Goal: Task Accomplishment & Management: Use online tool/utility

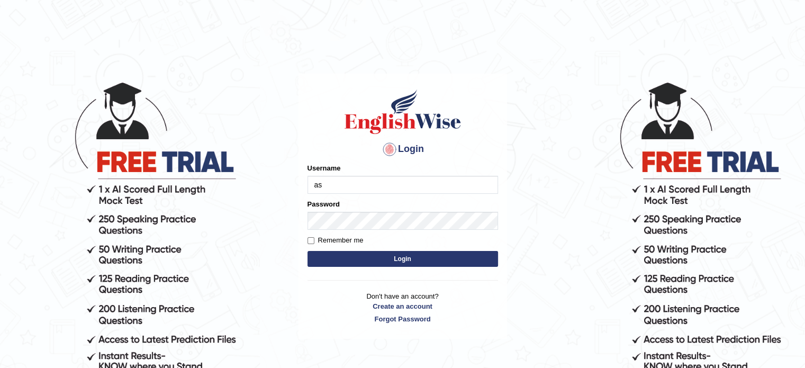
type input "asmitachapagain4391"
click at [327, 207] on label "Password" at bounding box center [323, 204] width 32 height 10
click at [396, 260] on button "Login" at bounding box center [402, 259] width 191 height 16
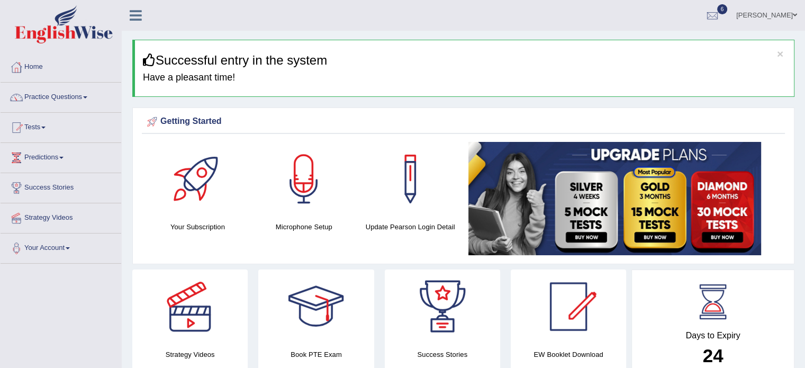
click at [84, 97] on link "Practice Questions" at bounding box center [61, 96] width 121 height 26
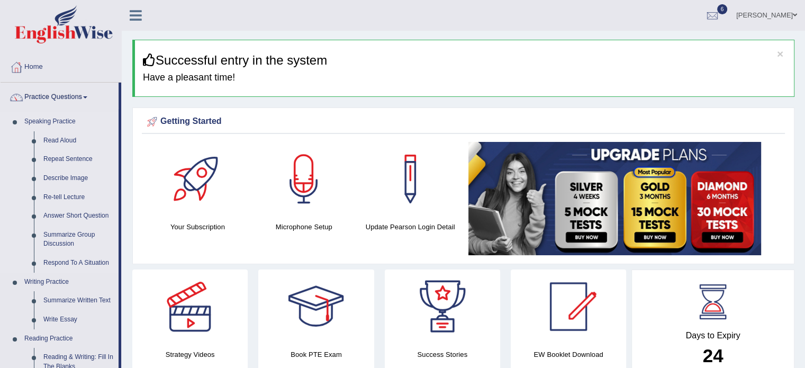
click at [101, 128] on link "Speaking Practice" at bounding box center [69, 121] width 99 height 19
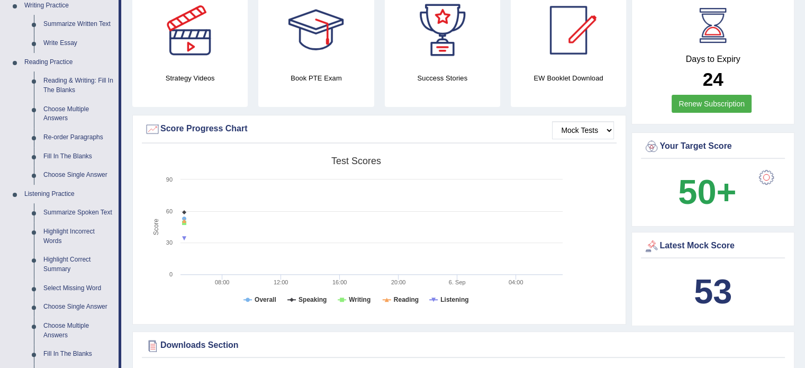
scroll to position [275, 0]
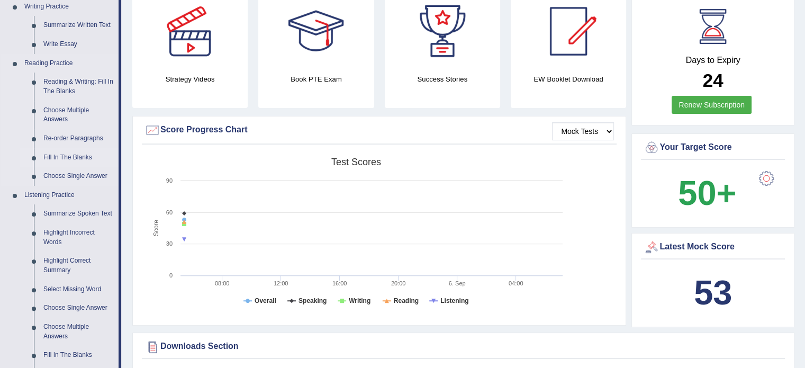
click at [64, 154] on link "Fill In The Blanks" at bounding box center [79, 157] width 80 height 19
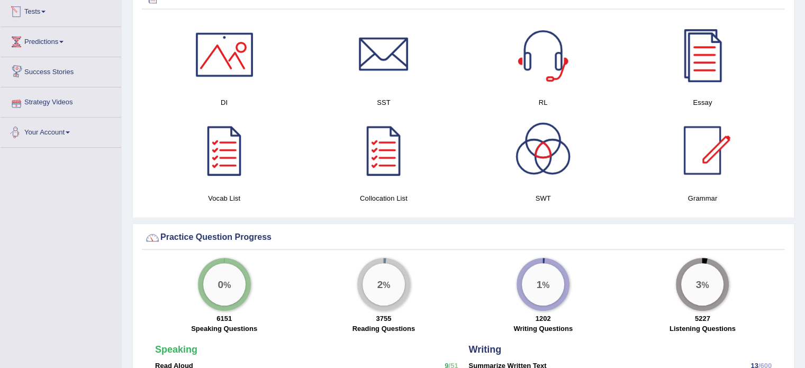
scroll to position [593, 0]
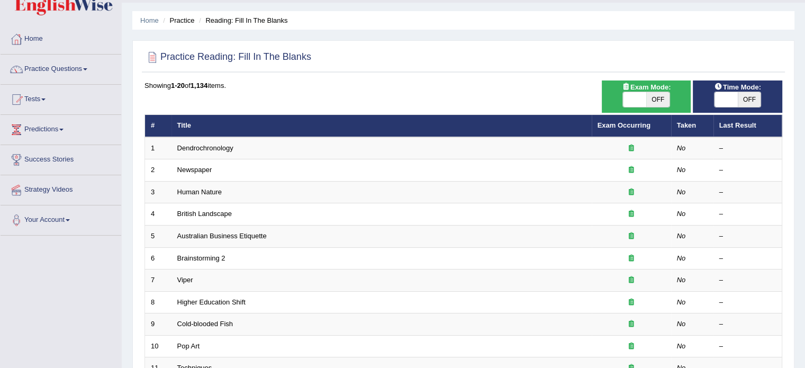
drag, startPoint x: 0, startPoint y: 0, endPoint x: 812, endPoint y: 135, distance: 823.4
click at [804, 135] on html "Toggle navigation Home Practice Questions Speaking Practice Read Aloud Repeat S…" at bounding box center [402, 156] width 805 height 368
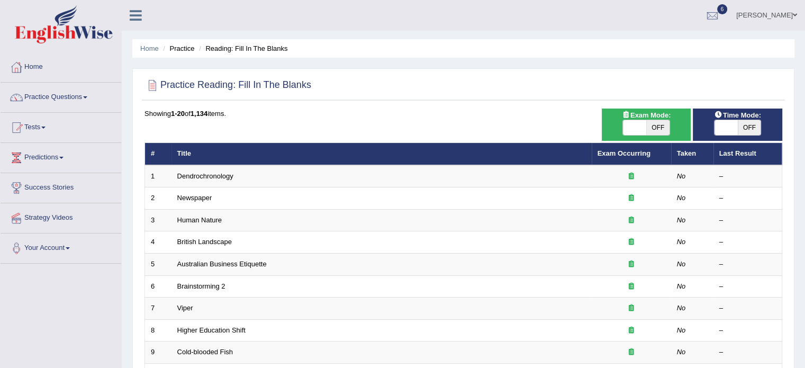
scroll to position [21, 0]
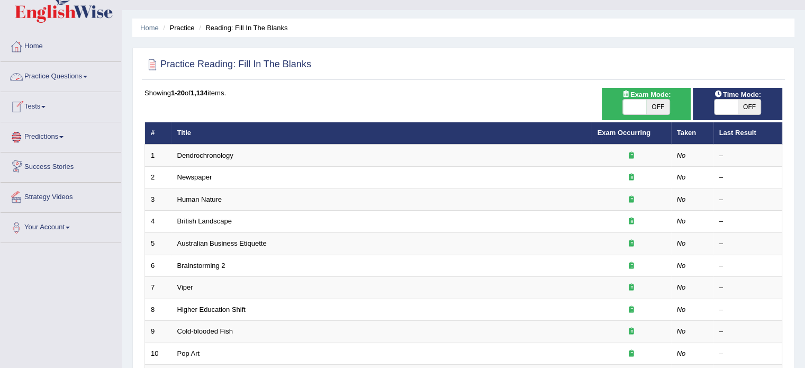
click at [90, 82] on link "Practice Questions" at bounding box center [61, 75] width 121 height 26
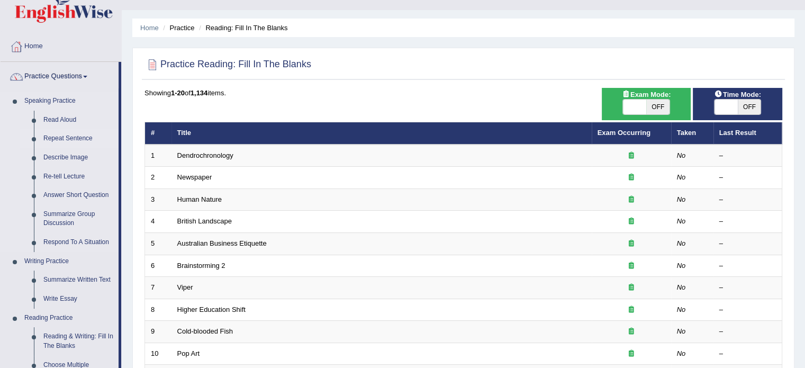
click at [104, 143] on link "Repeat Sentence" at bounding box center [79, 138] width 80 height 19
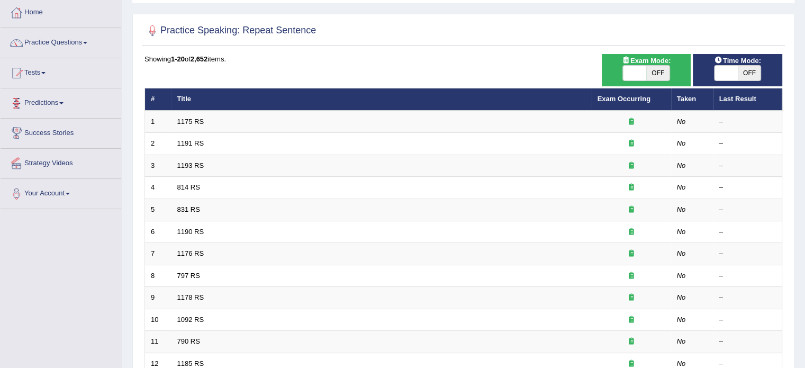
scroll to position [42, 0]
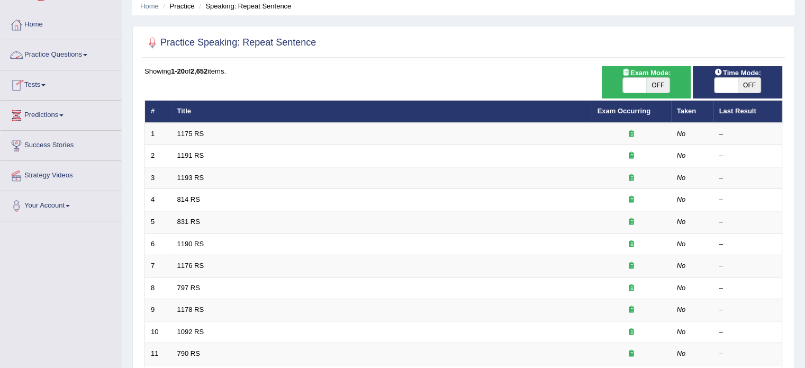
click at [86, 57] on link "Practice Questions" at bounding box center [61, 53] width 121 height 26
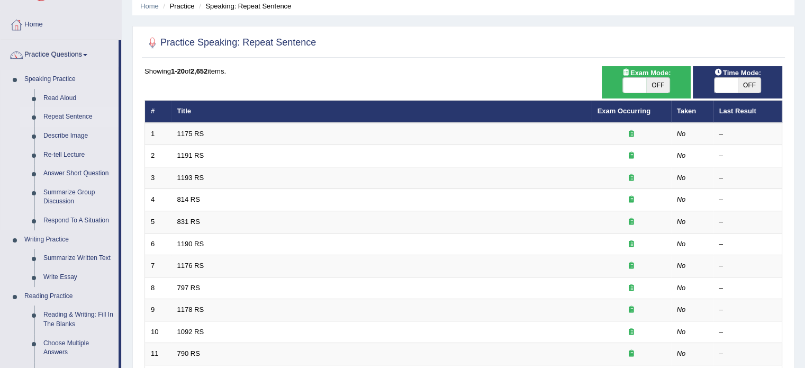
click at [110, 119] on link "Repeat Sentence" at bounding box center [79, 116] width 80 height 19
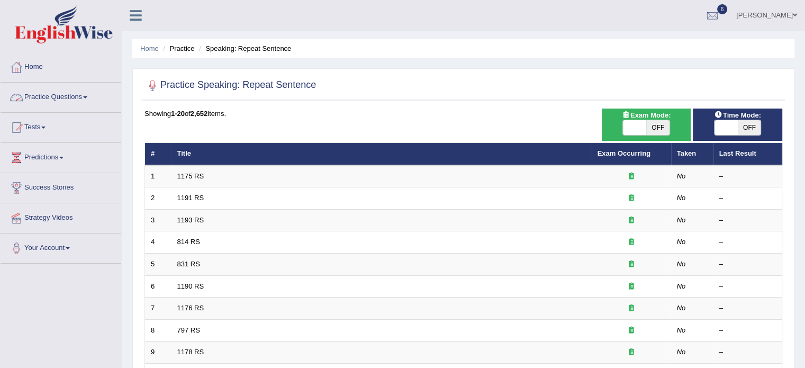
click at [105, 106] on link "Practice Questions" at bounding box center [61, 96] width 121 height 26
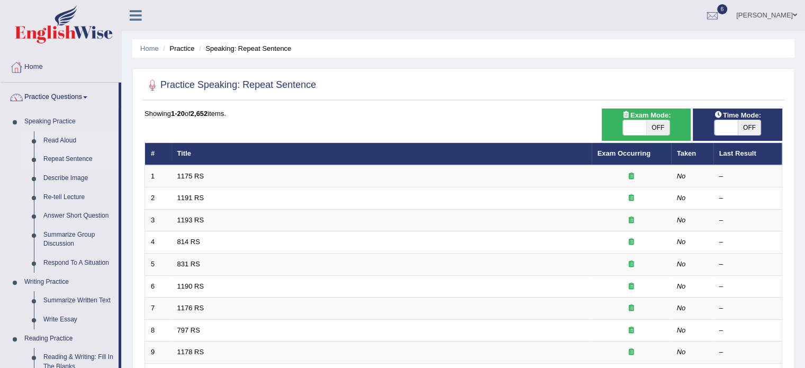
click at [102, 148] on link "Read Aloud" at bounding box center [79, 140] width 80 height 19
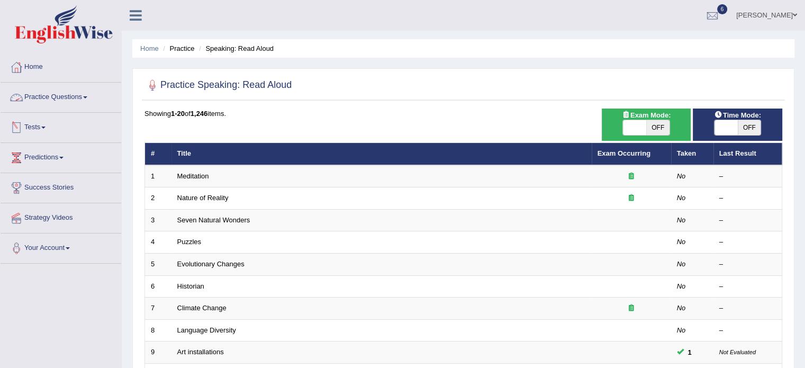
click at [88, 98] on link "Practice Questions" at bounding box center [61, 96] width 121 height 26
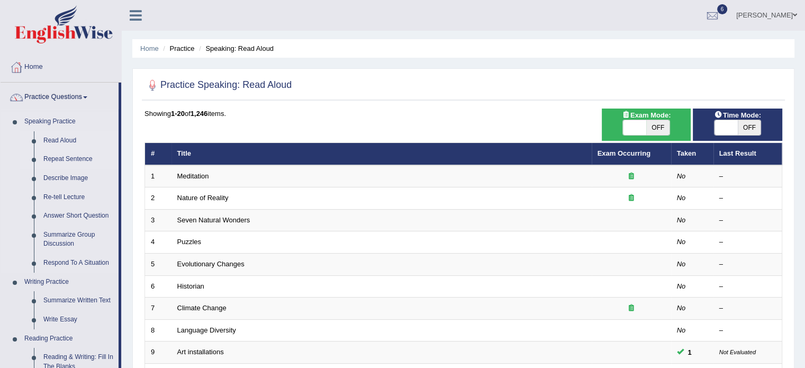
click at [102, 160] on link "Repeat Sentence" at bounding box center [79, 159] width 80 height 19
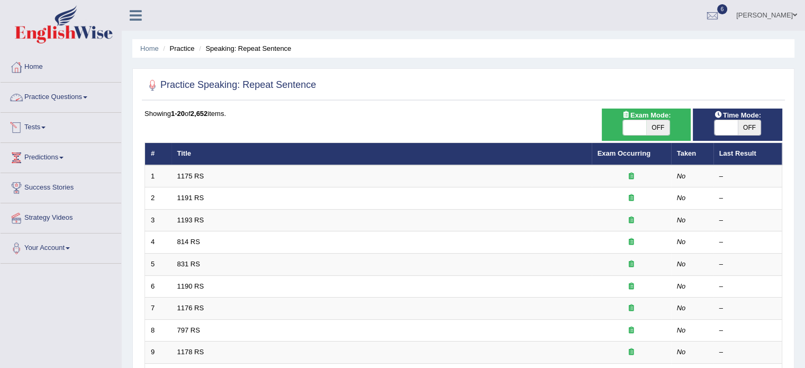
click at [91, 99] on link "Practice Questions" at bounding box center [61, 96] width 121 height 26
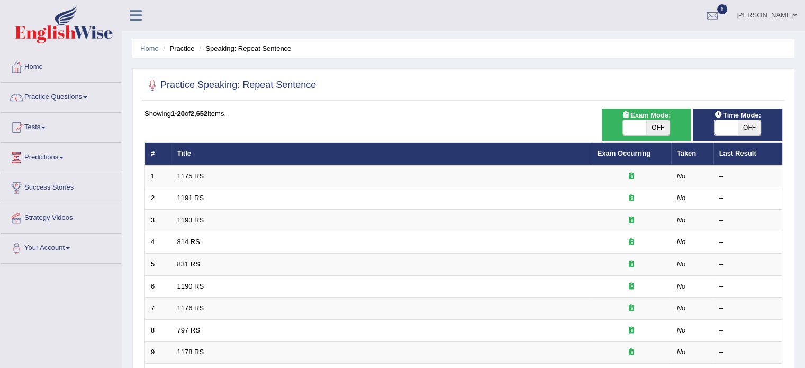
click at [87, 97] on span at bounding box center [85, 97] width 4 height 2
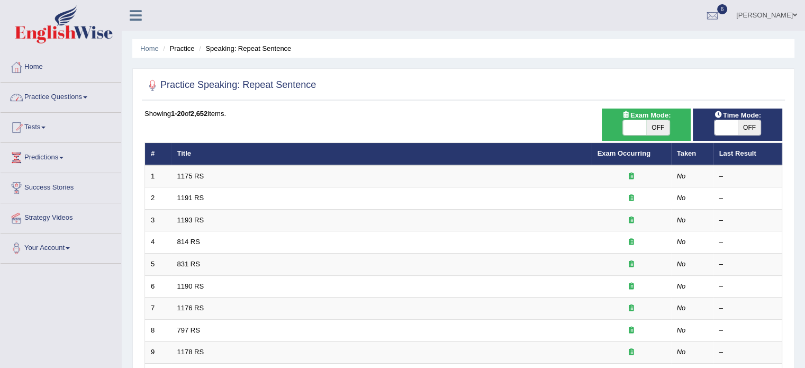
drag, startPoint x: 119, startPoint y: 103, endPoint x: 91, endPoint y: 99, distance: 28.3
click at [91, 99] on link "Practice Questions" at bounding box center [61, 96] width 121 height 26
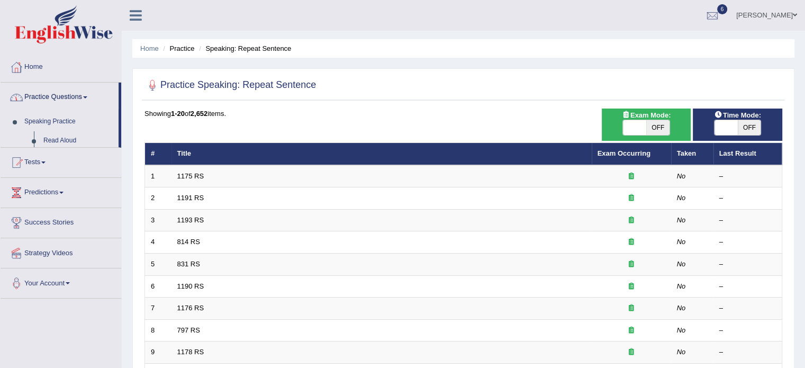
click at [91, 99] on link "Practice Questions" at bounding box center [60, 96] width 118 height 26
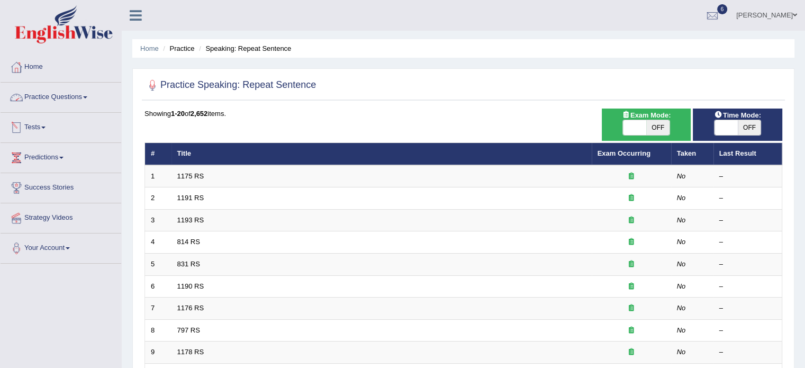
click at [92, 105] on link "Practice Questions" at bounding box center [61, 96] width 121 height 26
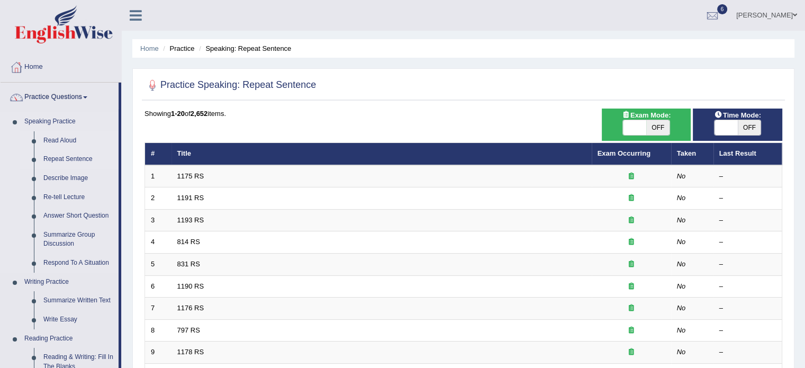
click at [101, 132] on link "Read Aloud" at bounding box center [79, 140] width 80 height 19
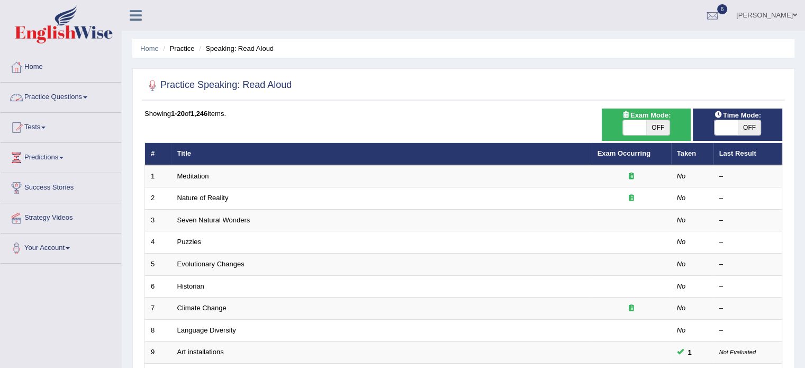
click at [85, 101] on link "Practice Questions" at bounding box center [61, 96] width 121 height 26
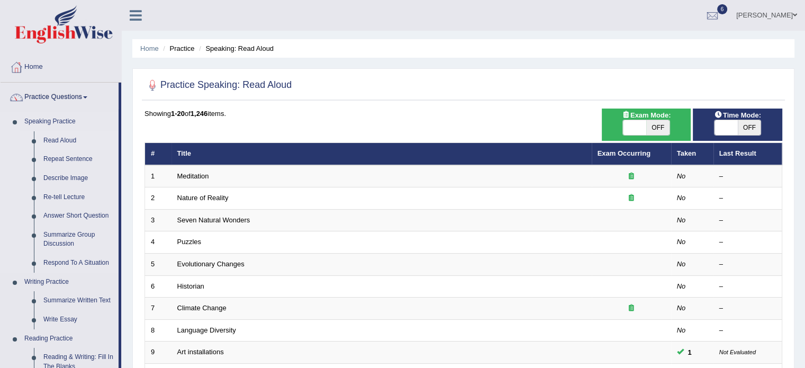
click at [96, 147] on link "Read Aloud" at bounding box center [79, 140] width 80 height 19
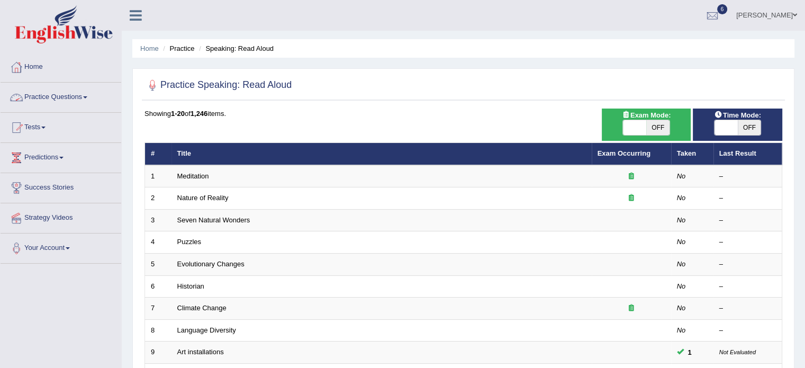
click at [81, 99] on link "Practice Questions" at bounding box center [61, 96] width 121 height 26
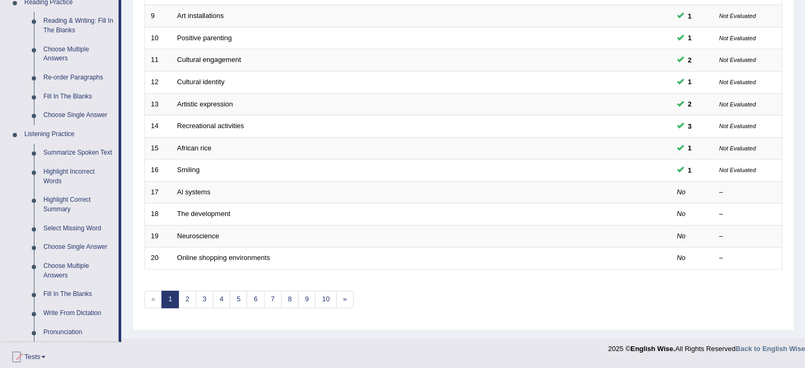
scroll to position [339, 0]
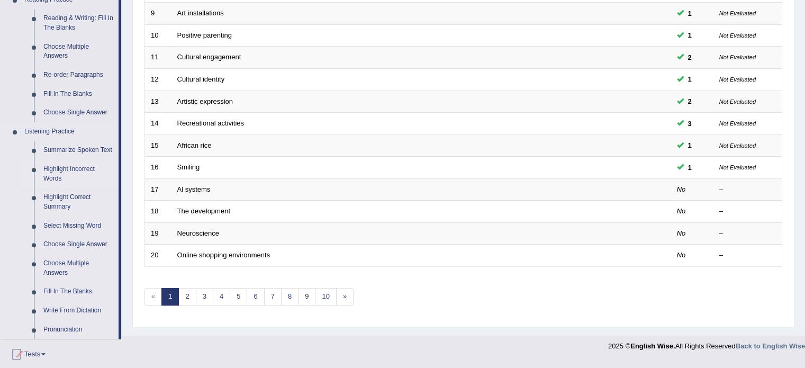
click at [82, 169] on link "Highlight Incorrect Words" at bounding box center [79, 174] width 80 height 28
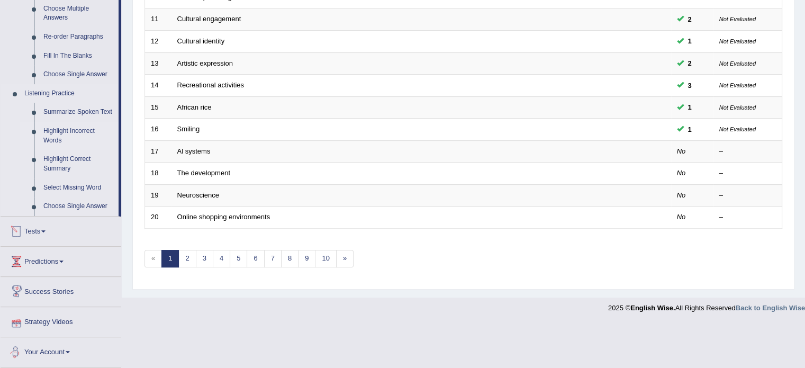
scroll to position [336, 0]
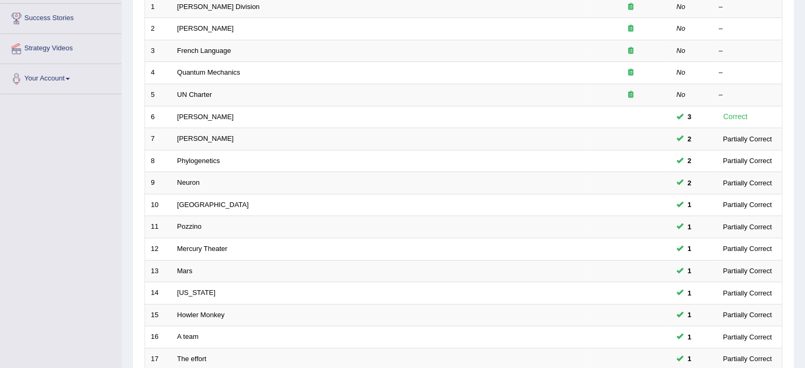
scroll to position [330, 0]
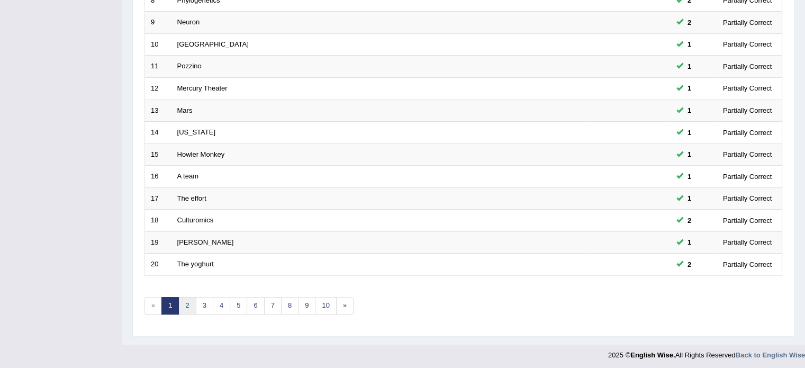
click at [190, 299] on link "2" at bounding box center [186, 305] width 17 height 17
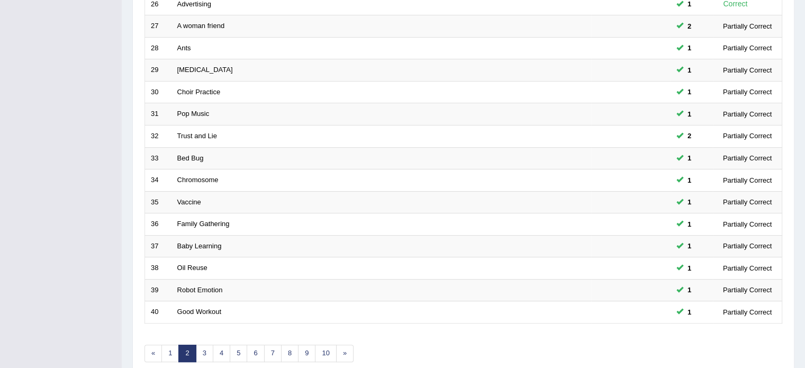
scroll to position [330, 0]
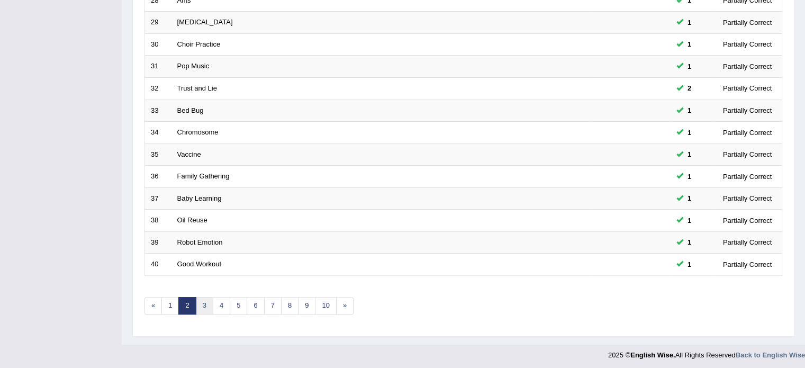
click at [202, 300] on link "3" at bounding box center [204, 305] width 17 height 17
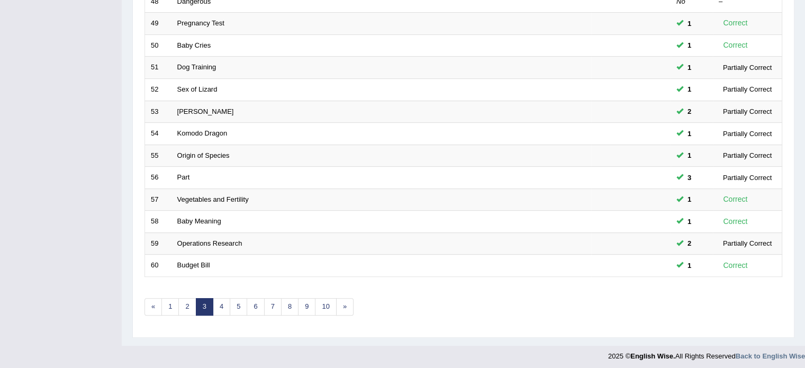
scroll to position [330, 0]
click at [219, 303] on link "4" at bounding box center [221, 305] width 17 height 17
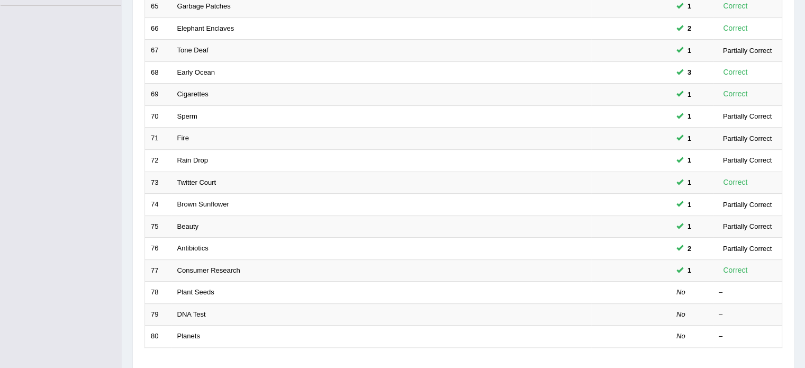
scroll to position [330, 0]
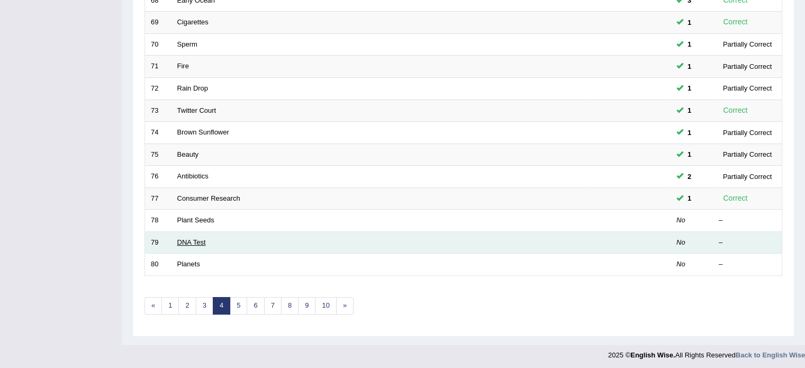
click at [193, 239] on link "DNA Test" at bounding box center [191, 242] width 29 height 8
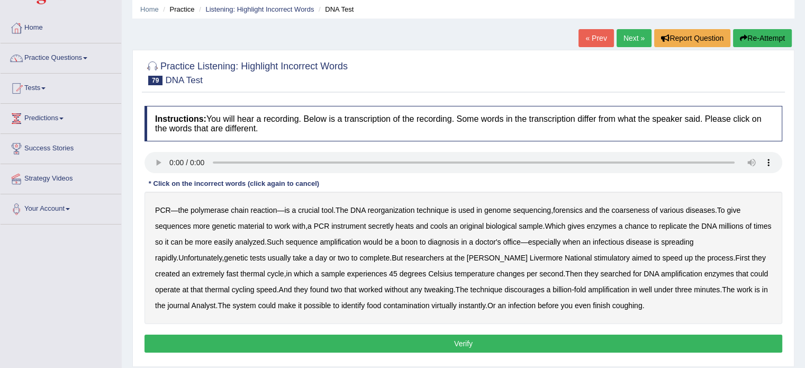
scroll to position [47, 0]
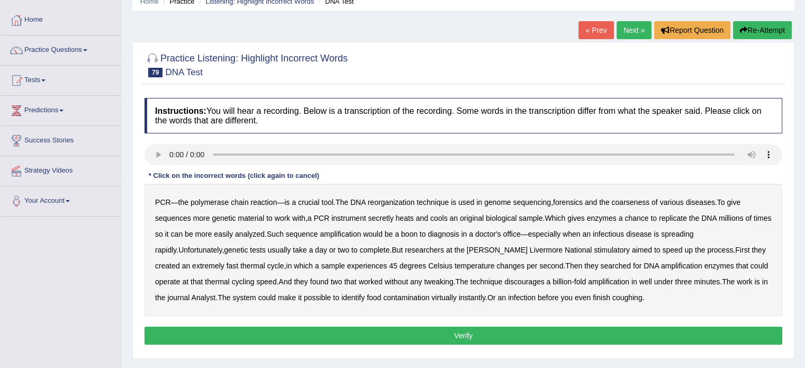
click at [397, 201] on b "reorganization" at bounding box center [391, 202] width 47 height 8
click at [631, 198] on b "coarseness" at bounding box center [630, 202] width 38 height 8
click at [174, 215] on b "sequences" at bounding box center [173, 218] width 36 height 8
click at [530, 247] on b "Livermore" at bounding box center [546, 250] width 33 height 8
click at [504, 277] on b "discourages" at bounding box center [524, 281] width 40 height 8
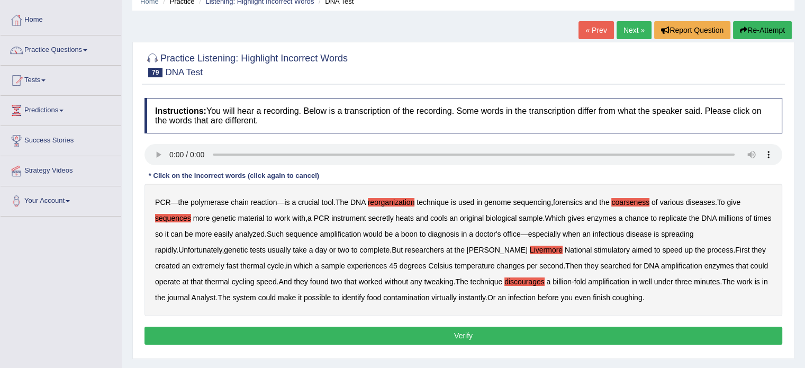
click at [465, 332] on button "Verify" at bounding box center [463, 336] width 638 height 18
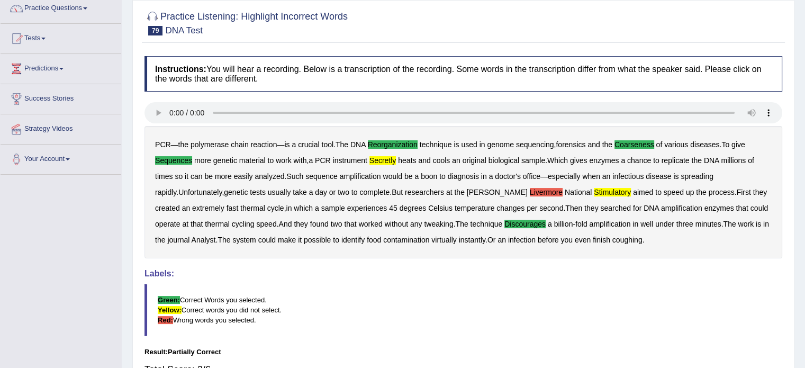
scroll to position [0, 0]
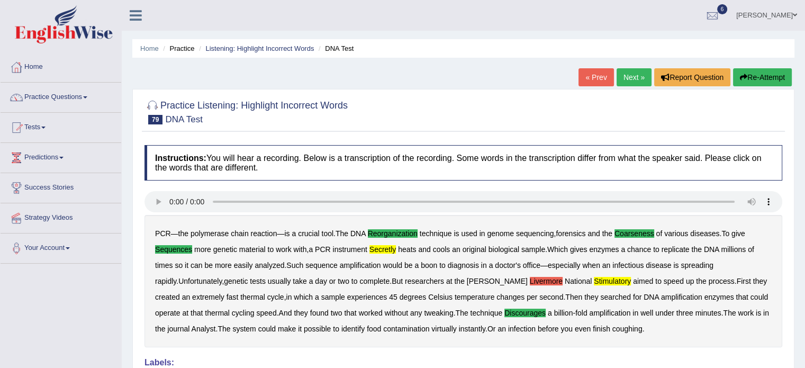
click at [631, 79] on link "Next »" at bounding box center [633, 77] width 35 height 18
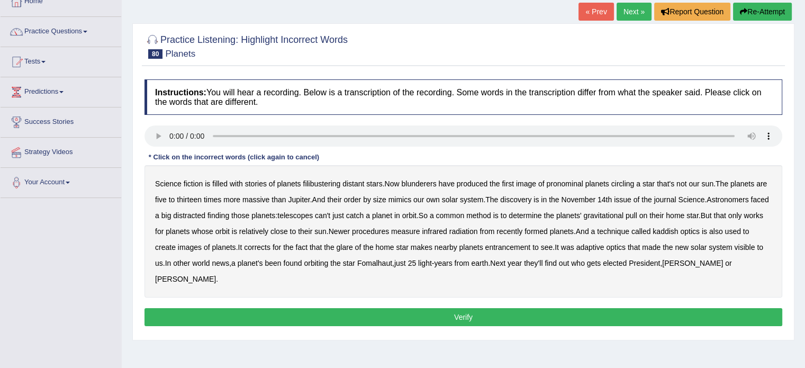
scroll to position [68, 0]
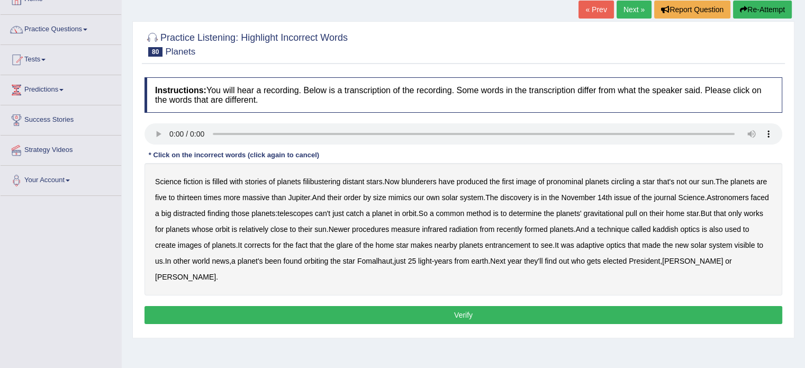
click at [324, 180] on b "filibustering" at bounding box center [322, 181] width 38 height 8
click at [424, 179] on b "blunderers" at bounding box center [418, 181] width 35 height 8
click at [568, 178] on b "pronominal" at bounding box center [564, 181] width 37 height 8
click at [205, 209] on b "distracted" at bounding box center [189, 213] width 32 height 8
click at [678, 225] on b "kaddish" at bounding box center [664, 229] width 25 height 8
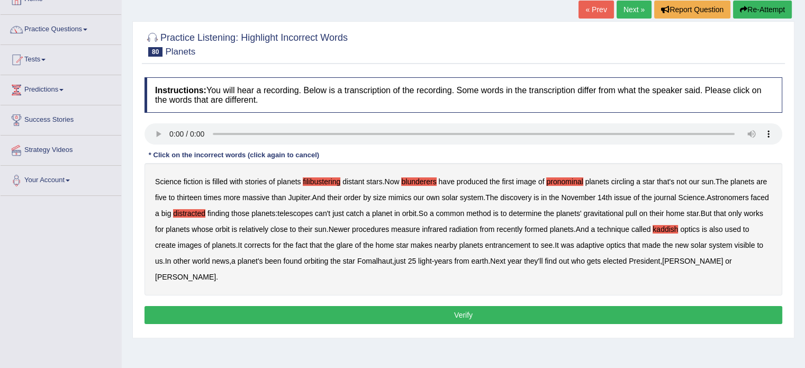
click at [523, 243] on b "entrancement" at bounding box center [508, 245] width 46 height 8
click at [328, 258] on b "orbiting" at bounding box center [316, 261] width 24 height 8
click at [468, 306] on button "Verify" at bounding box center [463, 315] width 638 height 18
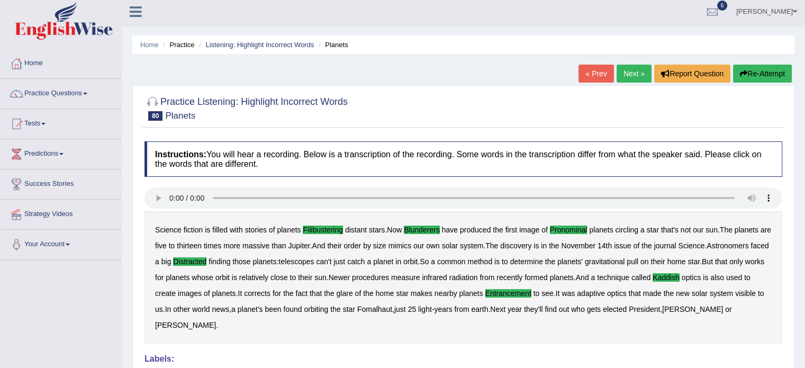
scroll to position [0, 0]
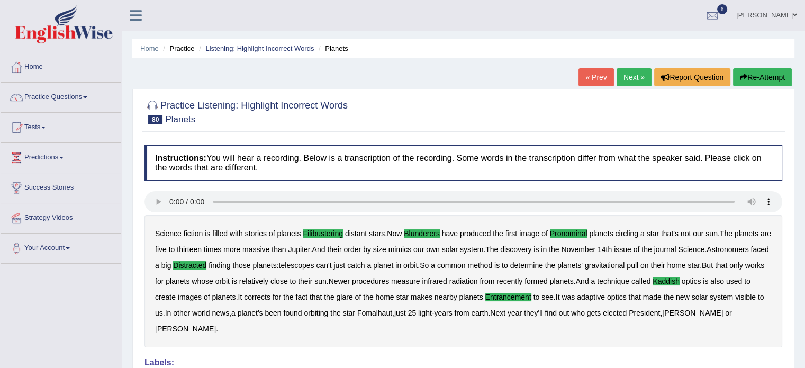
click at [631, 74] on link "Next »" at bounding box center [633, 77] width 35 height 18
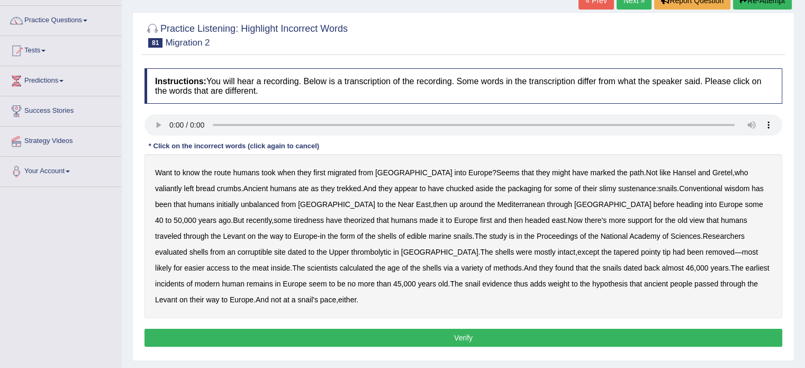
scroll to position [80, 0]
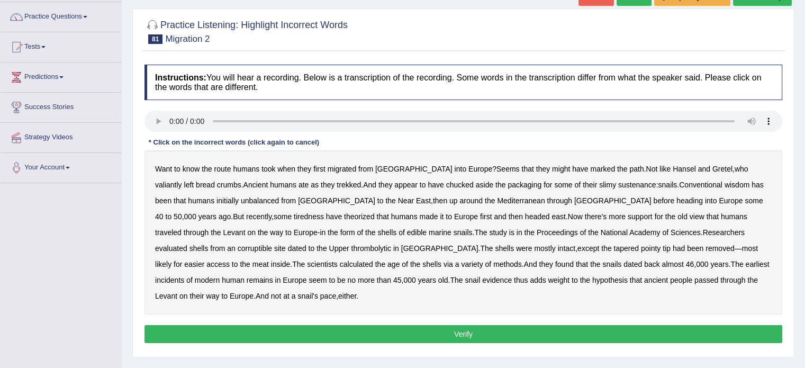
click at [673, 165] on b "Hansel" at bounding box center [684, 169] width 23 height 8
click at [241, 196] on b "unbalanced" at bounding box center [260, 200] width 38 height 8
click at [764, 194] on div "Want to know the route humans took when they first migrated from Africa into Eu…" at bounding box center [463, 232] width 638 height 164
click at [749, 194] on div "Want to know the route humans took when they first migrated from Africa into Eu…" at bounding box center [463, 232] width 638 height 164
click at [272, 244] on b "corruptible" at bounding box center [255, 248] width 34 height 8
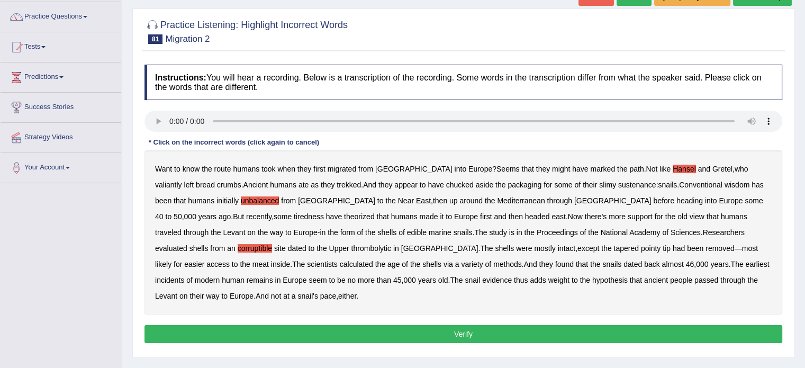
click at [184, 276] on b "incidents" at bounding box center [169, 280] width 29 height 8
click at [324, 212] on b "tiredness" at bounding box center [309, 216] width 30 height 8
click at [470, 325] on button "Verify" at bounding box center [463, 334] width 638 height 18
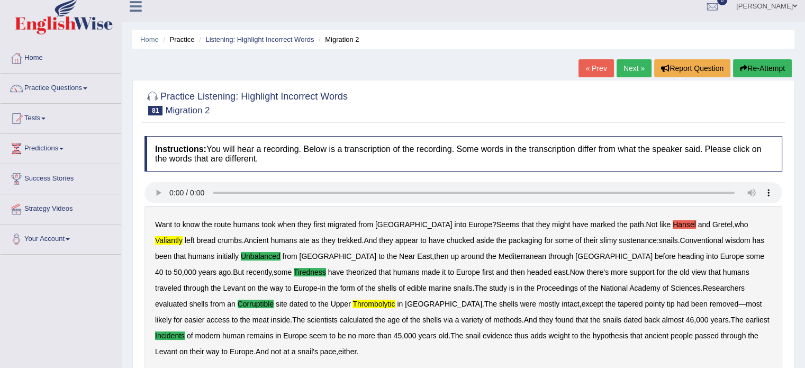
scroll to position [0, 0]
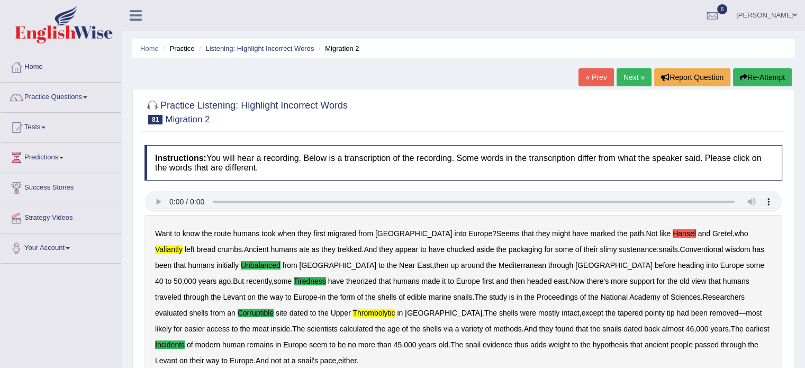
click at [631, 71] on link "Next »" at bounding box center [633, 77] width 35 height 18
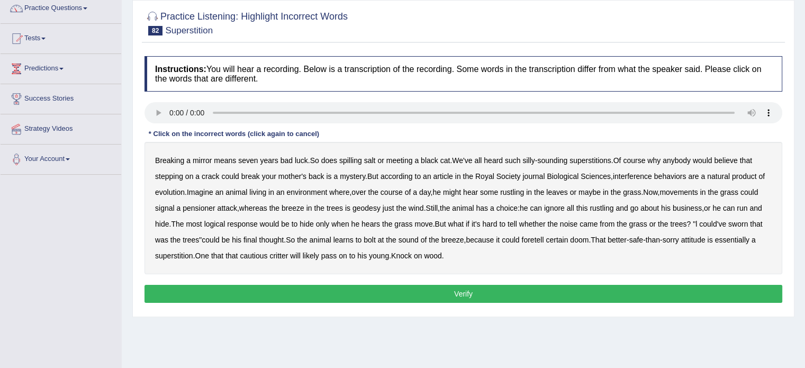
scroll to position [90, 0]
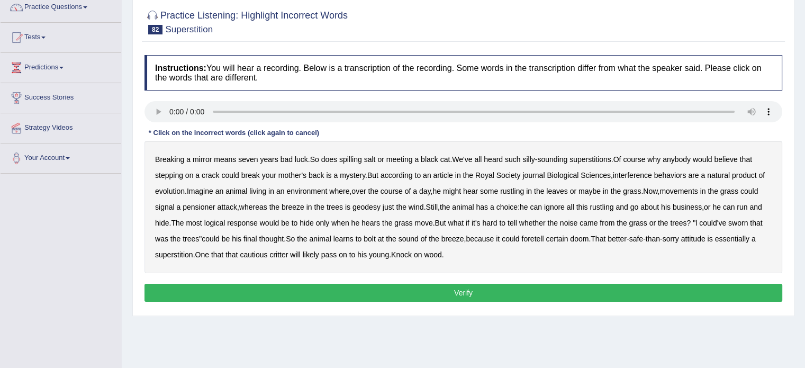
click at [631, 173] on b "interference" at bounding box center [632, 175] width 39 height 8
click at [468, 292] on button "Verify" at bounding box center [463, 293] width 638 height 18
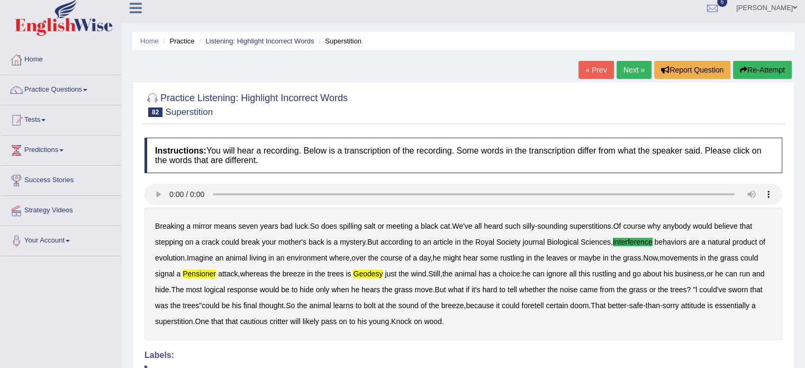
scroll to position [0, 0]
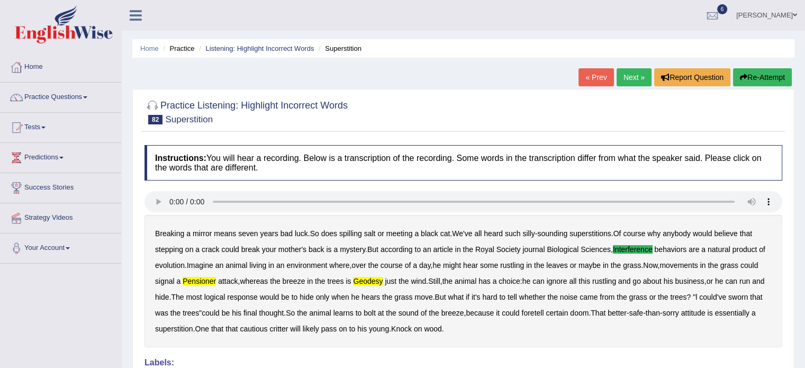
click at [635, 74] on link "Next »" at bounding box center [633, 77] width 35 height 18
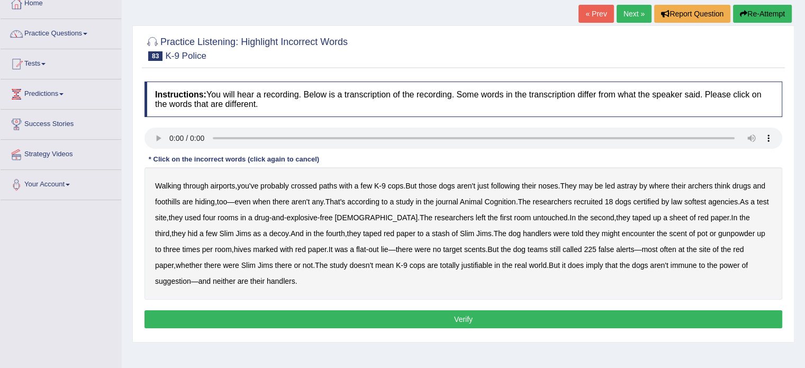
scroll to position [81, 0]
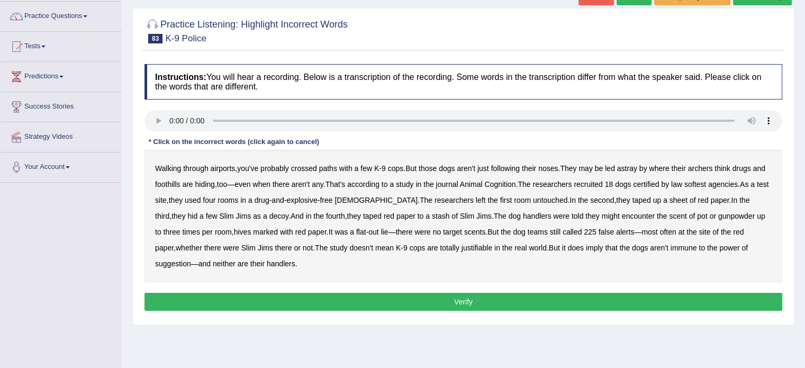
click at [701, 165] on b "archers" at bounding box center [700, 168] width 25 height 8
click at [461, 243] on b "justifiable" at bounding box center [476, 247] width 31 height 8
click at [455, 300] on button "Verify" at bounding box center [463, 302] width 638 height 18
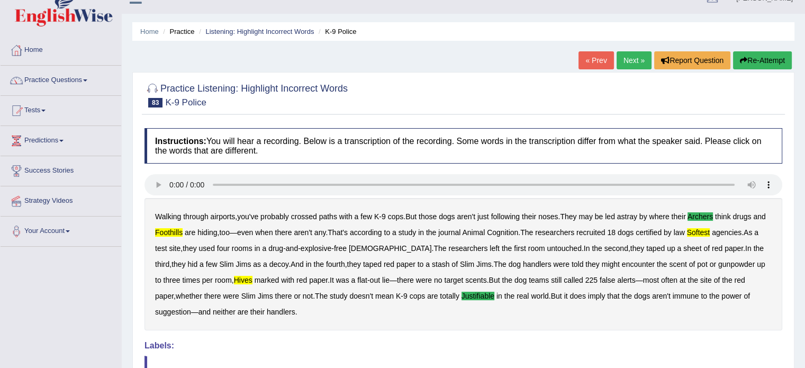
scroll to position [7, 0]
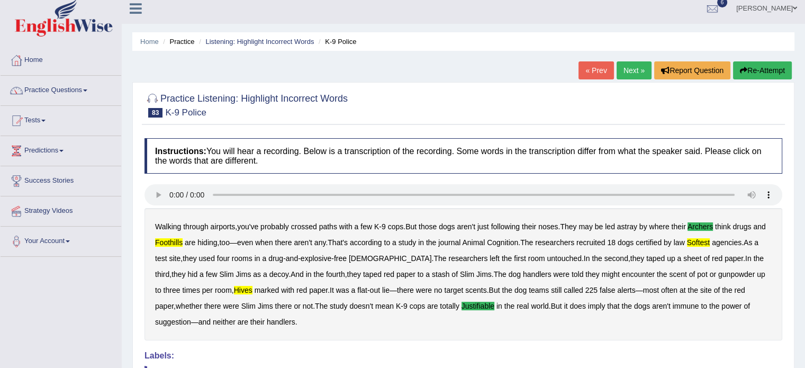
click at [760, 67] on button "Re-Attempt" at bounding box center [762, 70] width 59 height 18
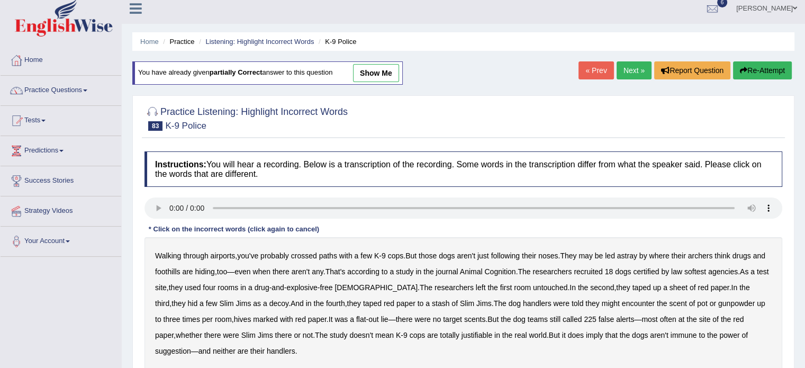
click at [702, 255] on b "archers" at bounding box center [700, 255] width 25 height 8
click at [656, 267] on b "certified" at bounding box center [646, 271] width 26 height 8
click at [234, 316] on b "hives" at bounding box center [242, 319] width 17 height 8
click at [461, 332] on b "justifiable" at bounding box center [476, 335] width 31 height 8
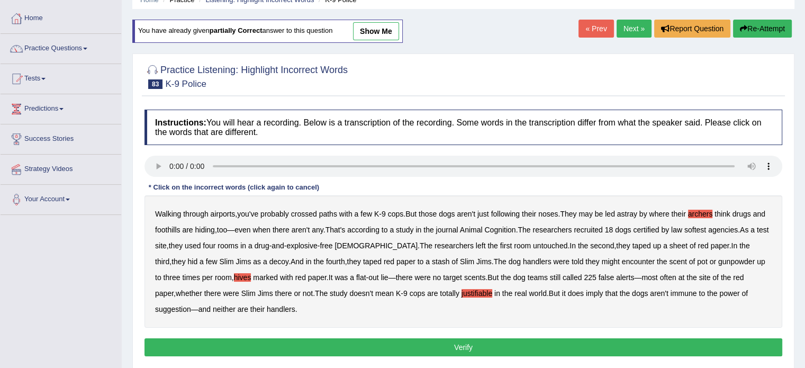
scroll to position [55, 0]
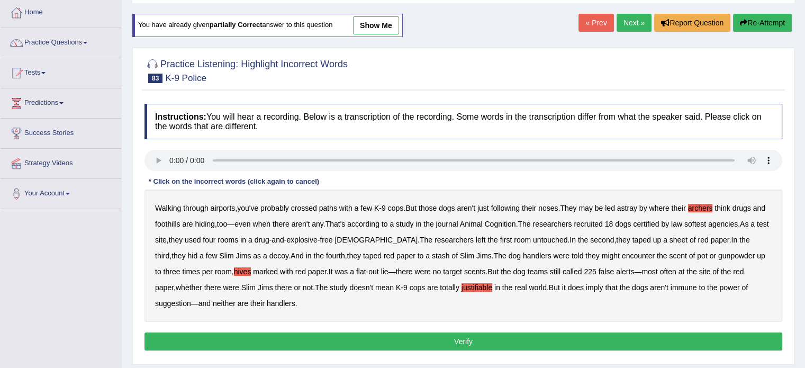
click at [470, 337] on button "Verify" at bounding box center [463, 341] width 638 height 18
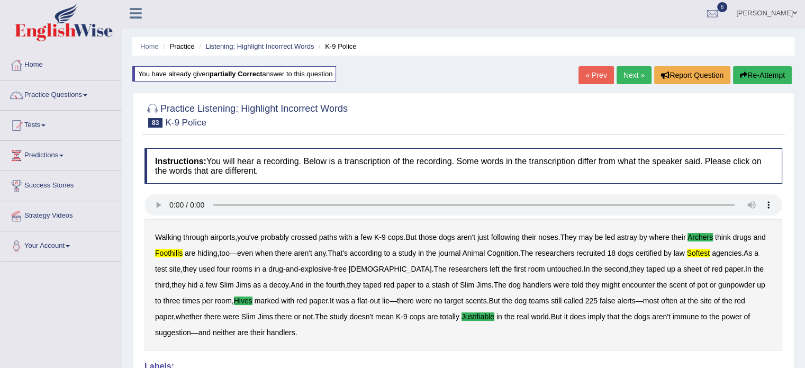
scroll to position [0, 0]
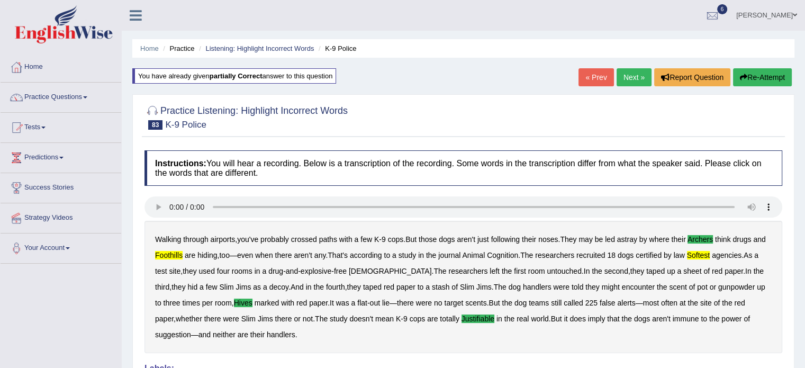
click at [759, 75] on button "Re-Attempt" at bounding box center [762, 77] width 59 height 18
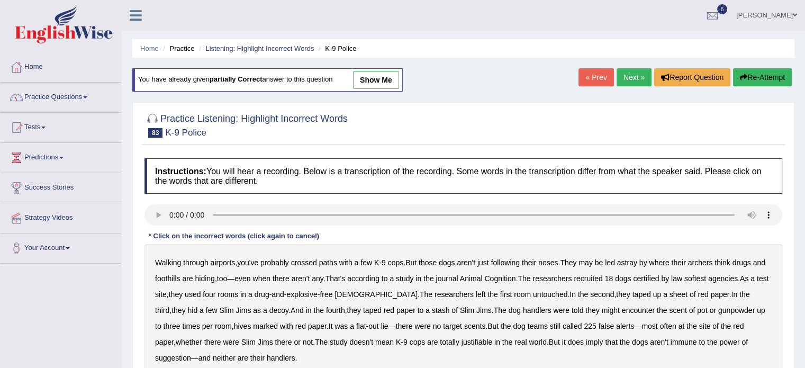
click at [85, 94] on link "Practice Questions" at bounding box center [61, 96] width 121 height 26
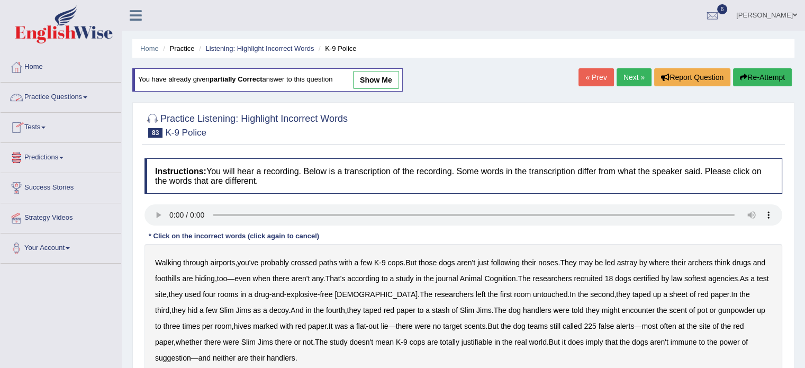
click at [87, 96] on span at bounding box center [85, 97] width 4 height 2
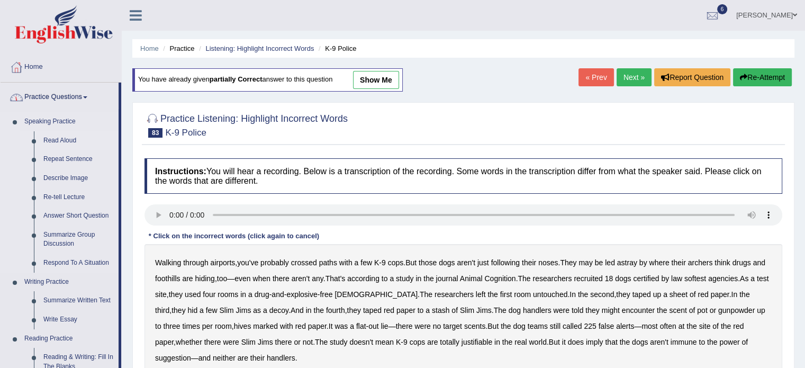
click at [79, 143] on link "Read Aloud" at bounding box center [79, 140] width 80 height 19
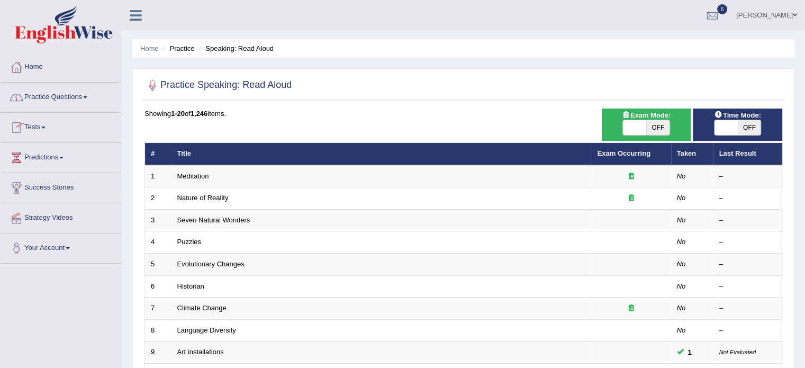
click at [87, 97] on span at bounding box center [85, 97] width 4 height 2
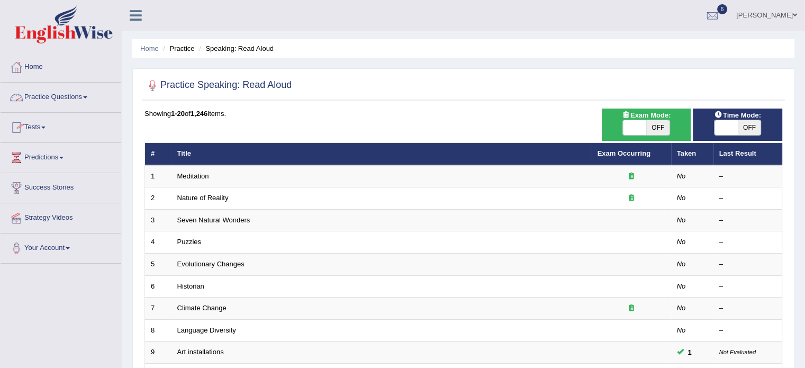
click at [92, 99] on link "Practice Questions" at bounding box center [61, 96] width 121 height 26
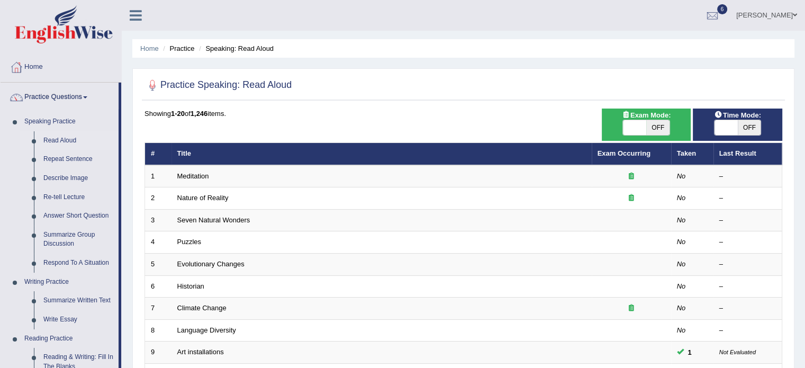
drag, startPoint x: 120, startPoint y: 106, endPoint x: 121, endPoint y: 114, distance: 7.4
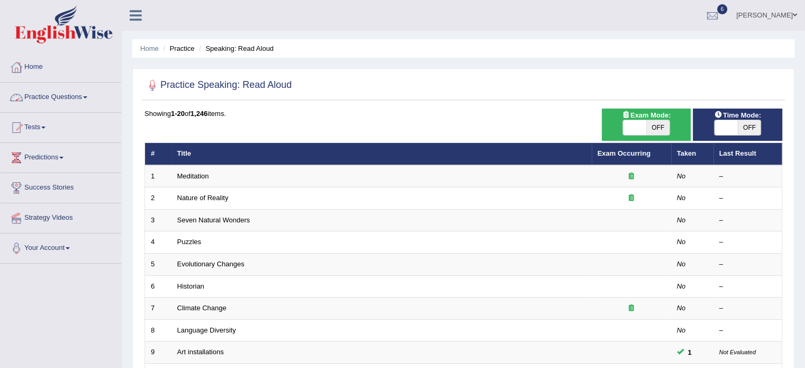
click at [87, 95] on link "Practice Questions" at bounding box center [61, 96] width 121 height 26
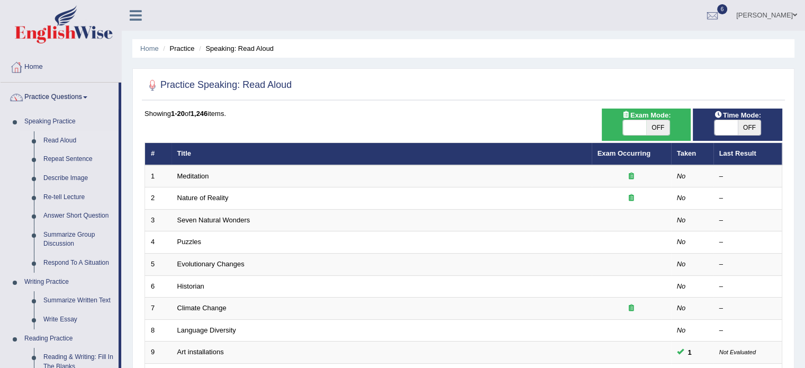
drag, startPoint x: 120, startPoint y: 285, endPoint x: 120, endPoint y: 294, distance: 9.0
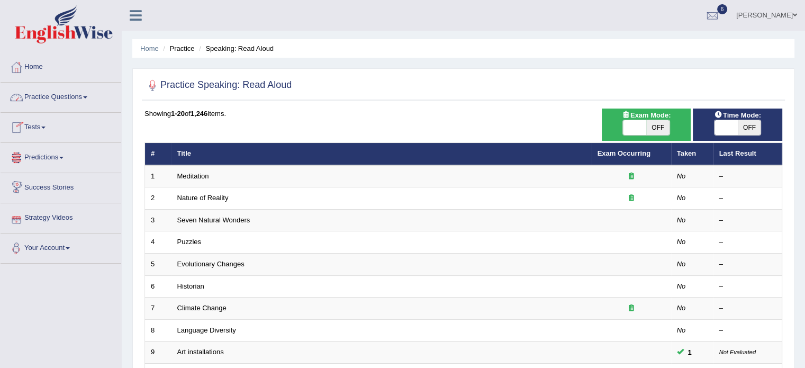
drag, startPoint x: 120, startPoint y: 294, endPoint x: 79, endPoint y: 96, distance: 202.0
click at [79, 96] on li "Practice Questions Speaking Practice Read Aloud Repeat Sentence Describe Image …" at bounding box center [61, 98] width 121 height 30
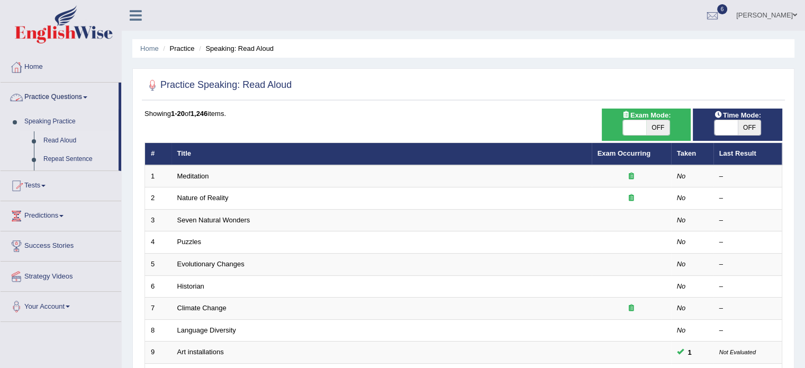
click at [79, 96] on link "Practice Questions" at bounding box center [60, 96] width 118 height 26
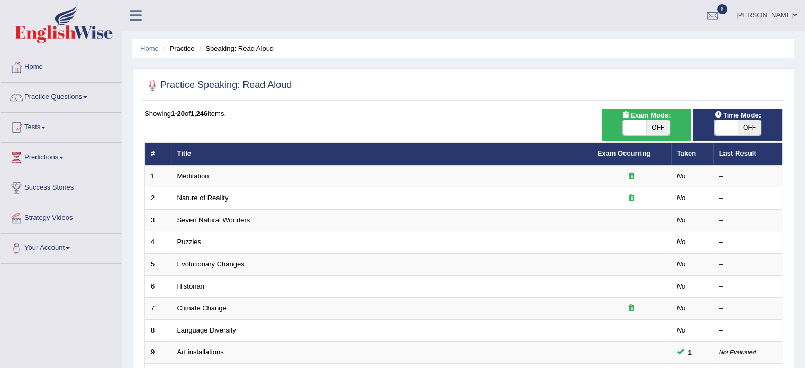
click at [87, 96] on span at bounding box center [85, 97] width 4 height 2
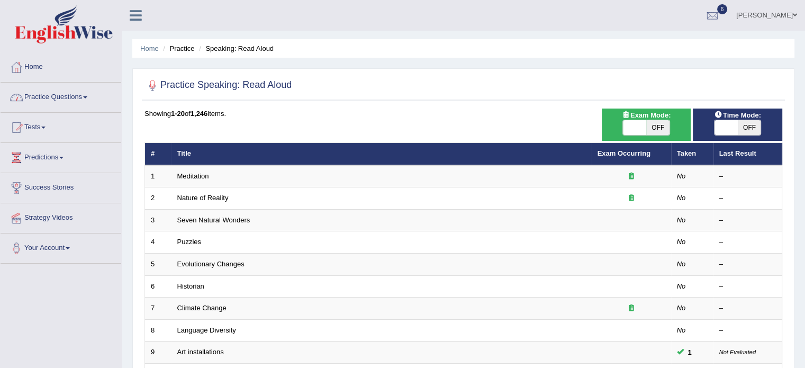
drag, startPoint x: 120, startPoint y: 110, endPoint x: 89, endPoint y: 97, distance: 33.7
click at [89, 97] on li "Practice Questions Speaking Practice Read Aloud Repeat Sentence Describe Image …" at bounding box center [61, 98] width 121 height 30
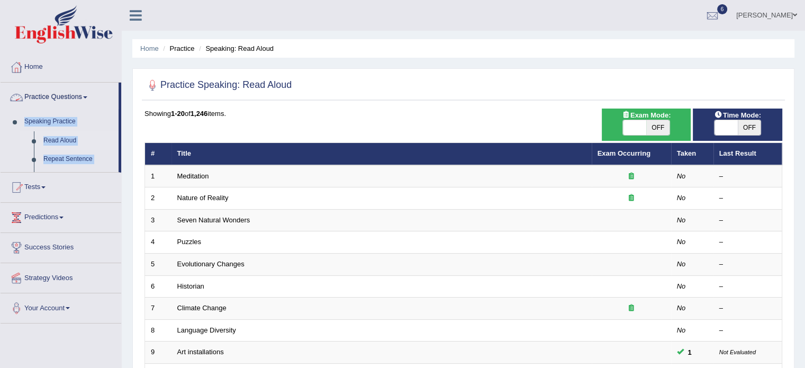
click at [87, 97] on span at bounding box center [85, 97] width 4 height 2
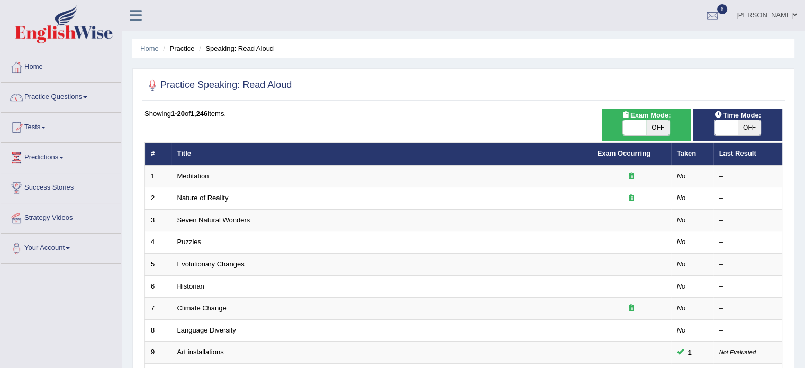
click at [87, 97] on span at bounding box center [85, 97] width 4 height 2
click at [87, 96] on span at bounding box center [85, 97] width 4 height 2
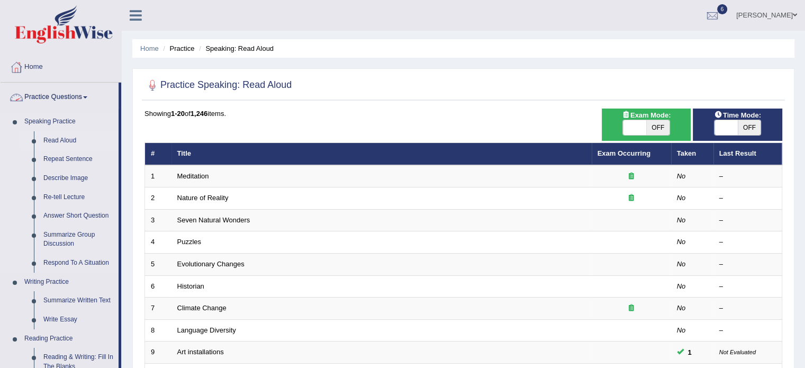
drag, startPoint x: 122, startPoint y: 90, endPoint x: 102, endPoint y: 112, distance: 29.2
click at [102, 112] on div "Toggle navigation Home Practice Questions Speaking Practice Read Aloud Repeat S…" at bounding box center [402, 347] width 805 height 695
click at [102, 112] on link "Speaking Practice" at bounding box center [69, 121] width 99 height 19
click at [107, 83] on link "Practice Questions" at bounding box center [60, 96] width 118 height 26
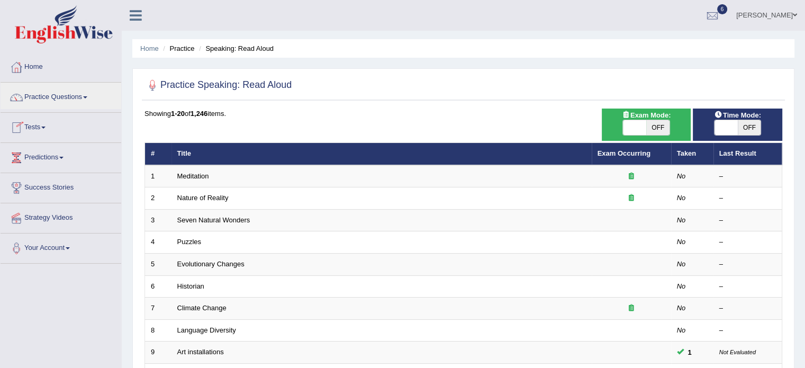
click at [89, 113] on link "Tests" at bounding box center [61, 126] width 121 height 26
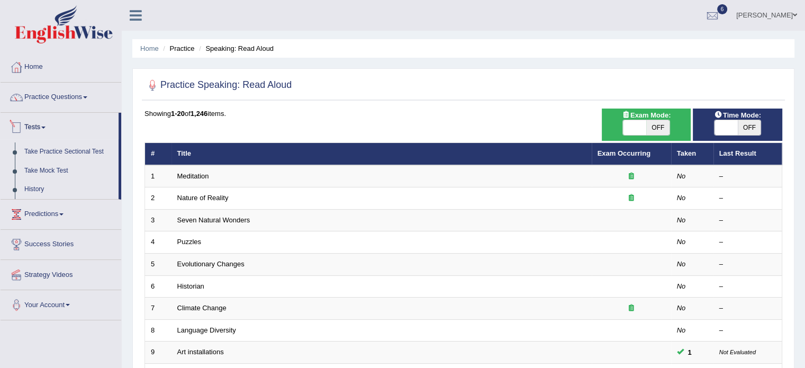
click at [106, 113] on link "Tests" at bounding box center [60, 126] width 118 height 26
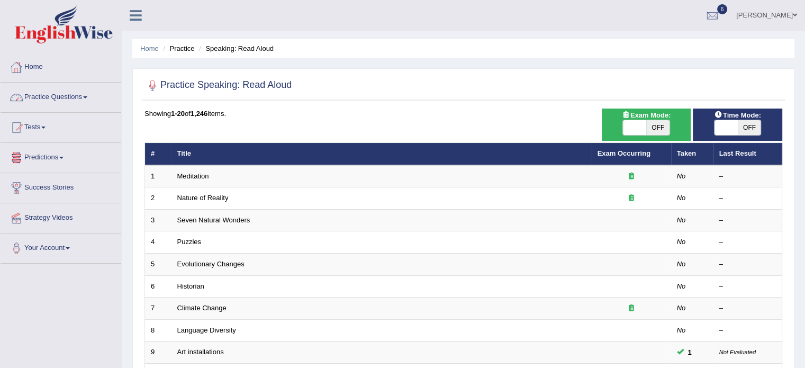
click at [87, 97] on span at bounding box center [85, 97] width 4 height 2
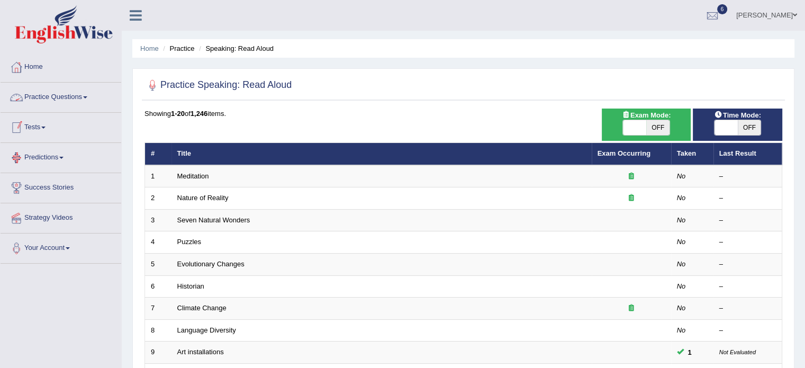
drag, startPoint x: 121, startPoint y: 157, endPoint x: 88, endPoint y: 93, distance: 71.2
click at [88, 93] on li "Practice Questions Speaking Practice Read Aloud Repeat Sentence Describe Image …" at bounding box center [61, 98] width 121 height 30
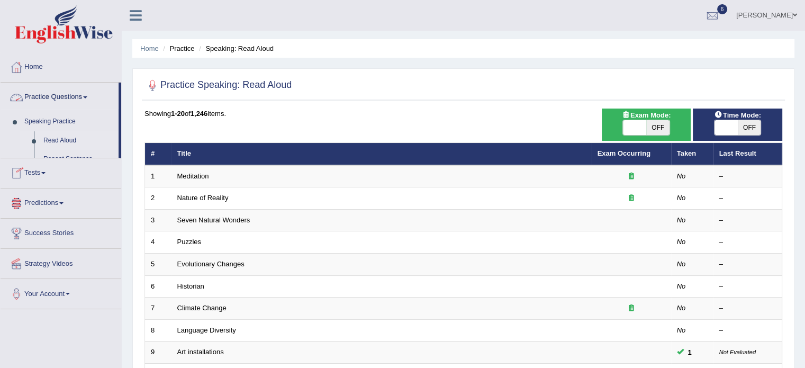
click at [88, 93] on link "Practice Questions" at bounding box center [60, 96] width 118 height 26
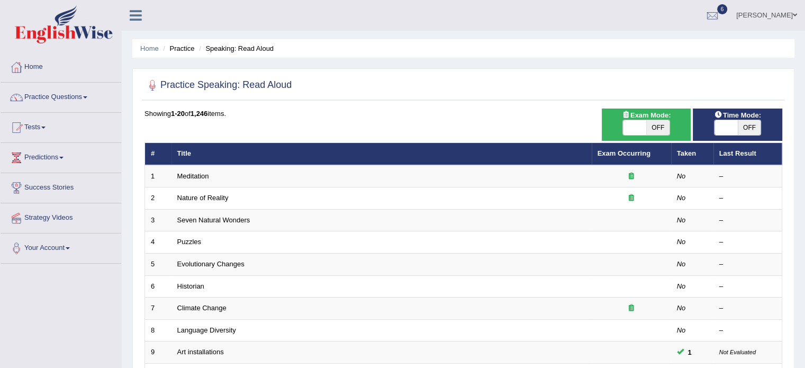
click at [88, 93] on link "Practice Questions" at bounding box center [61, 96] width 121 height 26
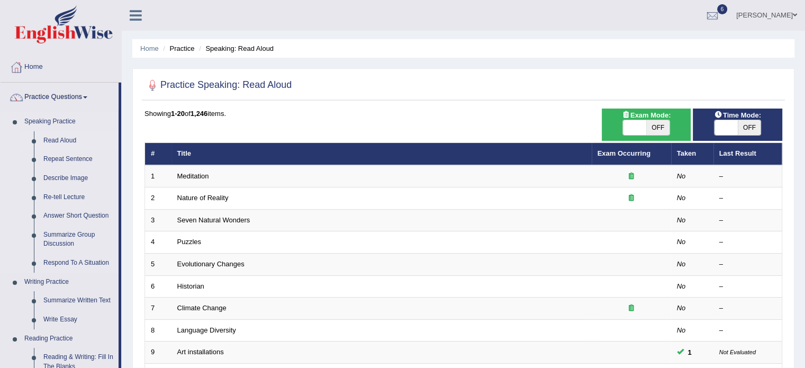
drag, startPoint x: 121, startPoint y: 103, endPoint x: 119, endPoint y: 112, distance: 8.7
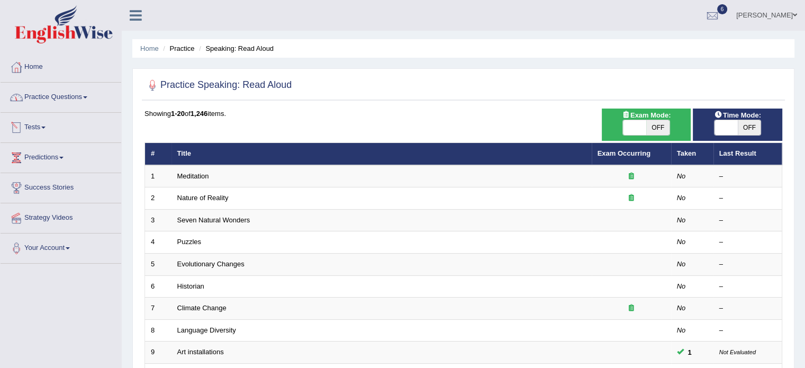
click at [89, 99] on link "Practice Questions" at bounding box center [61, 96] width 121 height 26
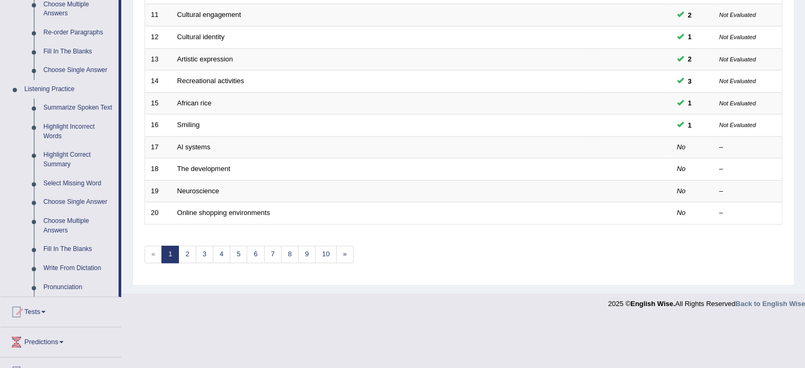
scroll to position [402, 0]
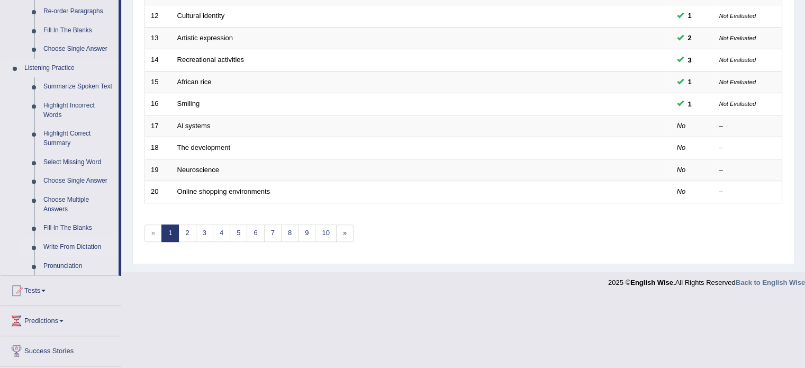
click at [60, 247] on link "Write From Dictation" at bounding box center [79, 247] width 80 height 19
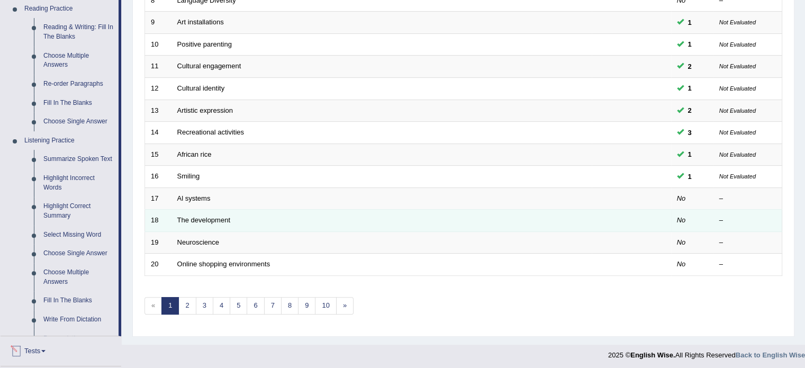
scroll to position [338, 0]
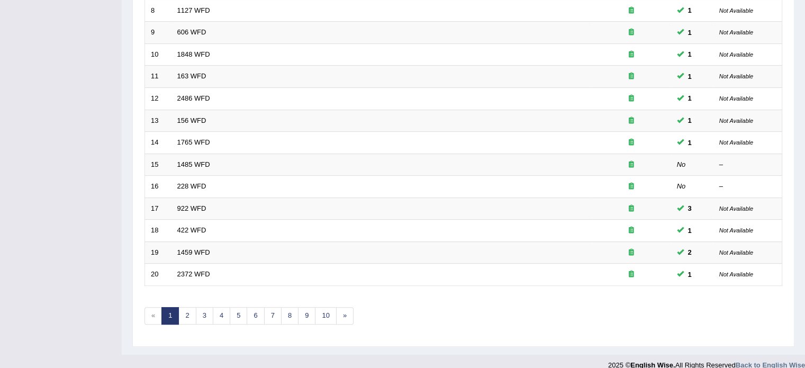
scroll to position [330, 0]
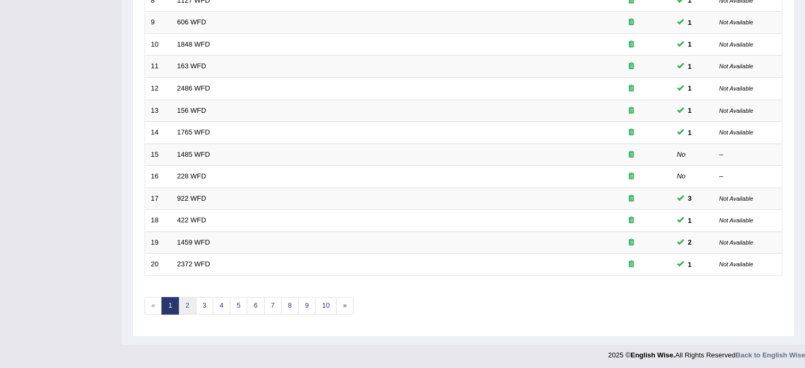
click at [184, 298] on link "2" at bounding box center [186, 305] width 17 height 17
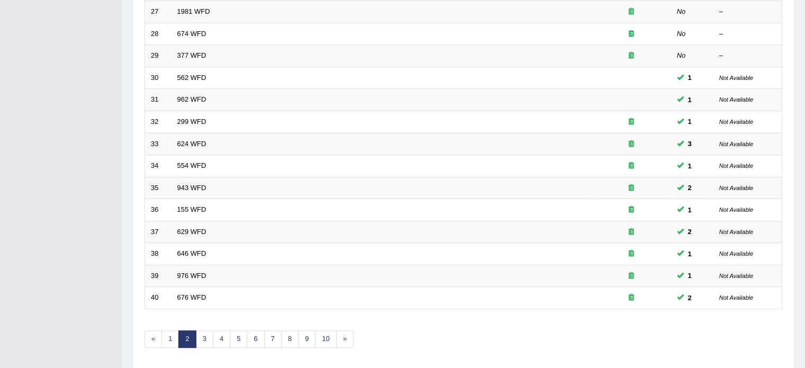
scroll to position [330, 0]
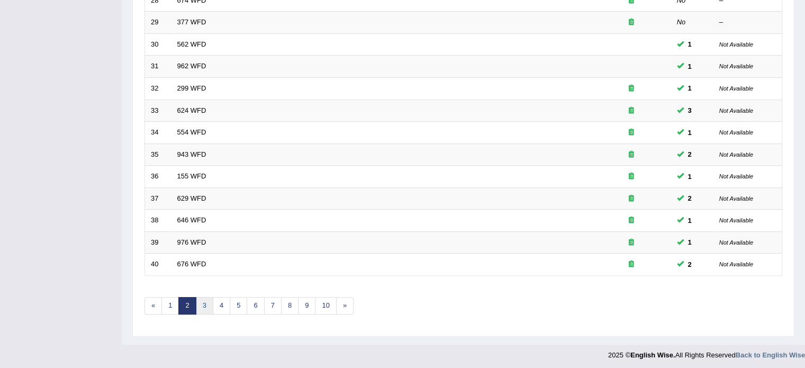
click at [199, 302] on link "3" at bounding box center [204, 305] width 17 height 17
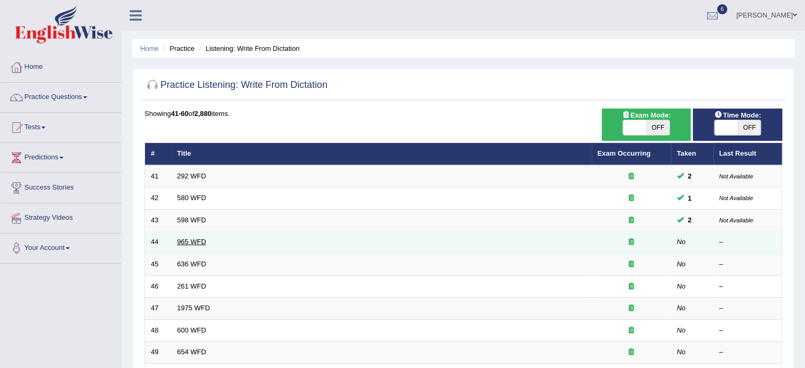
click at [192, 243] on link "965 WFD" at bounding box center [191, 242] width 29 height 8
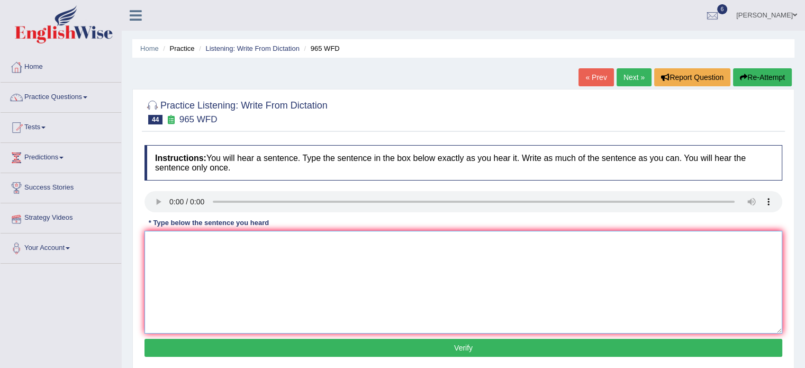
click at [165, 243] on textarea at bounding box center [463, 282] width 638 height 103
click at [148, 241] on textarea "must recate password" at bounding box center [463, 282] width 638 height 103
click at [322, 241] on textarea "You must said security questions question must recate password" at bounding box center [463, 282] width 638 height 103
click at [365, 241] on textarea "You must said security questions question must resate password" at bounding box center [463, 282] width 638 height 103
type textarea "You must said security questions question must resate password is"
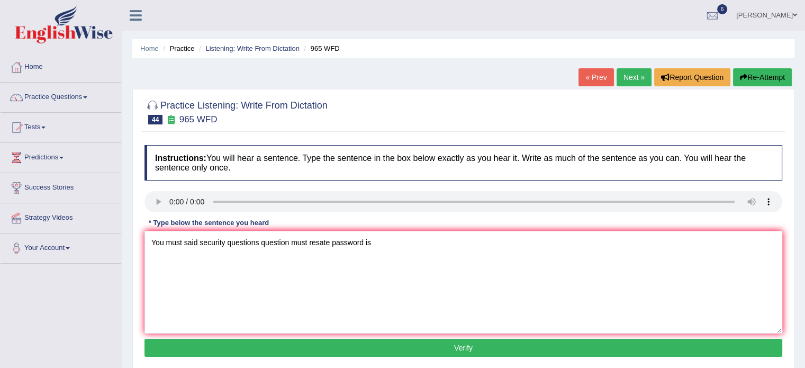
click at [451, 344] on button "Verify" at bounding box center [463, 348] width 638 height 18
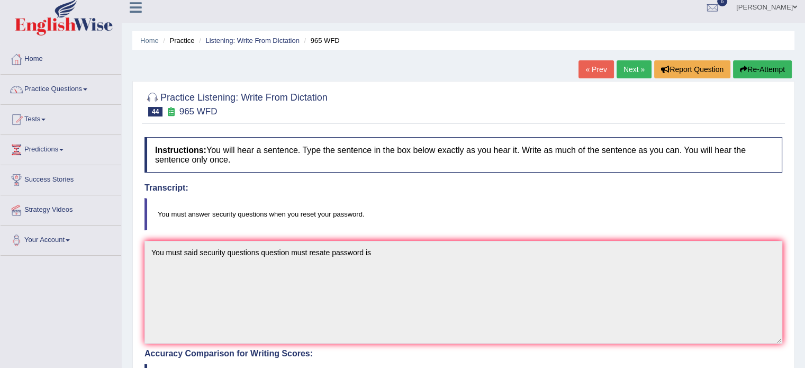
scroll to position [10, 0]
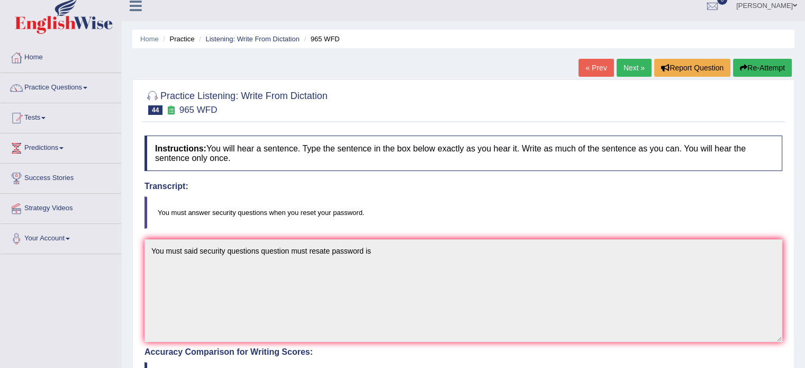
click at [636, 60] on link "Next »" at bounding box center [633, 68] width 35 height 18
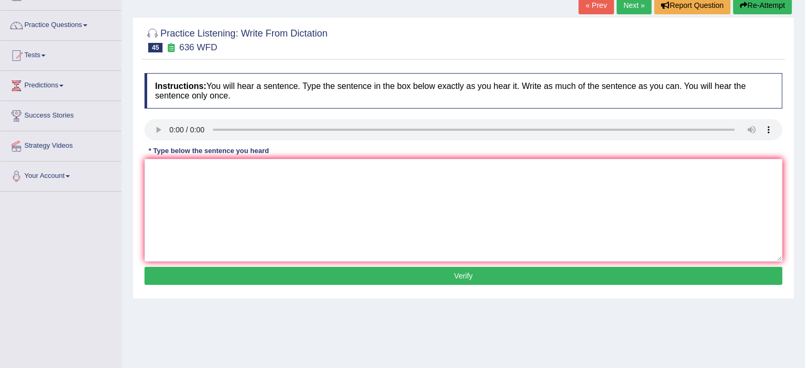
scroll to position [76, 0]
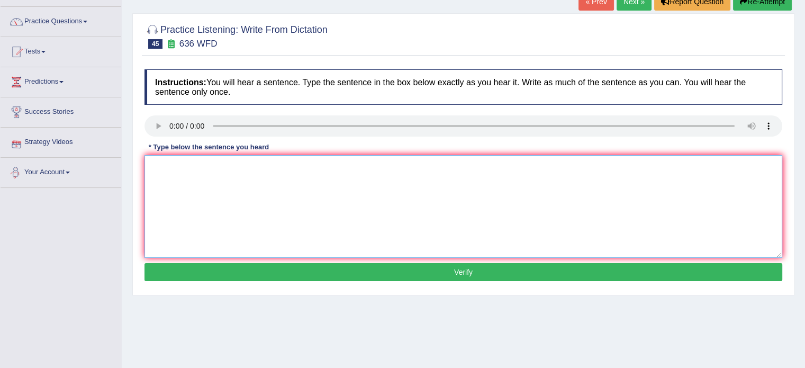
click at [198, 168] on textarea at bounding box center [463, 206] width 638 height 103
type textarea "Servel candidate is will time grater"
click at [424, 266] on button "Verify" at bounding box center [463, 272] width 638 height 18
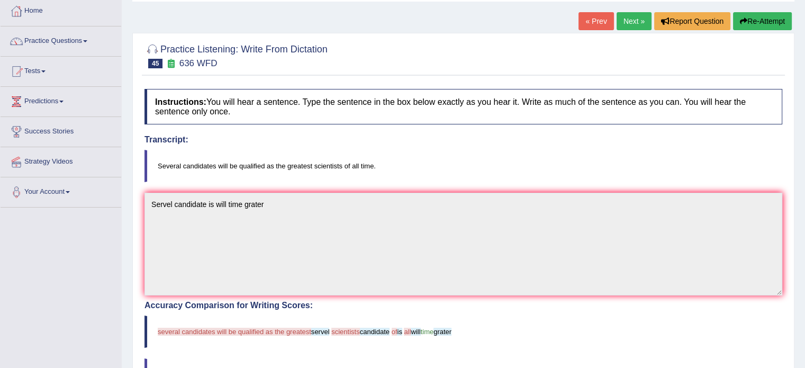
scroll to position [0, 0]
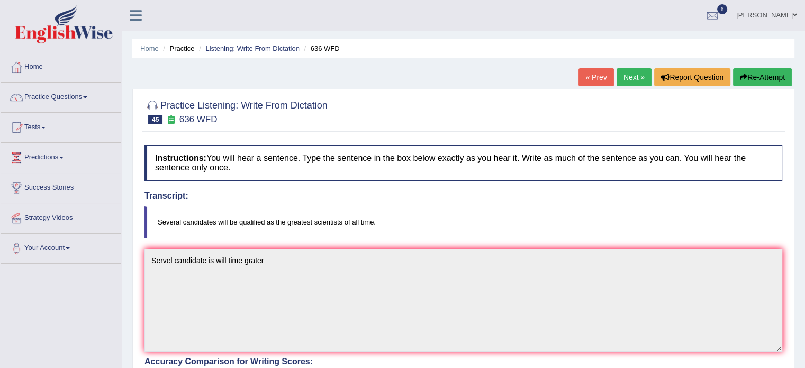
click at [630, 81] on link "Next »" at bounding box center [633, 77] width 35 height 18
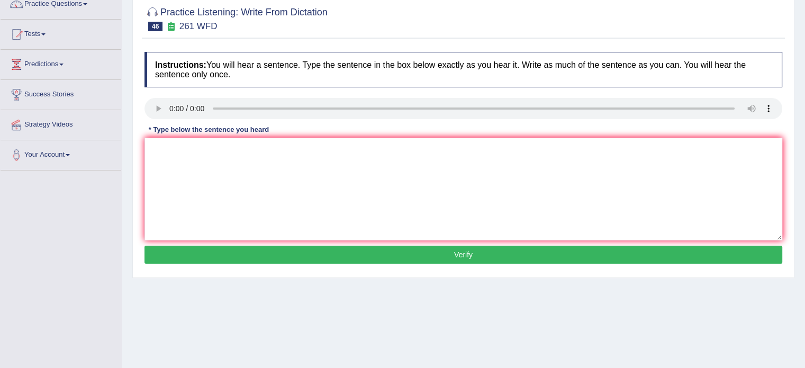
scroll to position [95, 0]
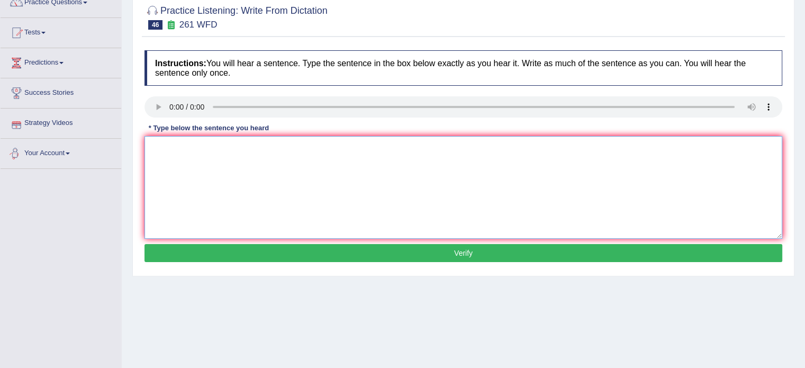
click at [178, 159] on textarea at bounding box center [463, 187] width 638 height 103
click at [229, 146] on textarea "You the students safety before using any workshop" at bounding box center [463, 187] width 638 height 103
click at [337, 148] on textarea "You the students safety tools before using any workshop" at bounding box center [463, 187] width 638 height 103
click at [207, 144] on textarea "You the students safety tools before using any workshop." at bounding box center [463, 187] width 638 height 103
type textarea "You the students student safety tools before using any workshop."
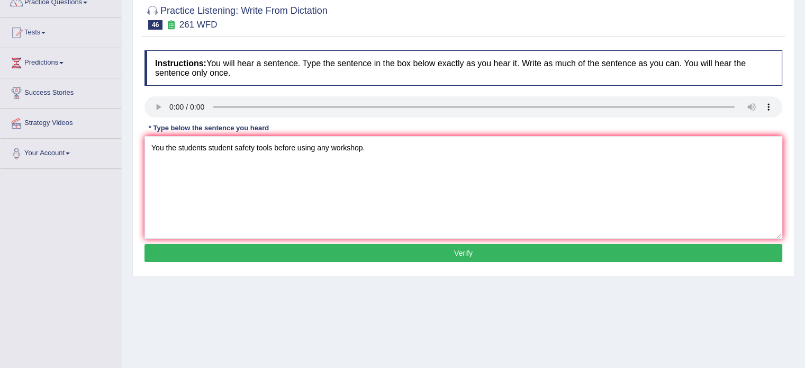
click at [445, 248] on button "Verify" at bounding box center [463, 253] width 638 height 18
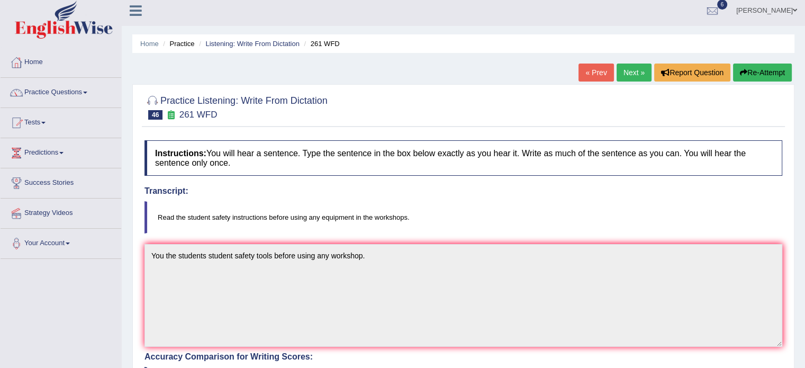
scroll to position [0, 0]
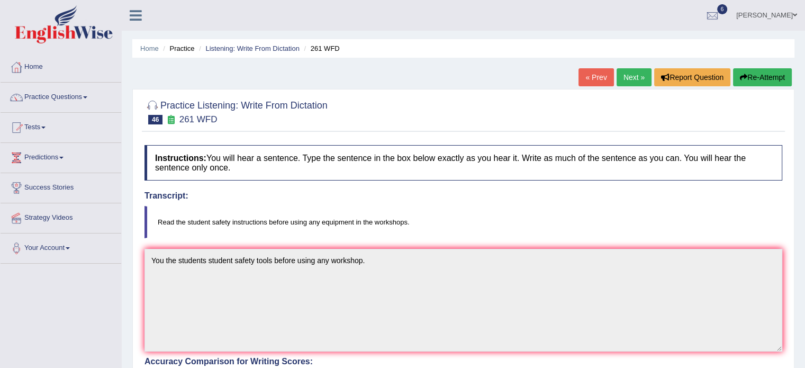
click at [634, 78] on link "Next »" at bounding box center [633, 77] width 35 height 18
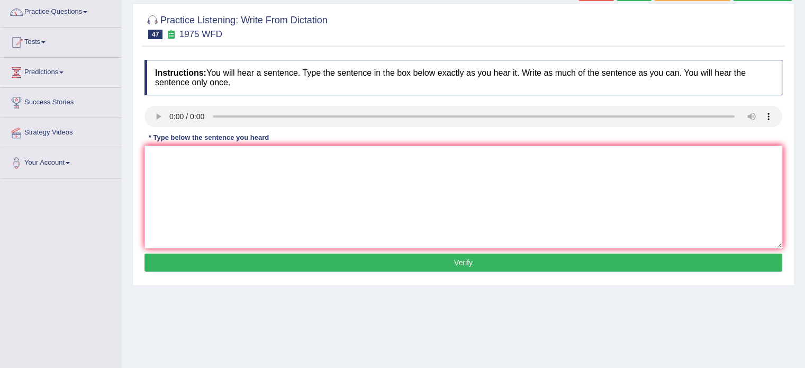
scroll to position [86, 0]
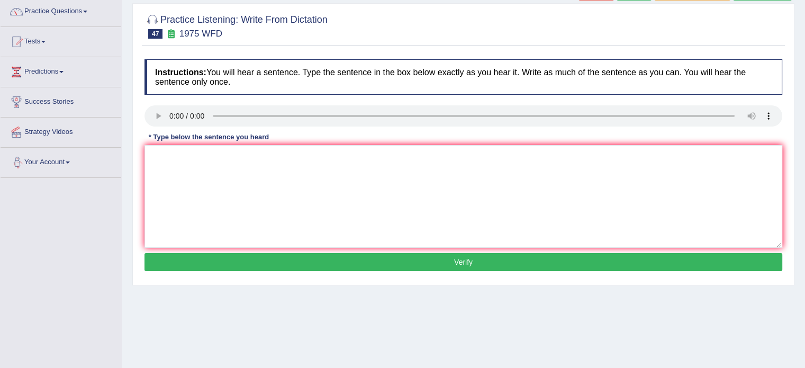
click at [142, 156] on div "Instructions: You will hear a sentence. Type the sentence in the box below exac…" at bounding box center [463, 166] width 643 height 225
click at [166, 150] on textarea at bounding box center [463, 196] width 638 height 103
click at [161, 157] on textarea "He will study analysis the best is farmar." at bounding box center [463, 196] width 638 height 103
type textarea "He can will study analysis the best is farmar."
click at [410, 261] on button "Verify" at bounding box center [463, 262] width 638 height 18
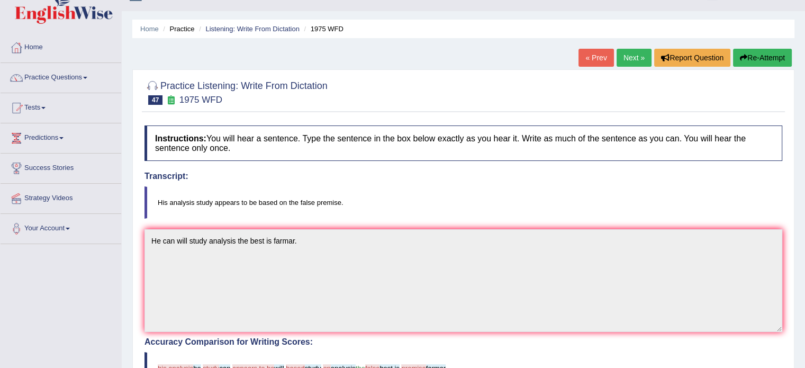
scroll to position [0, 0]
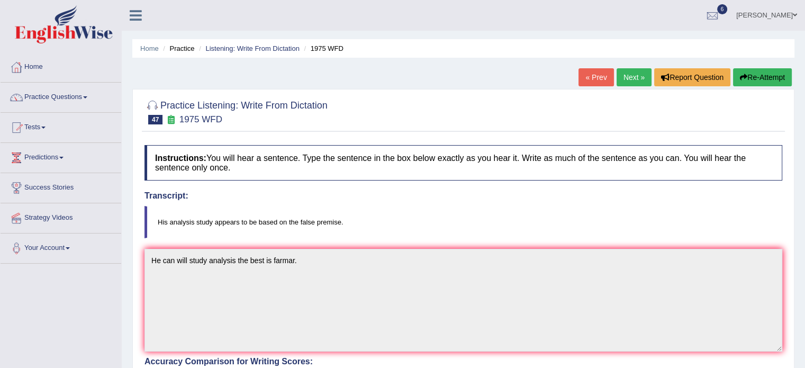
click at [750, 76] on button "Re-Attempt" at bounding box center [762, 77] width 59 height 18
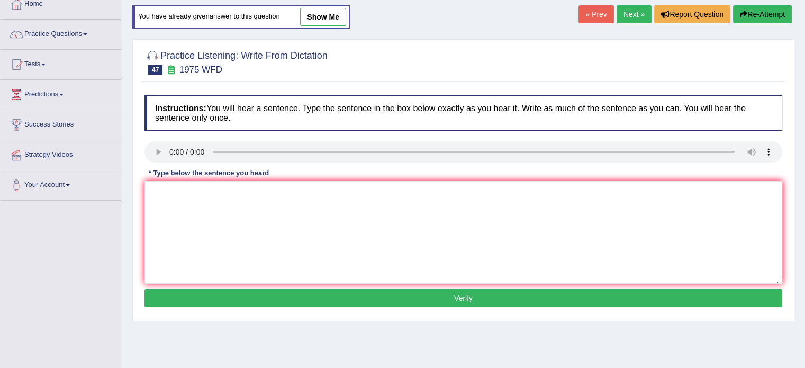
scroll to position [105, 0]
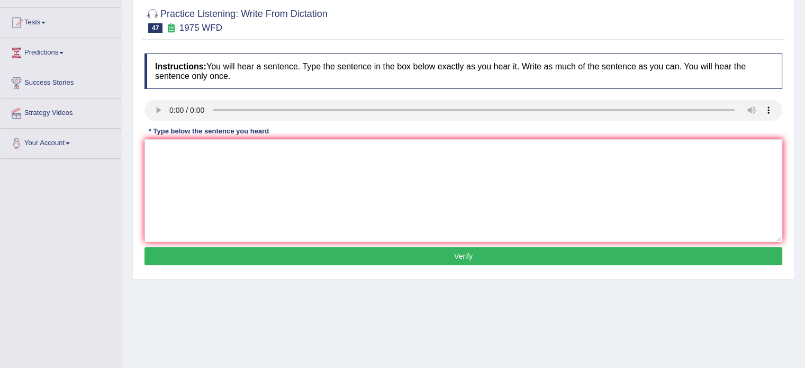
drag, startPoint x: 802, startPoint y: 163, endPoint x: 812, endPoint y: 162, distance: 10.1
click at [805, 162] on html "Toggle navigation Home Practice Questions Speaking Practice Read Aloud Repeat S…" at bounding box center [402, 79] width 805 height 368
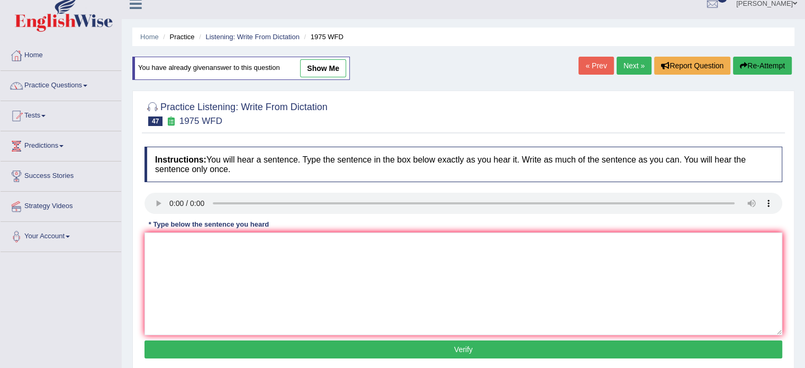
scroll to position [13, 0]
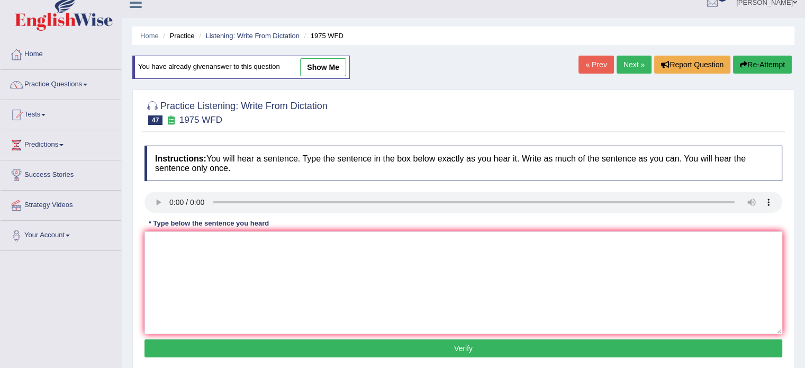
click at [632, 60] on link "Next »" at bounding box center [633, 65] width 35 height 18
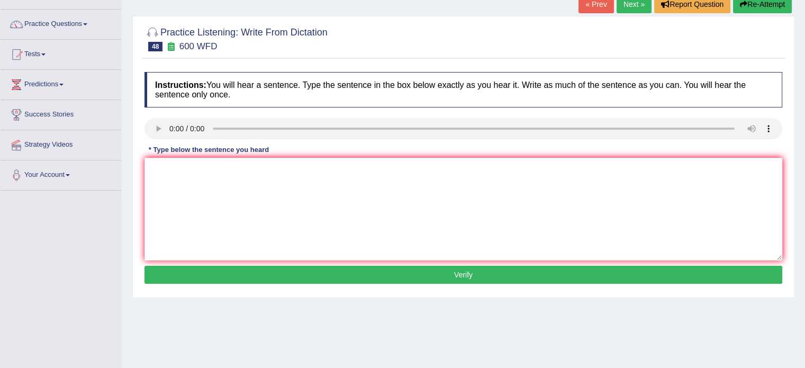
scroll to position [75, 0]
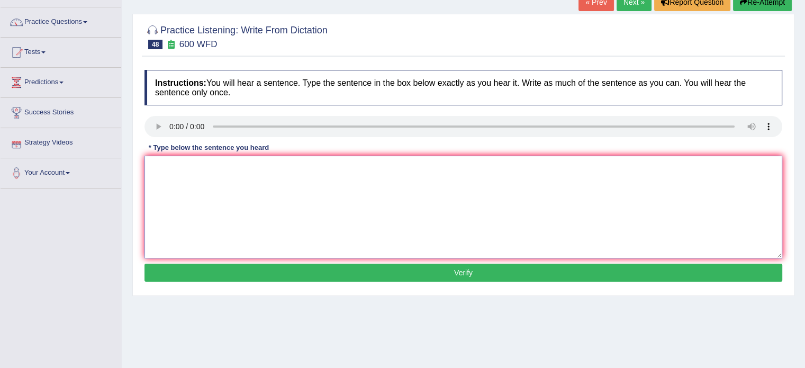
click at [189, 167] on textarea at bounding box center [463, 207] width 638 height 103
click at [148, 167] on textarea "necessary application forms" at bounding box center [463, 207] width 638 height 103
click at [297, 167] on textarea "Continue study necessary application forms" at bounding box center [463, 207] width 638 height 103
click at [273, 167] on textarea "Continue study necessary application forms form" at bounding box center [463, 207] width 638 height 103
click at [361, 166] on textarea "Continue study necessary application applications forms form" at bounding box center [463, 207] width 638 height 103
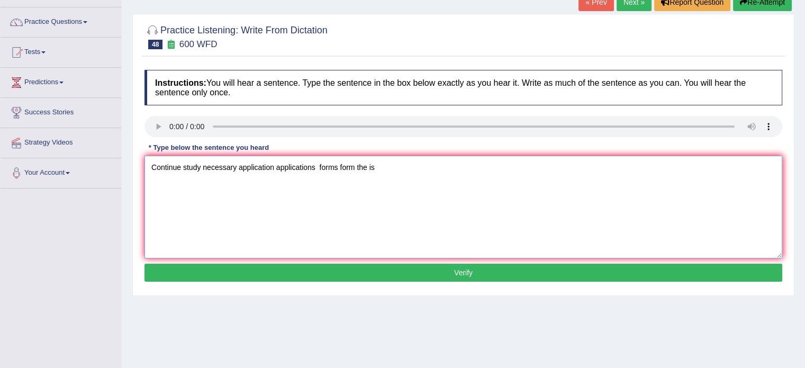
type textarea "Continue study necessary application applications forms form the is"
click at [441, 270] on button "Verify" at bounding box center [463, 273] width 638 height 18
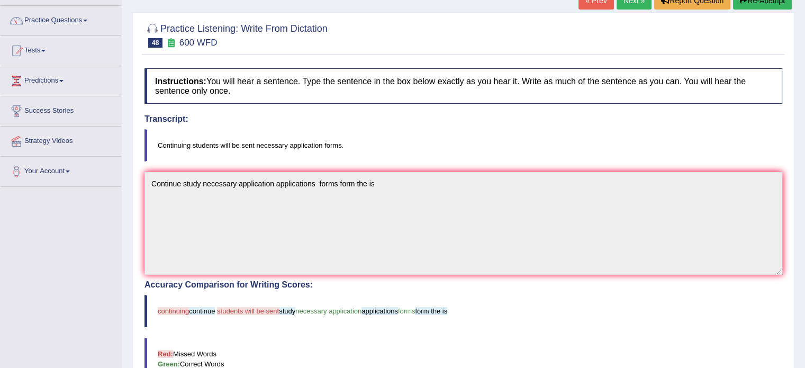
scroll to position [0, 0]
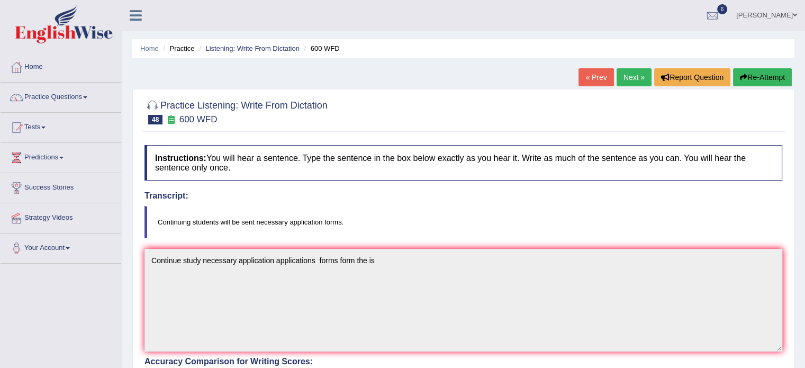
click at [636, 79] on link "Next »" at bounding box center [633, 77] width 35 height 18
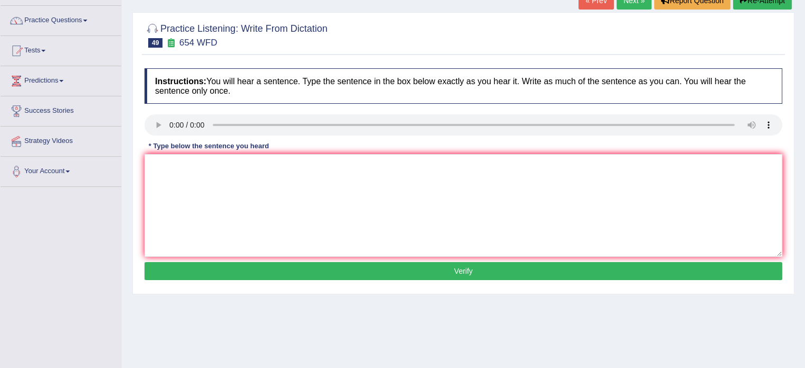
scroll to position [78, 0]
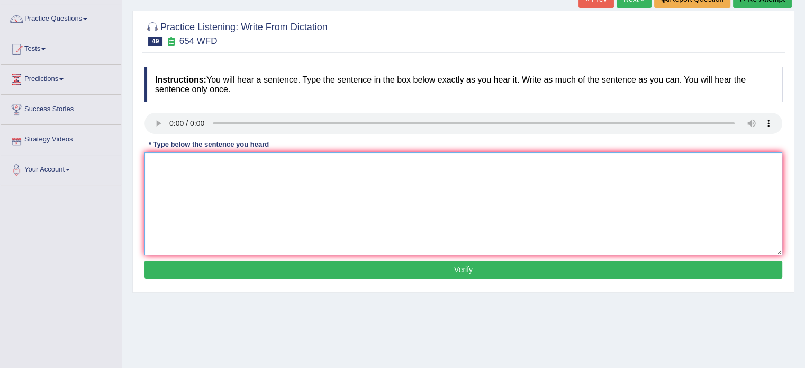
click at [159, 168] on textarea at bounding box center [463, 203] width 638 height 103
click at [237, 161] on textarea "The study shown that Honkon people people's must student studing visa is." at bounding box center [463, 203] width 638 height 103
click at [410, 156] on textarea "The study shown that Hongkon people people's must student studing visa is." at bounding box center [463, 203] width 638 height 103
type textarea "The study shown that Hongkon people people's must student studing visa is."
click at [436, 267] on button "Verify" at bounding box center [463, 269] width 638 height 18
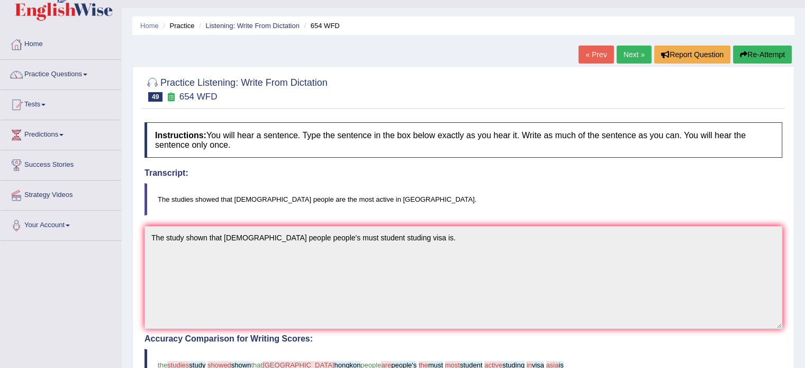
scroll to position [28, 0]
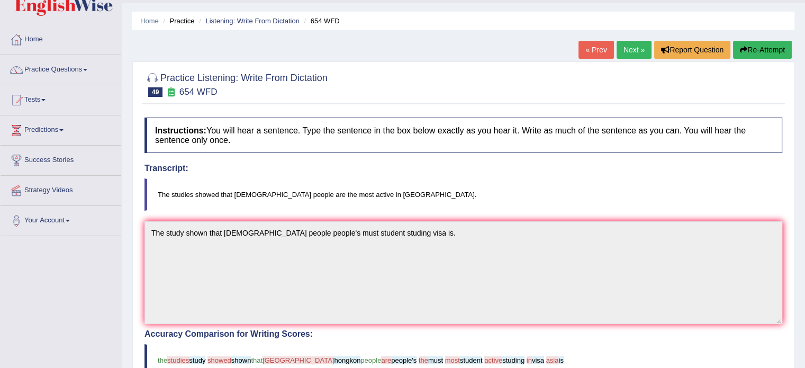
click at [762, 47] on button "Re-Attempt" at bounding box center [762, 50] width 59 height 18
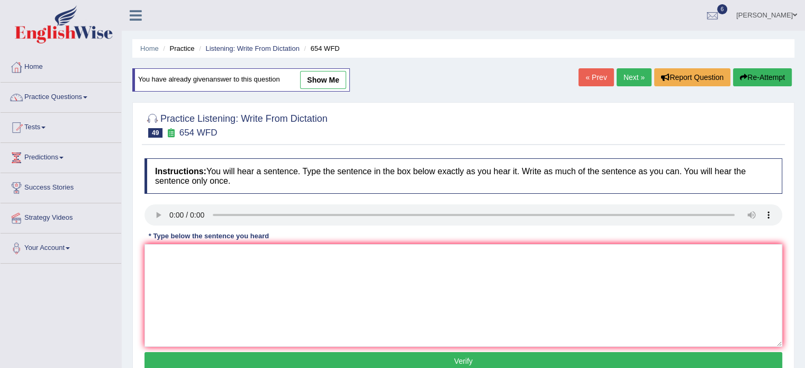
click at [633, 79] on link "Next »" at bounding box center [633, 77] width 35 height 18
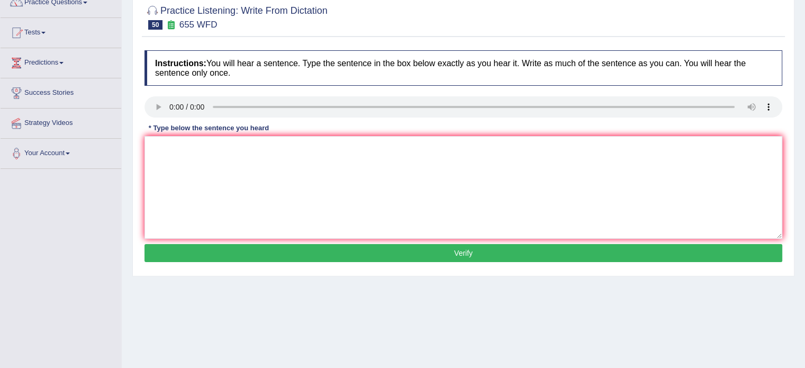
scroll to position [57, 0]
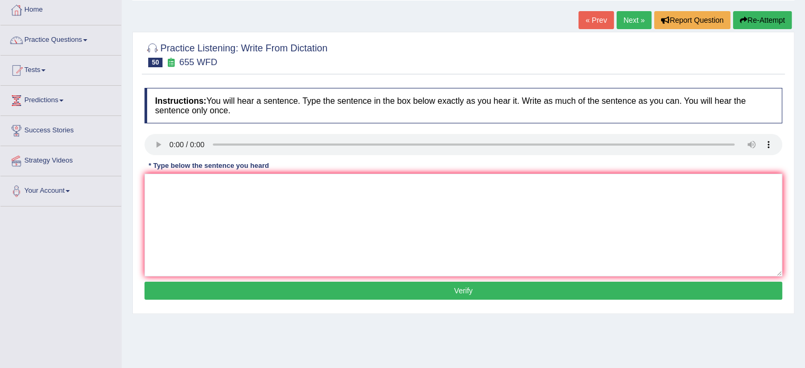
click at [639, 15] on link "Next »" at bounding box center [633, 20] width 35 height 18
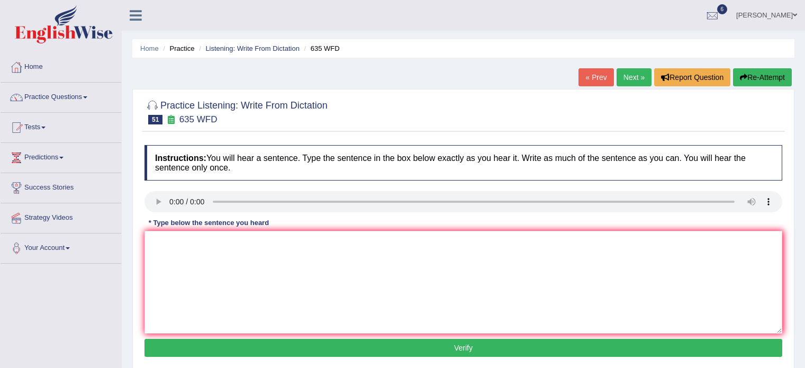
scroll to position [62, 0]
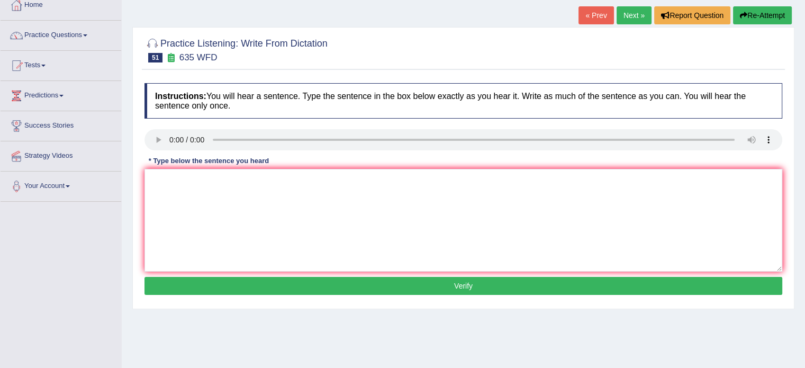
click at [804, 139] on html "Toggle navigation Home Practice Questions Speaking Practice Read Aloud Repeat S…" at bounding box center [402, 122] width 805 height 368
click at [183, 182] on textarea at bounding box center [463, 220] width 638 height 103
click at [193, 180] on textarea "The science floor is underground the floor on libraray." at bounding box center [463, 220] width 638 height 103
click at [216, 180] on textarea "The science floor is underground the floor on libraray." at bounding box center [463, 220] width 638 height 103
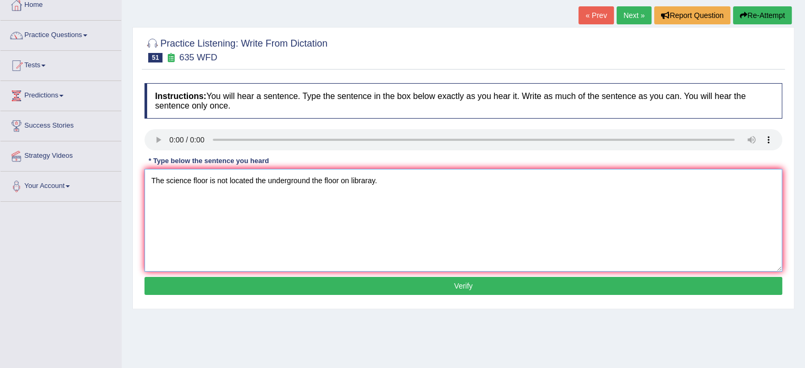
click at [383, 179] on textarea "The science floor is not located the underground the floor on libraray." at bounding box center [463, 220] width 638 height 103
type textarea "The science floor is not located the underground the floor on library."
click at [442, 282] on button "Verify" at bounding box center [463, 286] width 638 height 18
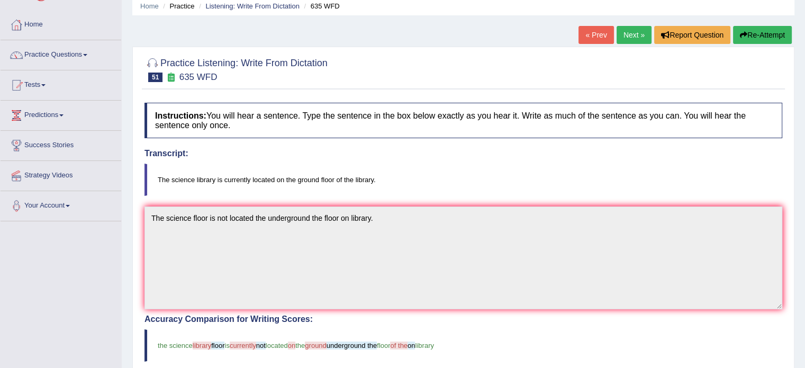
scroll to position [7, 0]
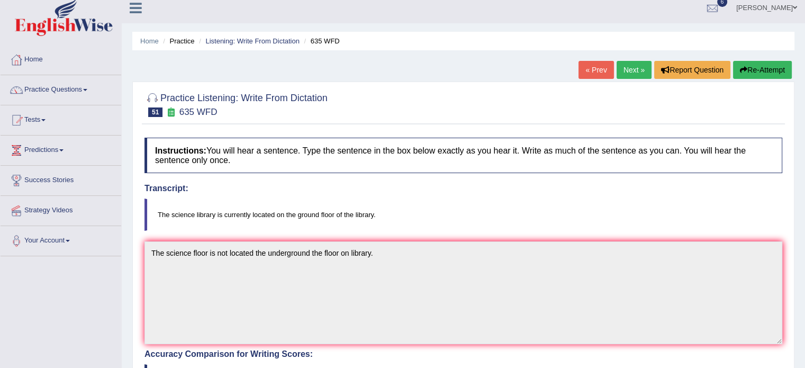
click at [632, 63] on link "Next »" at bounding box center [633, 70] width 35 height 18
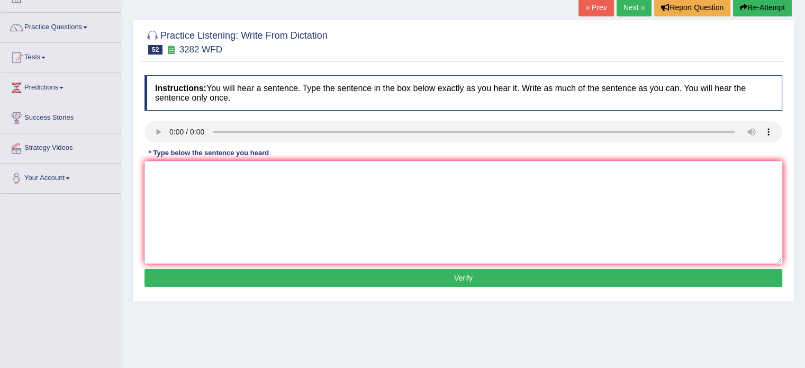
scroll to position [72, 0]
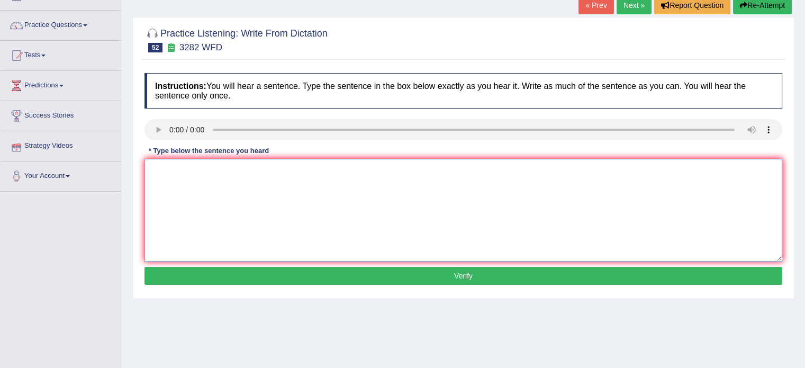
click at [153, 166] on textarea at bounding box center [463, 210] width 638 height 103
click at [240, 169] on textarea "Computer used to be large then tan now" at bounding box center [463, 210] width 638 height 103
click at [291, 169] on textarea "Computer used to be large before then tan now" at bounding box center [463, 210] width 638 height 103
click at [312, 168] on textarea "Computer used to be large before then than now" at bounding box center [463, 210] width 638 height 103
type textarea "Computer used to be large before then than now."
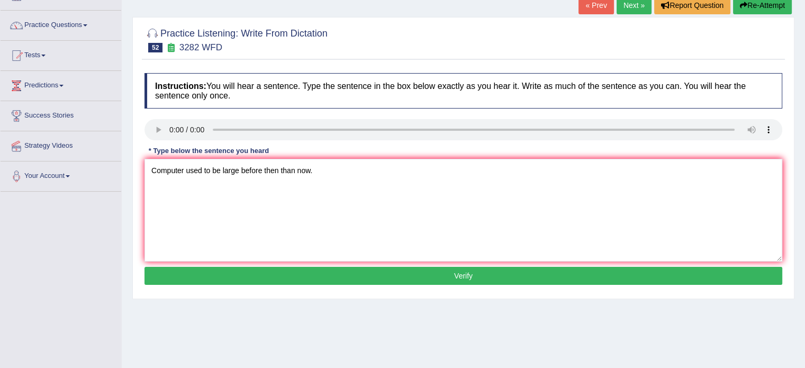
click at [435, 273] on button "Verify" at bounding box center [463, 276] width 638 height 18
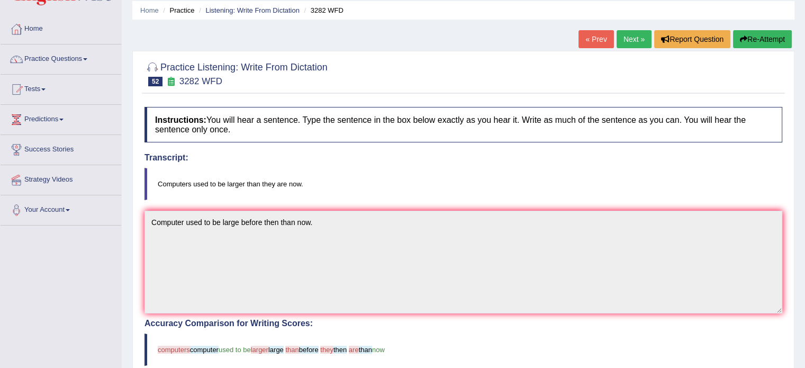
scroll to position [0, 0]
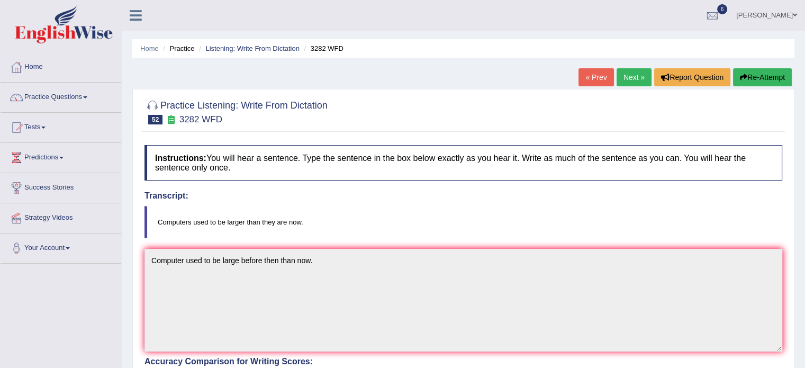
click at [630, 73] on link "Next »" at bounding box center [633, 77] width 35 height 18
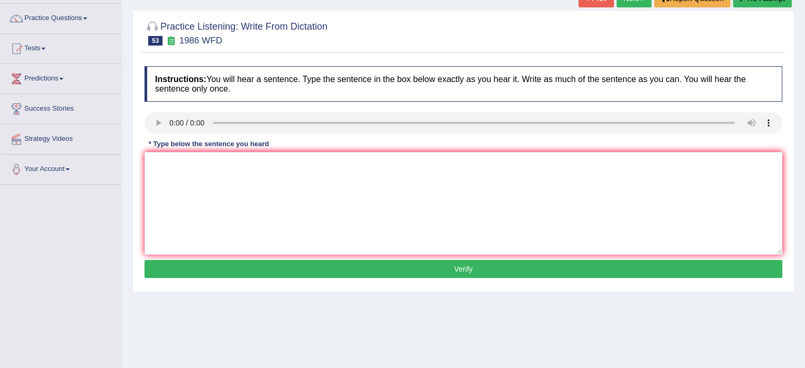
scroll to position [83, 0]
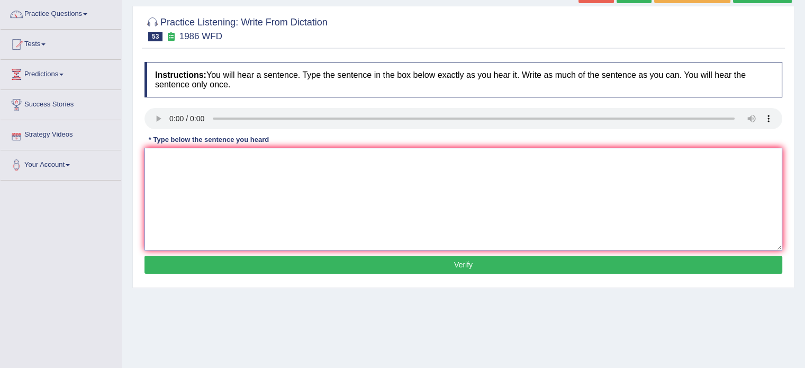
click at [179, 154] on textarea at bounding box center [463, 199] width 638 height 103
type textarea "Good academic present the clear argument."
click at [456, 257] on button "Verify" at bounding box center [463, 265] width 638 height 18
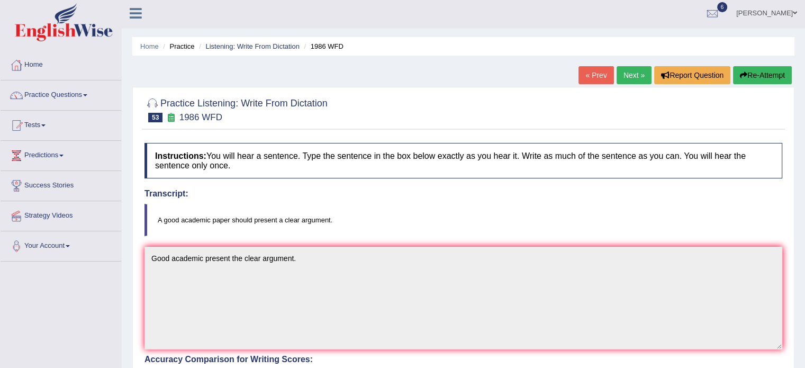
scroll to position [0, 0]
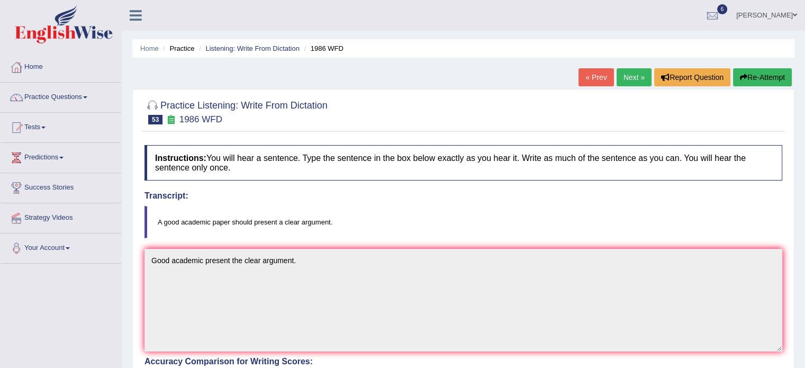
click at [633, 79] on link "Next »" at bounding box center [633, 77] width 35 height 18
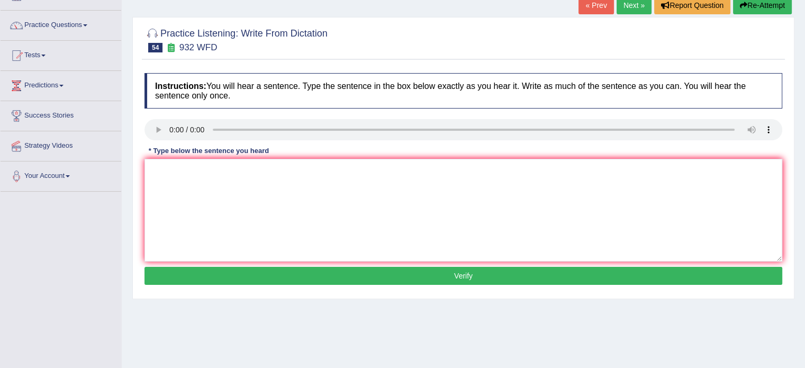
scroll to position [74, 0]
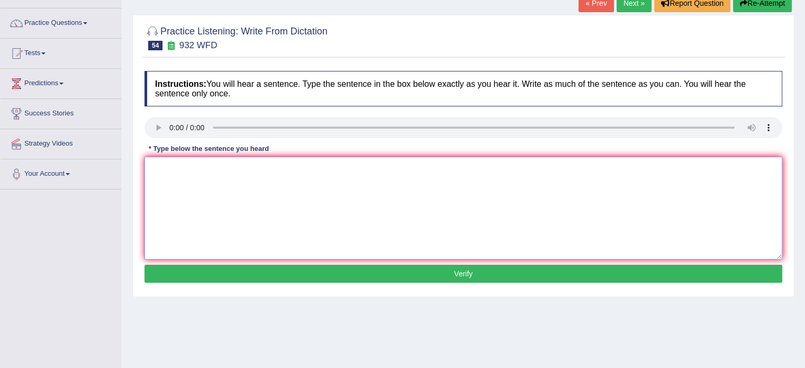
click at [156, 171] on textarea at bounding box center [463, 208] width 638 height 103
type textarea "Take the first step now university some scholorship sponsor for students."
click at [437, 266] on button "Verify" at bounding box center [463, 274] width 638 height 18
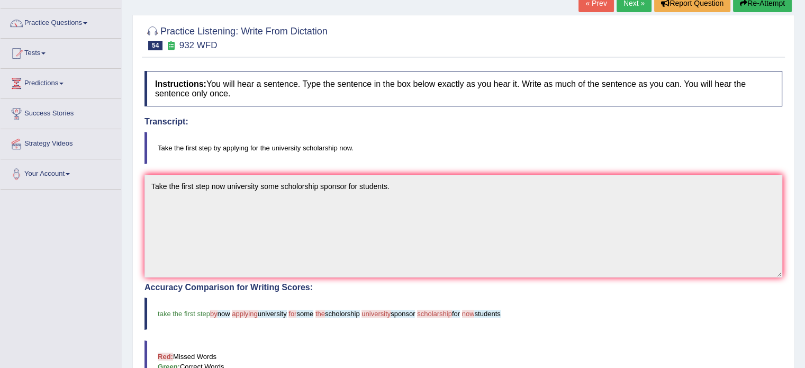
drag, startPoint x: 812, startPoint y: 80, endPoint x: 812, endPoint y: 118, distance: 38.1
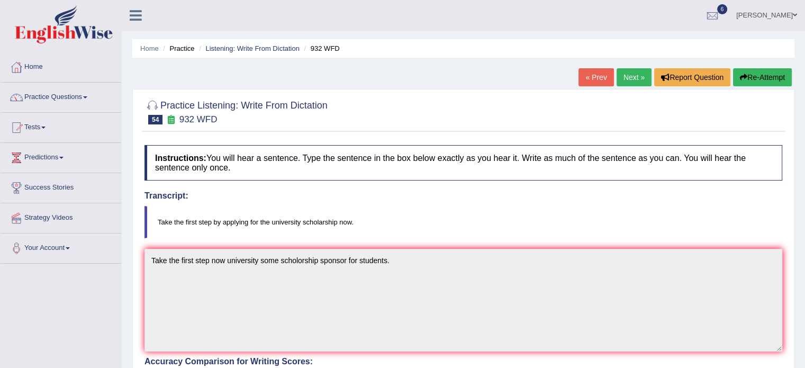
scroll to position [3, 0]
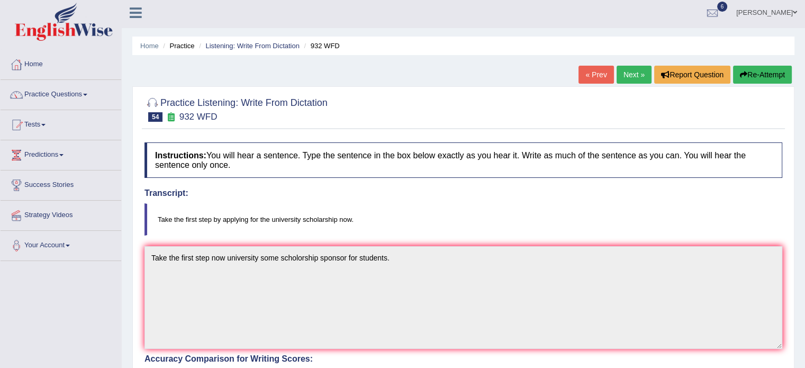
click at [631, 72] on link "Next »" at bounding box center [633, 75] width 35 height 18
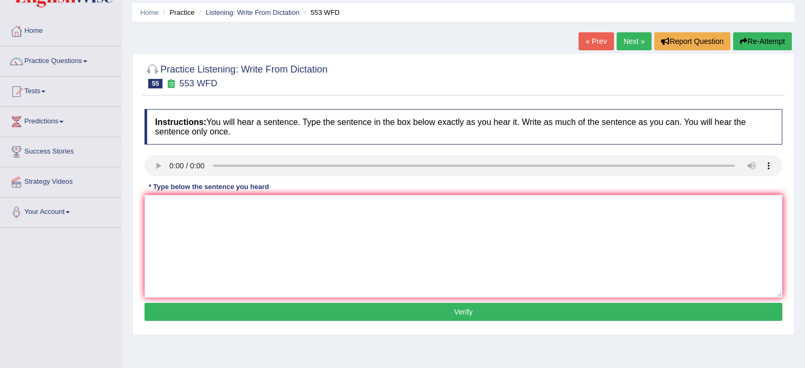
scroll to position [39, 0]
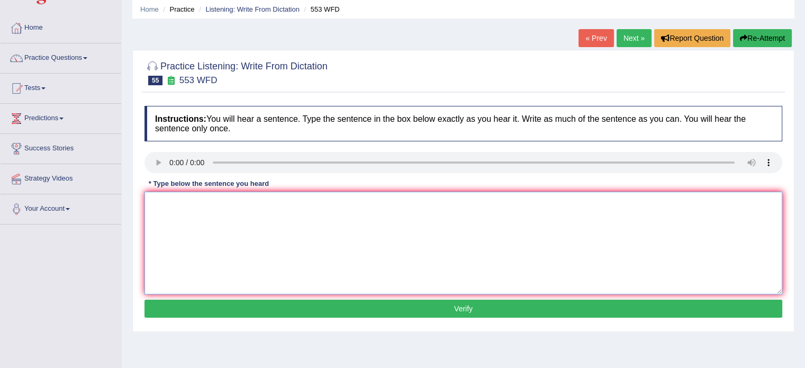
click at [175, 196] on textarea at bounding box center [463, 243] width 638 height 103
type textarea "Campus not necessary plastic bottal."
click at [401, 306] on button "Verify" at bounding box center [463, 309] width 638 height 18
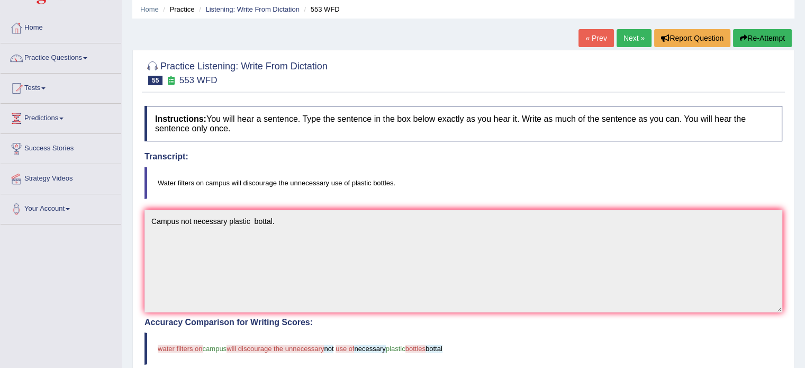
drag, startPoint x: 812, startPoint y: 141, endPoint x: 812, endPoint y: 156, distance: 14.3
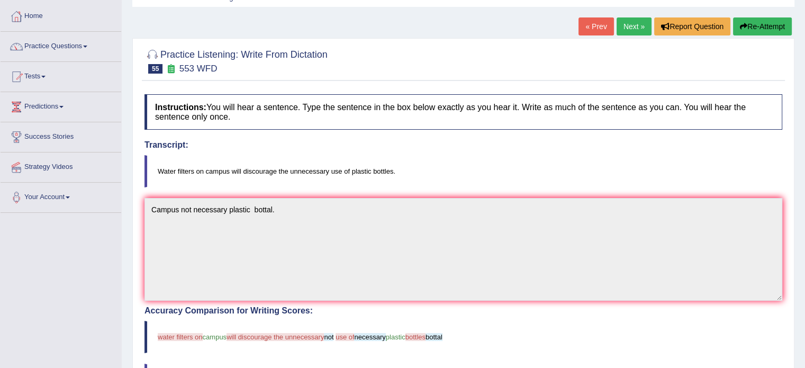
scroll to position [0, 0]
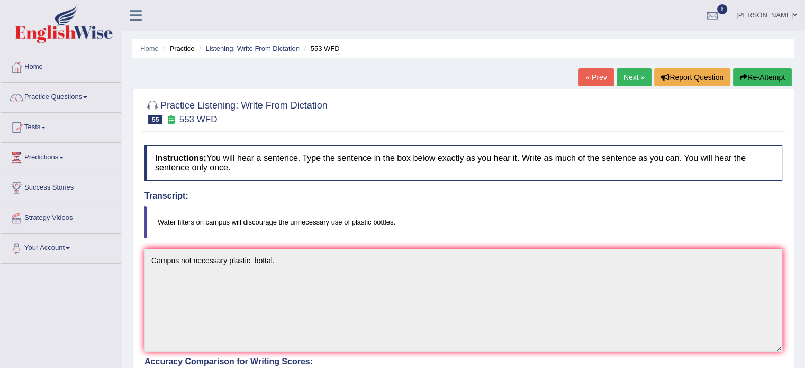
click at [627, 74] on link "Next »" at bounding box center [633, 77] width 35 height 18
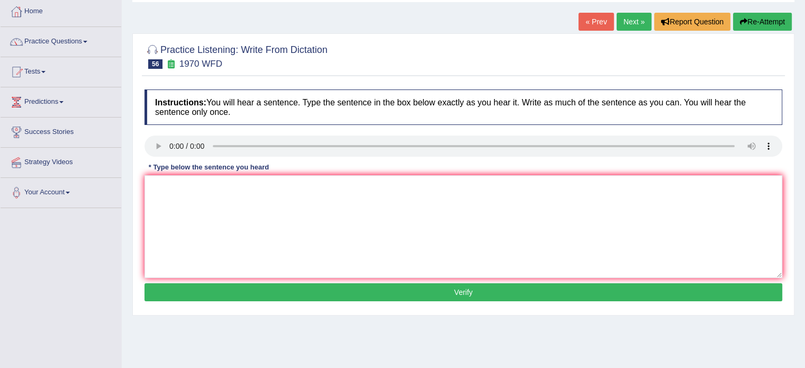
scroll to position [58, 0]
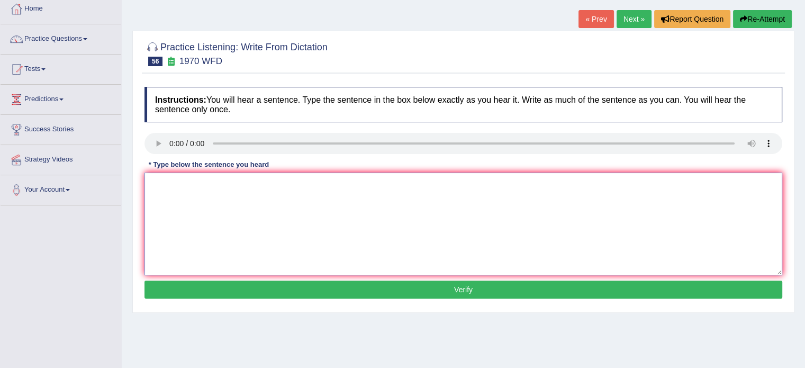
click at [274, 213] on textarea at bounding box center [463, 224] width 638 height 103
type textarea "One student should be select each class."
click at [428, 292] on button "Verify" at bounding box center [463, 289] width 638 height 18
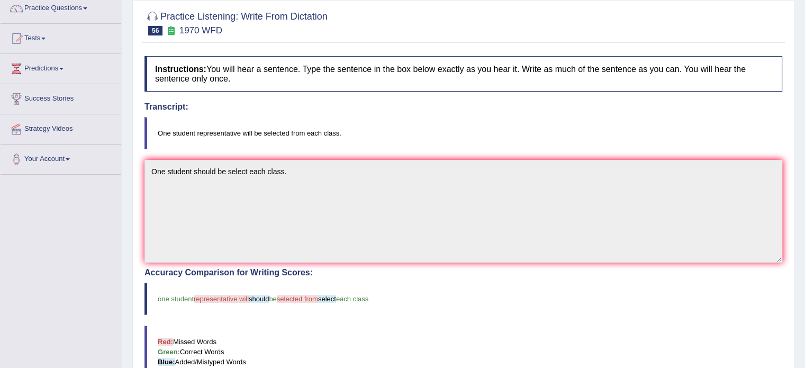
scroll to position [0, 0]
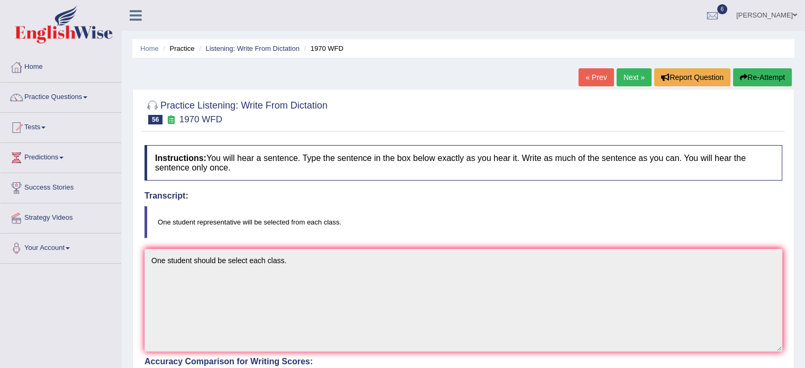
click at [87, 97] on span at bounding box center [85, 97] width 4 height 2
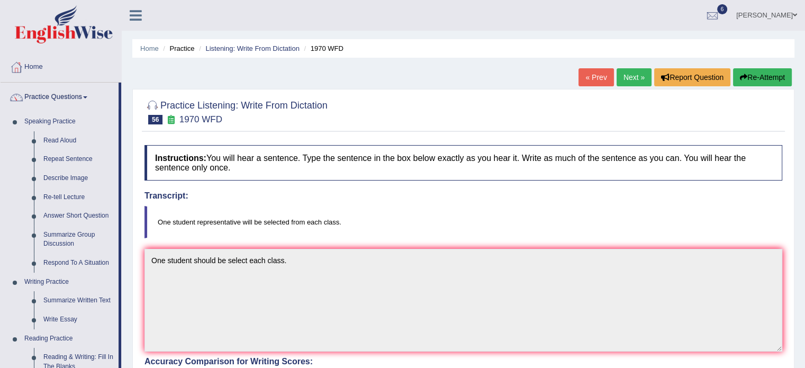
click at [631, 84] on link "Next »" at bounding box center [633, 77] width 35 height 18
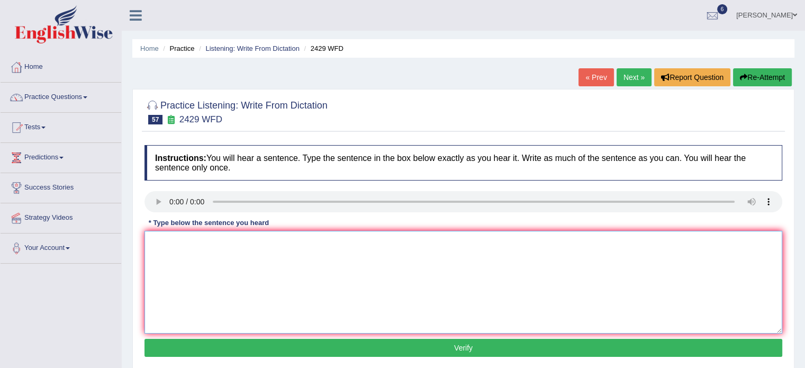
click at [584, 319] on textarea at bounding box center [463, 282] width 638 height 103
click at [631, 76] on link "Next »" at bounding box center [633, 77] width 35 height 18
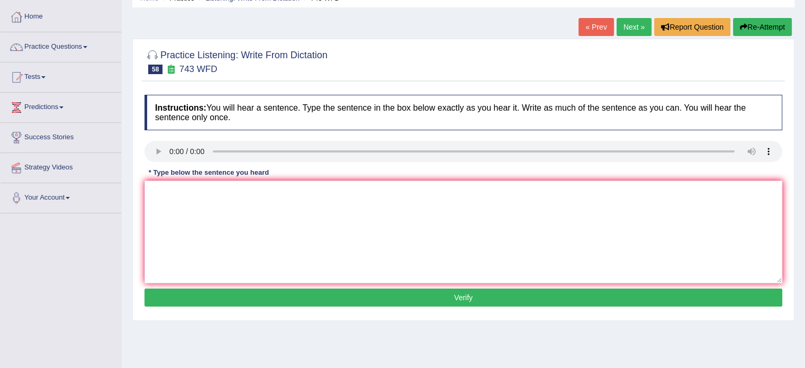
scroll to position [14, 0]
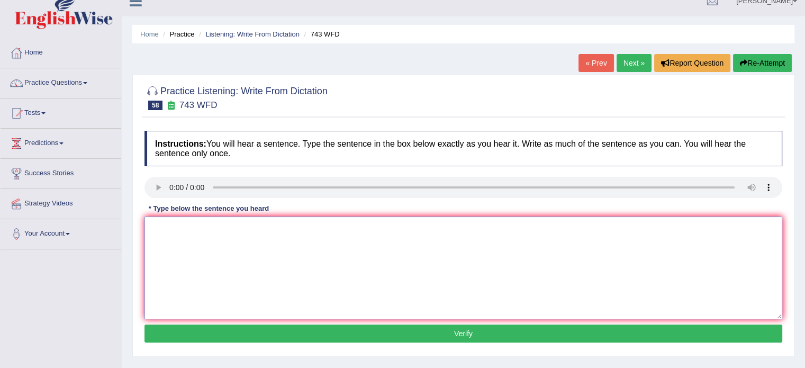
click at [239, 247] on textarea at bounding box center [463, 267] width 638 height 103
type textarea "being having a analytical languages."
click at [423, 328] on button "Verify" at bounding box center [463, 333] width 638 height 18
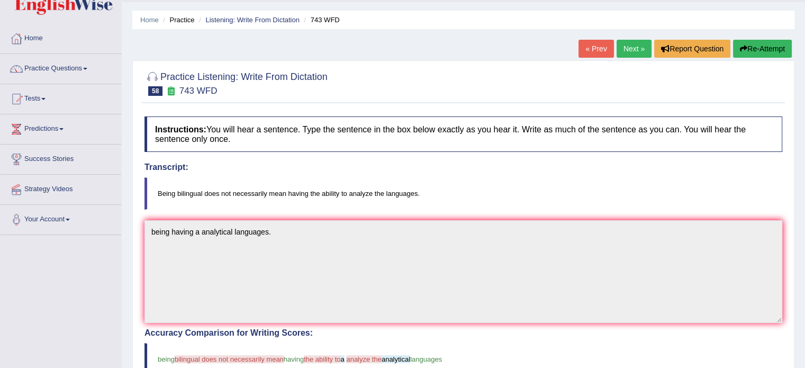
scroll to position [0, 0]
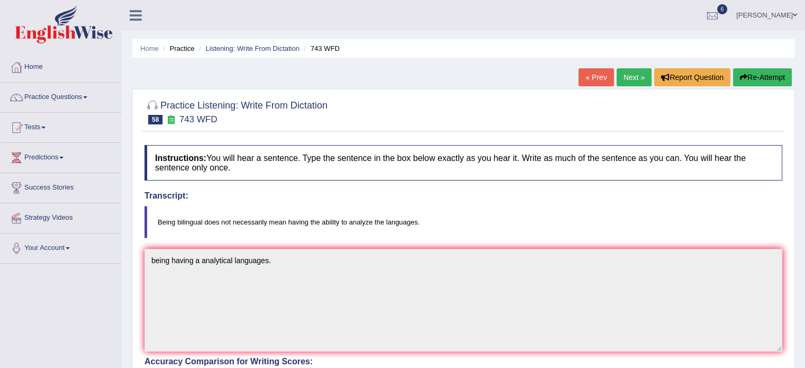
click at [636, 76] on link "Next »" at bounding box center [633, 77] width 35 height 18
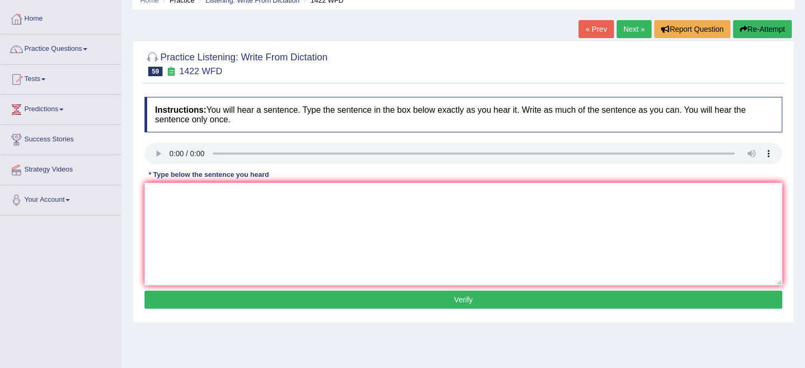
scroll to position [49, 0]
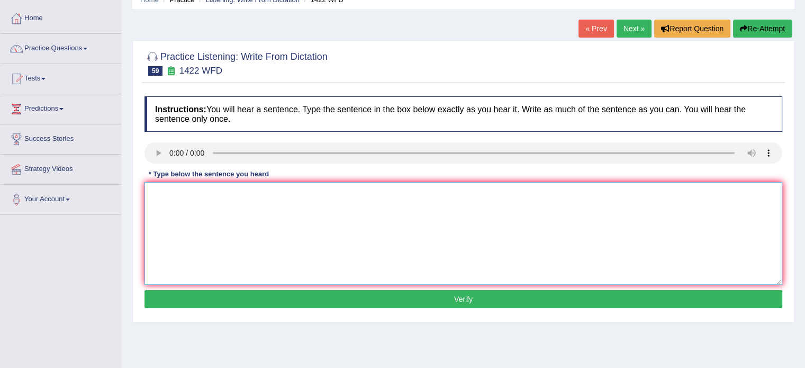
click at [226, 209] on textarea at bounding box center [463, 233] width 638 height 103
click at [212, 191] on textarea "We are looking for new ways way to learner learning learn." at bounding box center [463, 233] width 638 height 103
click at [308, 193] on textarea "We are looking for the new ways way to learner learning learn." at bounding box center [463, 233] width 638 height 103
type textarea "We are looking for the new ways way to learners learning learn."
click at [450, 294] on button "Verify" at bounding box center [463, 299] width 638 height 18
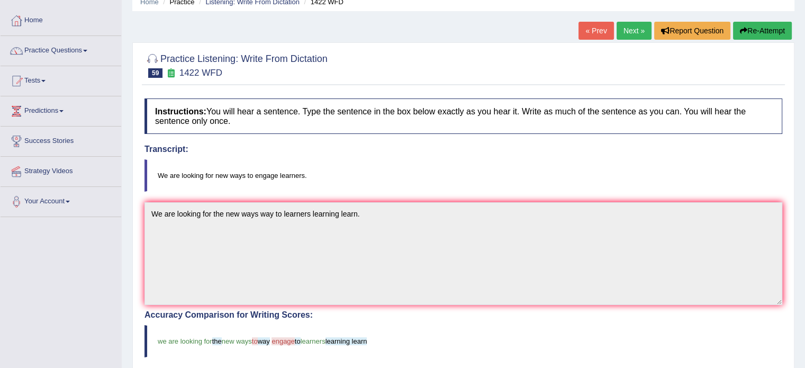
scroll to position [42, 0]
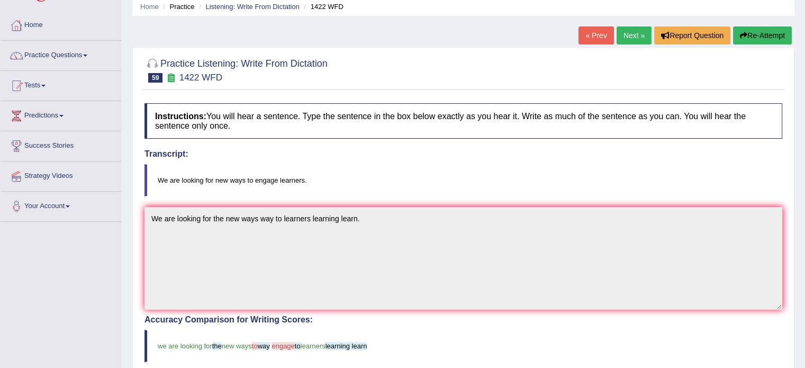
click at [632, 33] on link "Next »" at bounding box center [633, 35] width 35 height 18
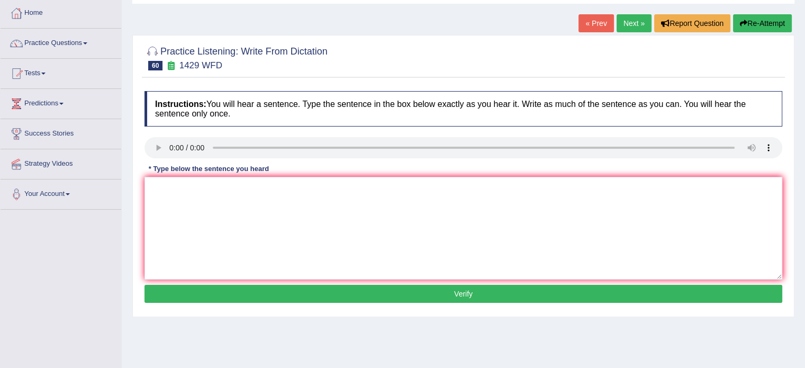
scroll to position [29, 0]
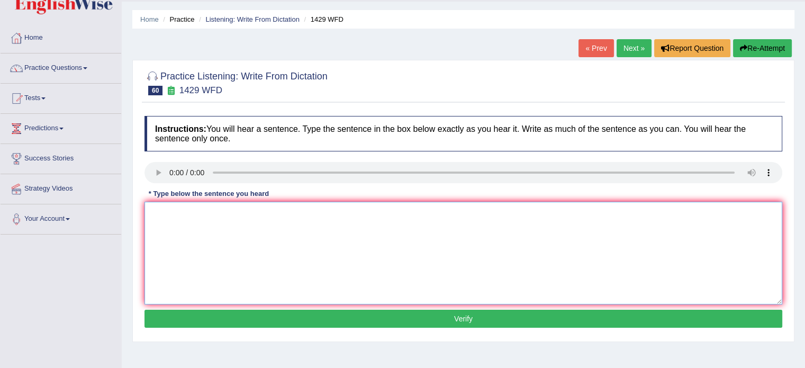
click at [183, 240] on textarea at bounding box center [463, 253] width 638 height 103
type textarea "When we attended the job interview punctuality the key."
click at [396, 320] on button "Verify" at bounding box center [463, 319] width 638 height 18
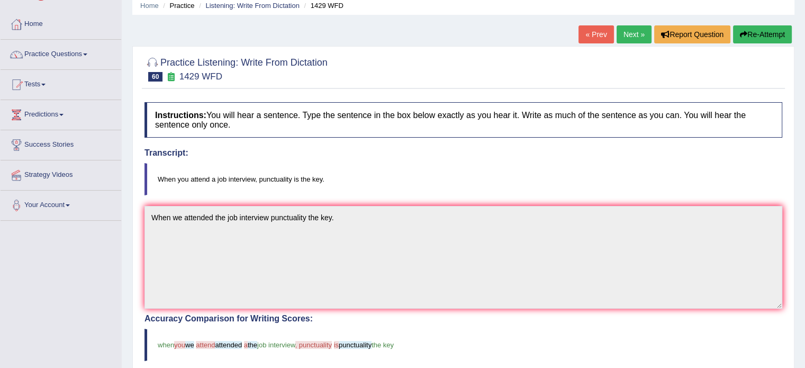
scroll to position [6, 0]
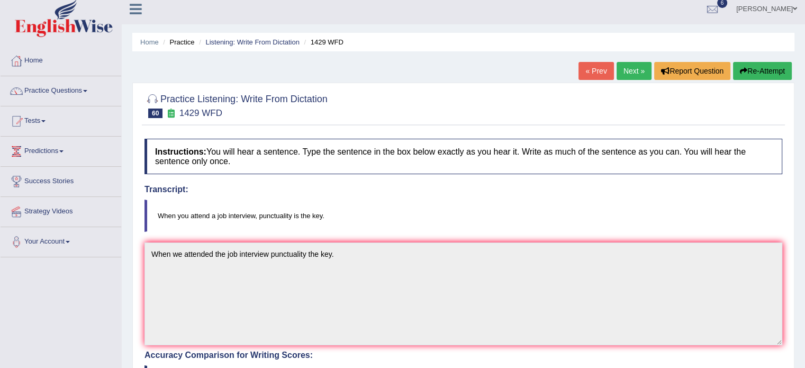
click at [759, 64] on button "Re-Attempt" at bounding box center [762, 71] width 59 height 18
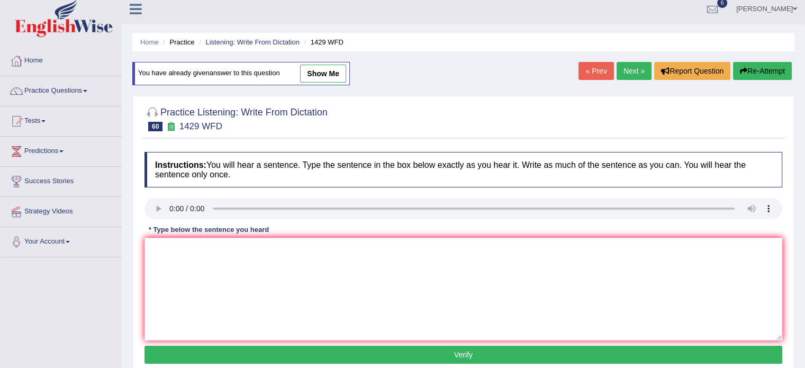
scroll to position [49, 0]
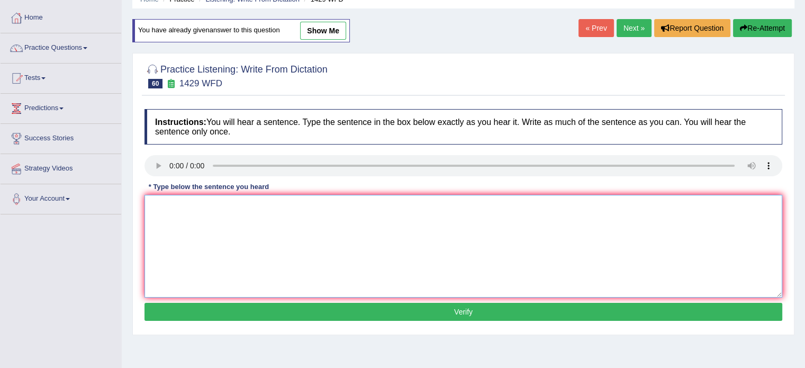
click at [207, 223] on textarea at bounding box center [463, 246] width 638 height 103
type textarea "E"
type textarea "When we you attend the job interview punctuality is the key."
click at [428, 311] on button "Verify" at bounding box center [463, 312] width 638 height 18
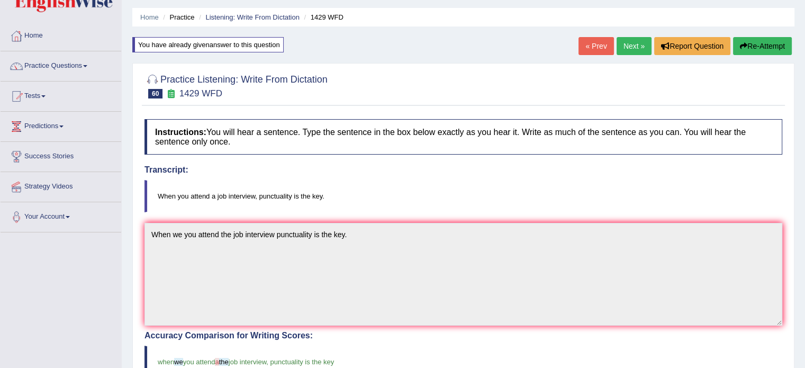
scroll to position [30, 0]
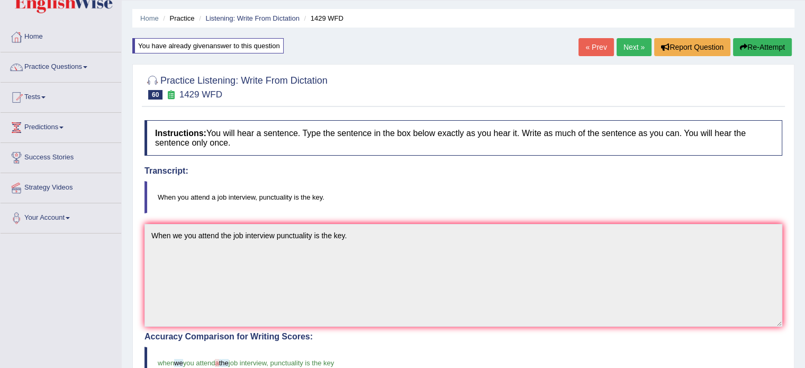
click at [636, 41] on link "Next »" at bounding box center [633, 47] width 35 height 18
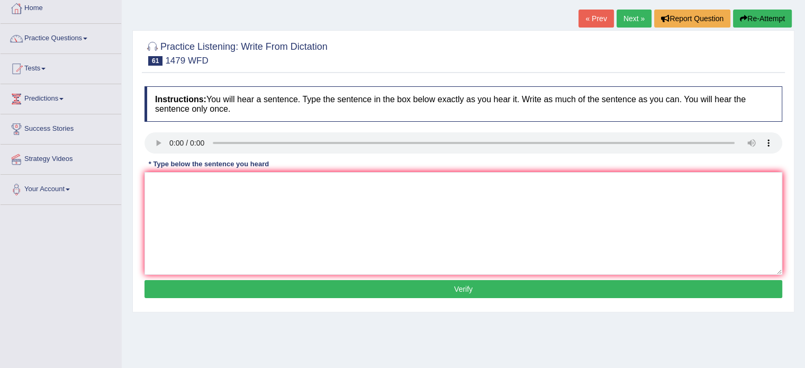
drag, startPoint x: 812, startPoint y: 49, endPoint x: 812, endPoint y: 87, distance: 37.6
click at [805, 87] on html "Toggle navigation Home Practice Questions Speaking Practice Read Aloud Repeat S…" at bounding box center [402, 125] width 805 height 368
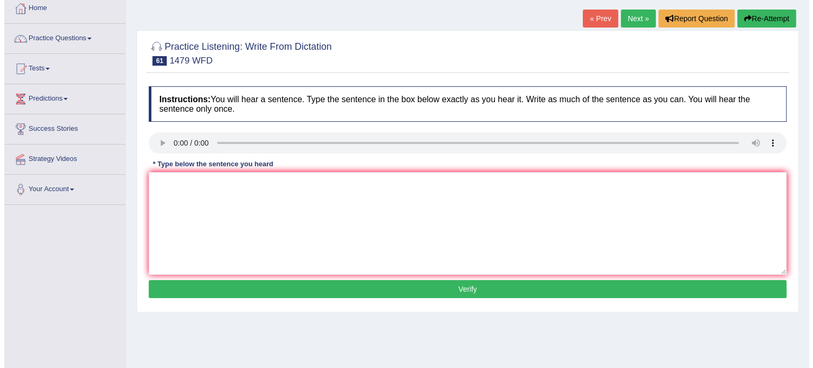
scroll to position [59, 0]
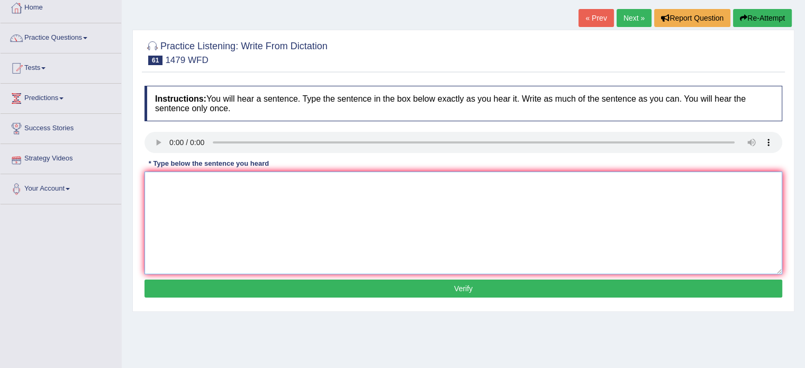
click at [167, 194] on textarea at bounding box center [463, 222] width 638 height 103
type textarea "Teacher require the students student attend the [PERSON_NAME] vacation."
click at [424, 280] on button "Verify" at bounding box center [463, 288] width 638 height 18
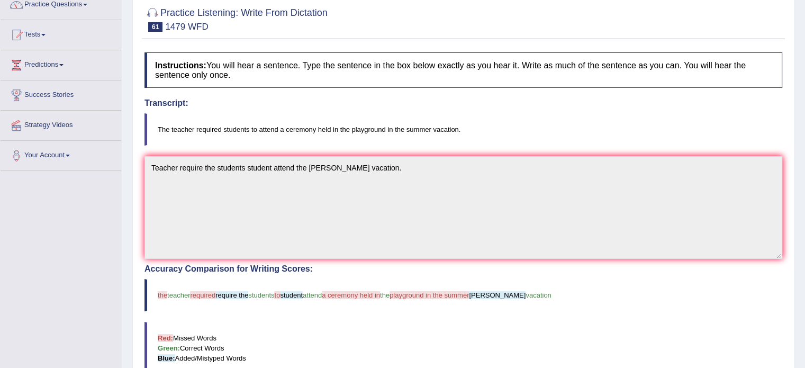
scroll to position [97, 0]
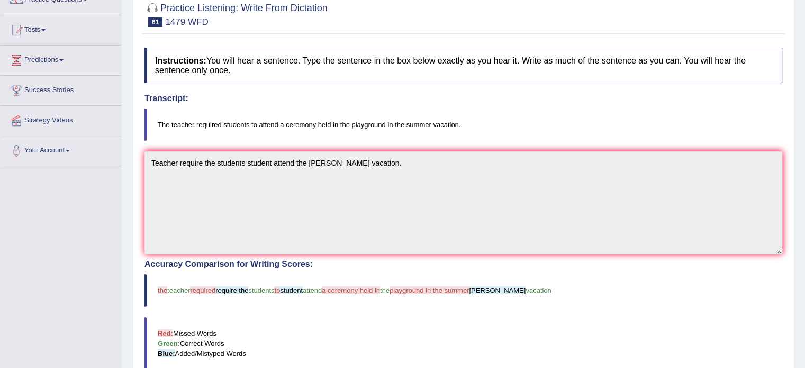
click at [774, 194] on html "Toggle navigation Home Practice Questions Speaking Practice Read Aloud Repeat S…" at bounding box center [402, 87] width 805 height 368
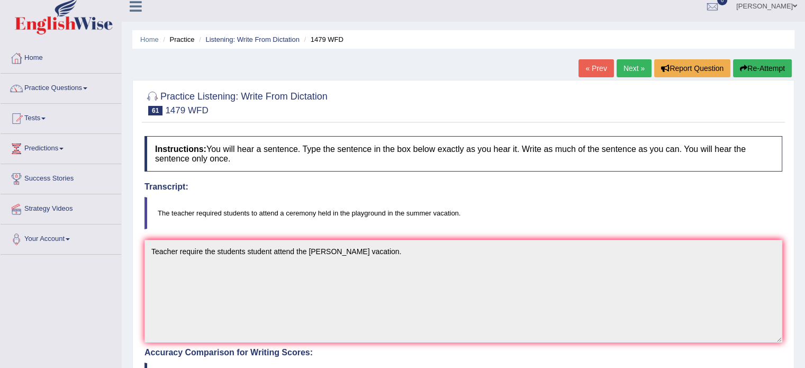
scroll to position [2, 0]
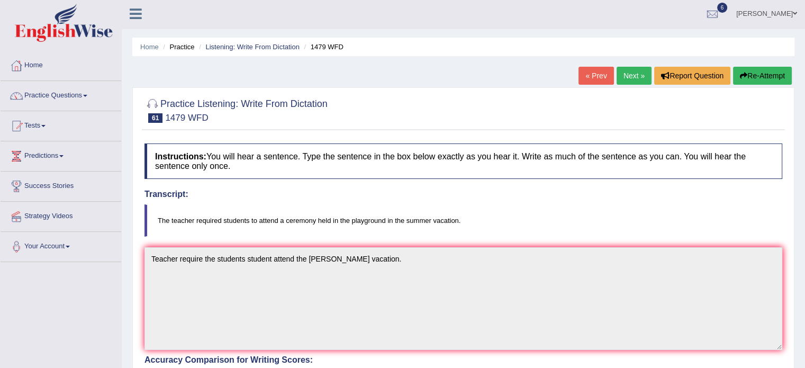
click at [760, 72] on button "Re-Attempt" at bounding box center [762, 76] width 59 height 18
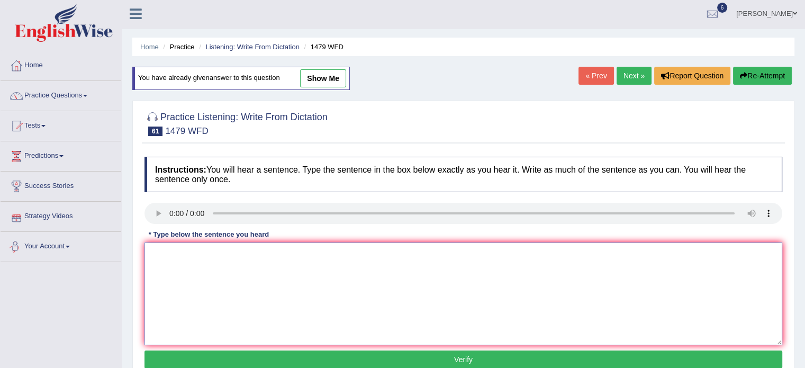
click at [187, 256] on textarea at bounding box center [463, 293] width 638 height 103
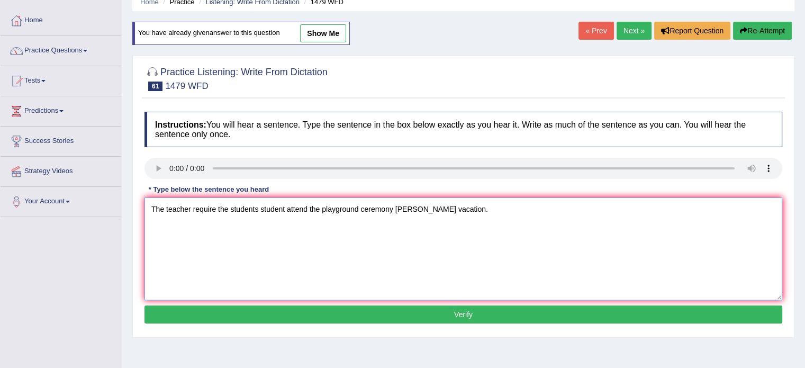
type textarea "The teacher require the students student attend the playground ceremony [PERSON…"
click at [464, 312] on button "Verify" at bounding box center [463, 314] width 638 height 18
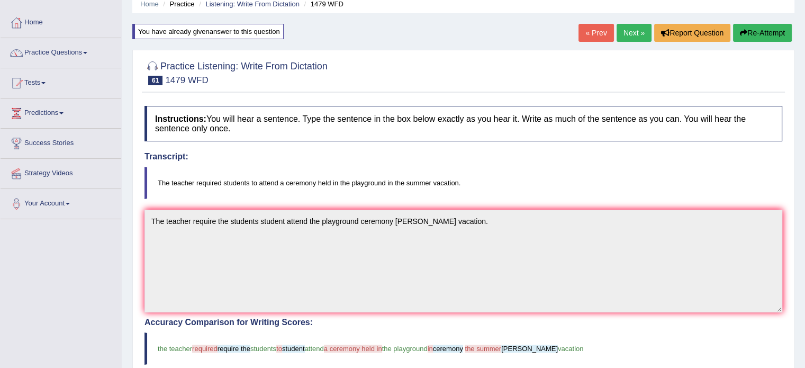
scroll to position [45, 0]
click at [635, 26] on link "Next »" at bounding box center [633, 32] width 35 height 18
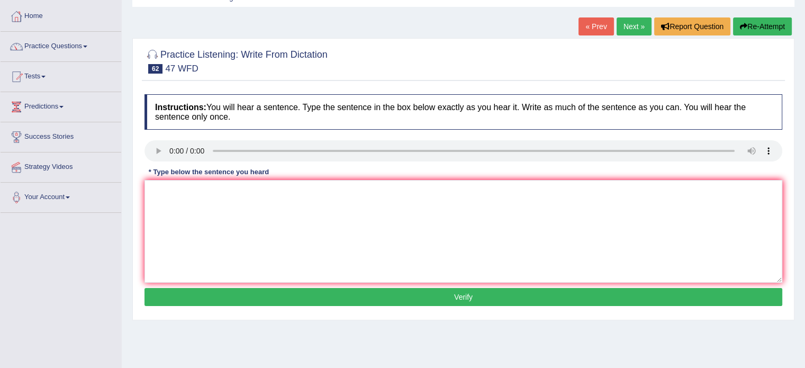
scroll to position [55, 0]
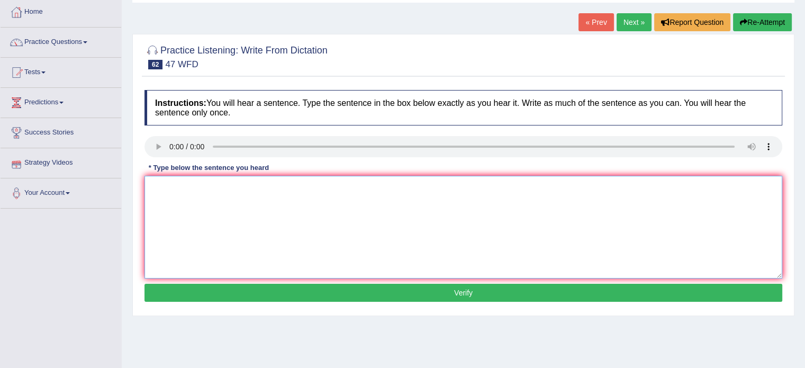
click at [156, 187] on textarea at bounding box center [463, 227] width 638 height 103
click at [155, 186] on textarea "to drop the solution hitand test toub." at bounding box center [463, 227] width 638 height 103
type textarea "To drop the solution hitand test toub."
click at [399, 290] on button "Verify" at bounding box center [463, 293] width 638 height 18
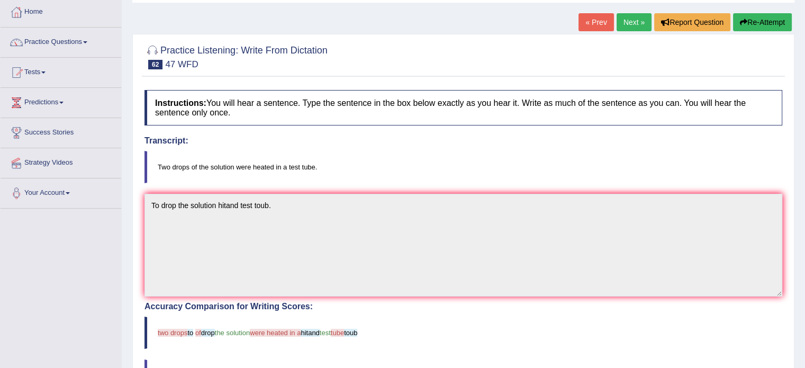
click at [768, 21] on button "Re-Attempt" at bounding box center [762, 22] width 59 height 18
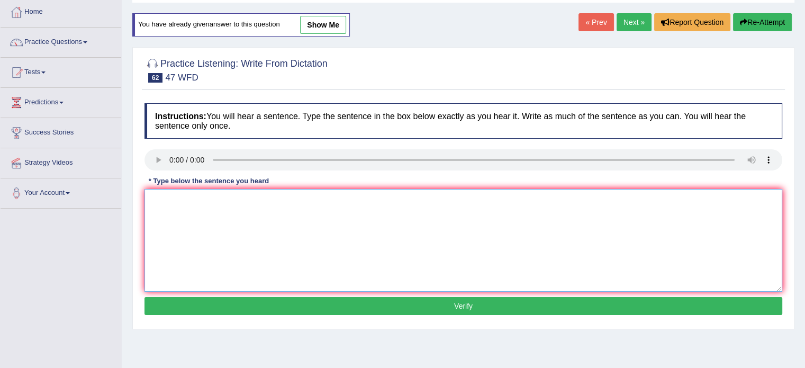
click at [155, 202] on textarea at bounding box center [463, 240] width 638 height 103
type textarea "To drops the solution heated and test tube."
click at [431, 309] on button "Verify" at bounding box center [463, 306] width 638 height 18
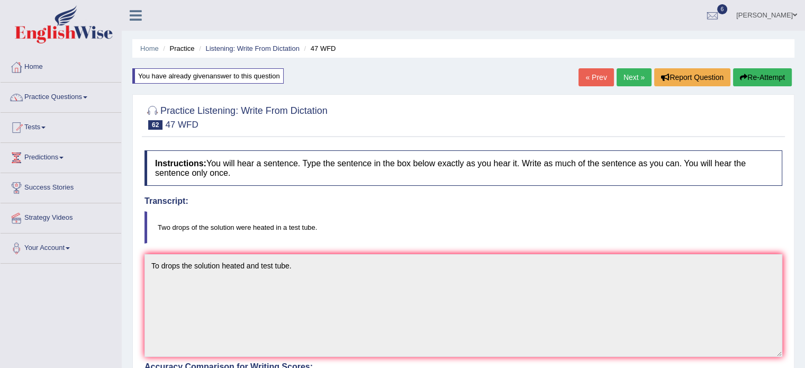
click at [641, 76] on link "Next »" at bounding box center [633, 77] width 35 height 18
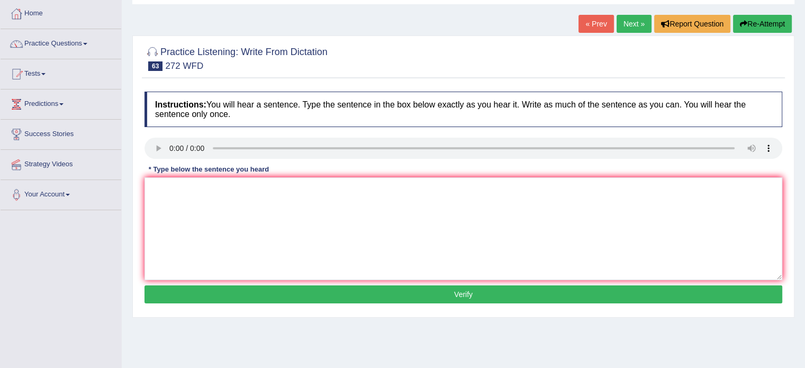
drag, startPoint x: 812, startPoint y: 46, endPoint x: 812, endPoint y: 84, distance: 37.6
click at [804, 84] on html "Toggle navigation Home Practice Questions Speaking Practice Read Aloud Repeat S…" at bounding box center [402, 131] width 805 height 368
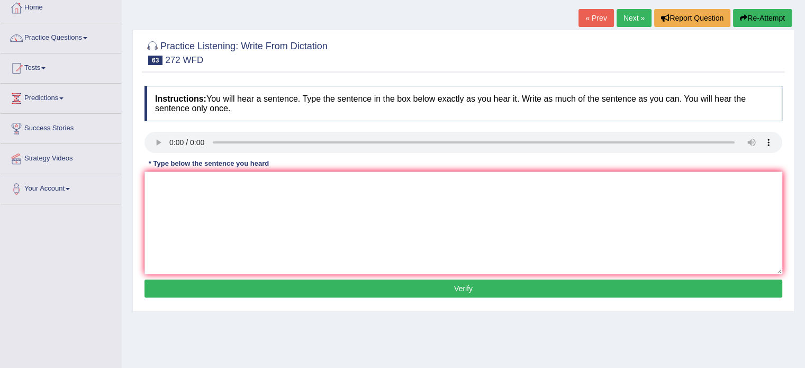
click at [162, 178] on div "Instructions: You will hear a sentence. Type the sentence in the box below exac…" at bounding box center [463, 192] width 643 height 225
click at [162, 178] on textarea at bounding box center [463, 222] width 638 height 103
click at [148, 180] on textarea "in the environment" at bounding box center [463, 222] width 638 height 103
click at [358, 182] on textarea "The development has a grate grater impact in the environment" at bounding box center [463, 222] width 638 height 103
click at [292, 183] on textarea "The development has a grate grater impact in the environment." at bounding box center [463, 222] width 638 height 103
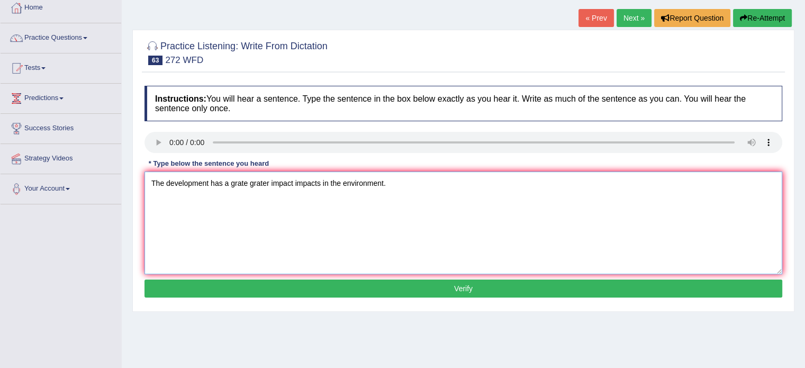
type textarea "The development has a grate grater impact impacts in the environment."
click at [450, 286] on button "Verify" at bounding box center [463, 288] width 638 height 18
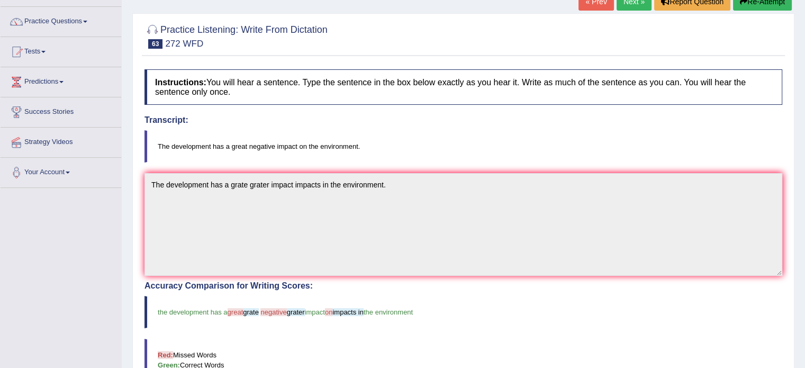
scroll to position [0, 0]
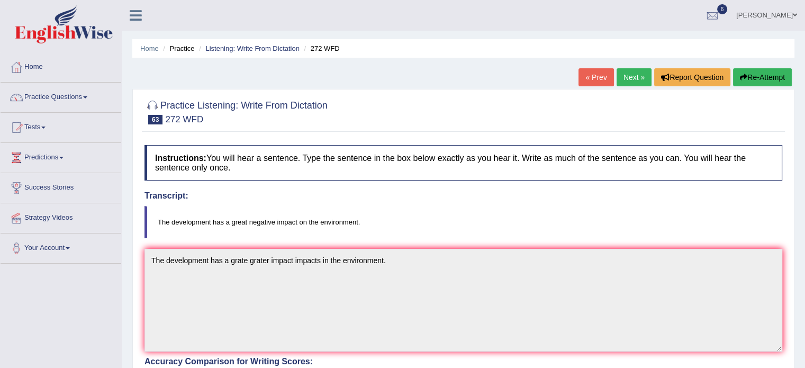
click at [625, 79] on link "Next »" at bounding box center [633, 77] width 35 height 18
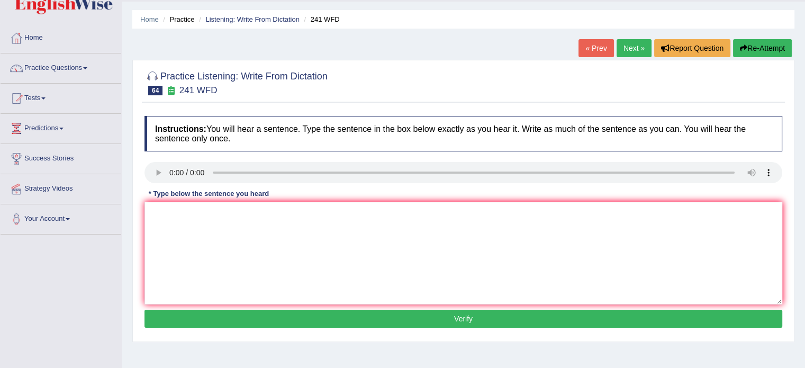
scroll to position [69, 0]
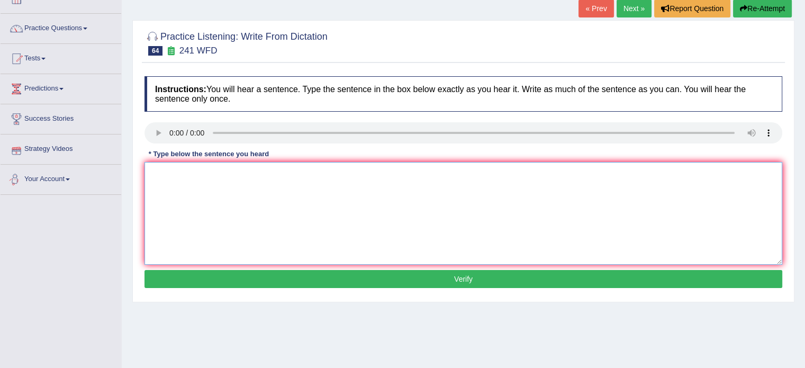
click at [150, 176] on textarea at bounding box center [463, 213] width 638 height 103
click at [148, 175] on textarea "on the online" at bounding box center [463, 213] width 638 height 103
click at [400, 173] on textarea "Please take the information on the website web webside from on the online" at bounding box center [463, 213] width 638 height 103
type textarea "Please take the information on the website web webside from on the online."
click at [439, 278] on button "Verify" at bounding box center [463, 279] width 638 height 18
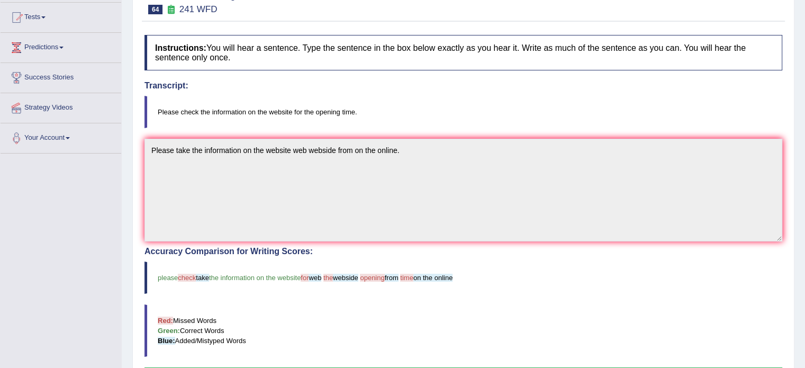
scroll to position [51, 0]
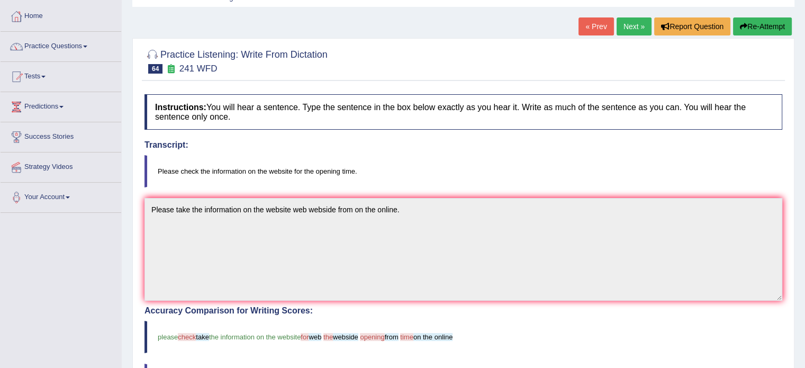
click at [766, 25] on button "Re-Attempt" at bounding box center [762, 26] width 59 height 18
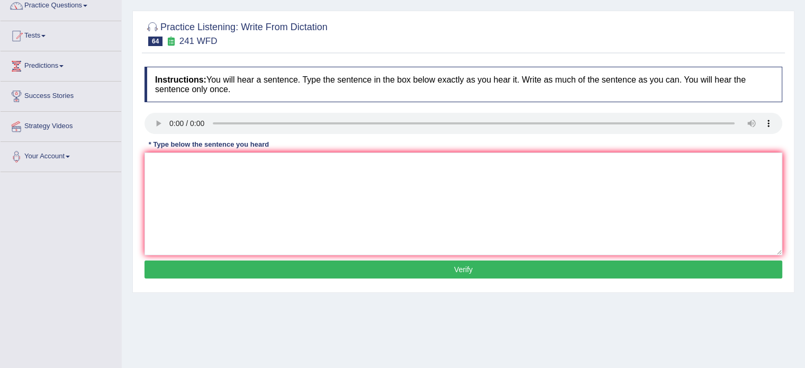
scroll to position [94, 0]
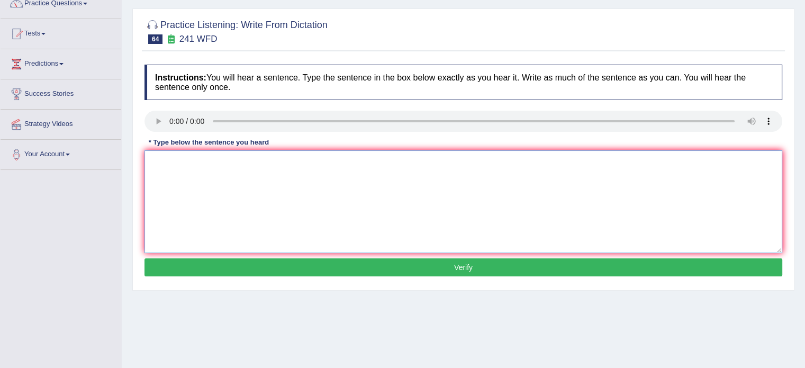
click at [157, 155] on textarea at bounding box center [463, 201] width 638 height 103
click at [155, 161] on textarea "please take the information on the website on the online on the opening time." at bounding box center [463, 201] width 638 height 103
type textarea "Please take the information on the website on the online on the opening time."
click at [393, 269] on button "Verify" at bounding box center [463, 267] width 638 height 18
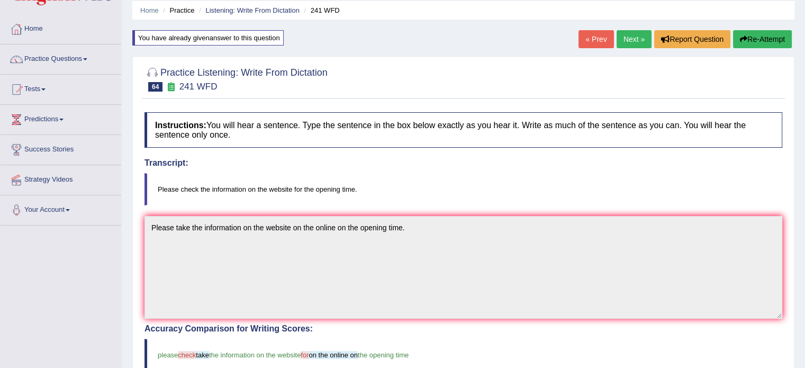
scroll to position [39, 0]
click at [629, 42] on link "Next »" at bounding box center [633, 39] width 35 height 18
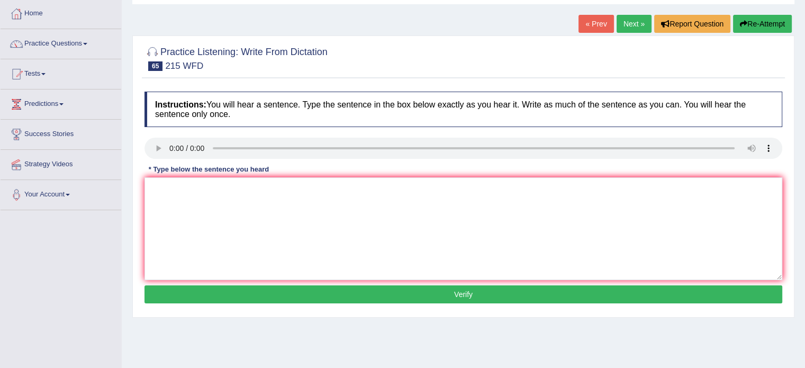
drag, startPoint x: 0, startPoint y: 0, endPoint x: 803, endPoint y: 119, distance: 812.0
click at [803, 119] on html "Toggle navigation Home Practice Questions Speaking Practice Read Aloud Repeat S…" at bounding box center [402, 131] width 805 height 368
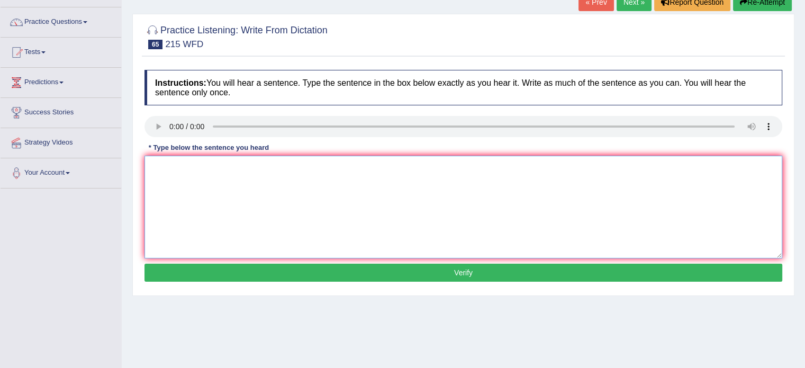
click at [167, 167] on textarea at bounding box center [463, 207] width 638 height 103
click at [146, 164] on textarea "found the everywhere on the society [DATE]." at bounding box center [463, 207] width 638 height 103
click at [241, 165] on textarea "Scientist science found the everywhere on the society [DATE]." at bounding box center [463, 207] width 638 height 103
type textarea "Scientist science found the solution everywhere on the society [DATE]."
click at [423, 268] on button "Verify" at bounding box center [463, 273] width 638 height 18
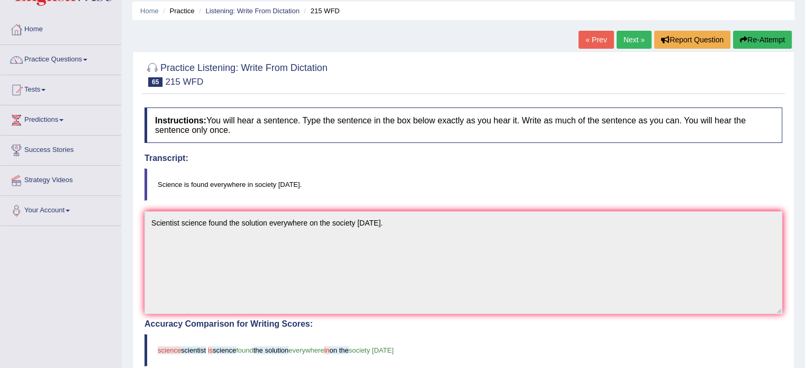
scroll to position [38, 0]
click at [632, 39] on link "Next »" at bounding box center [633, 39] width 35 height 18
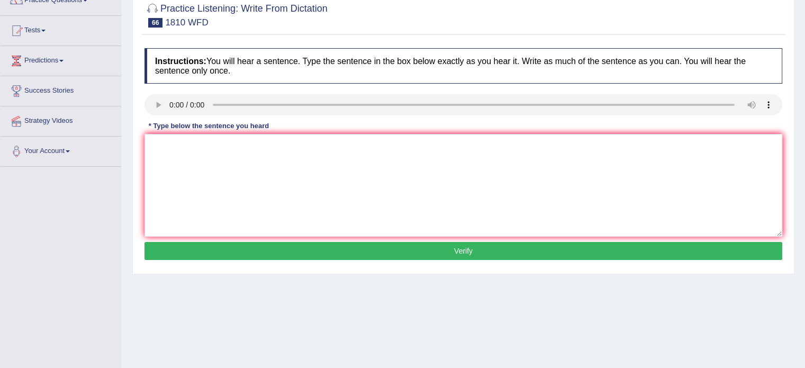
scroll to position [100, 0]
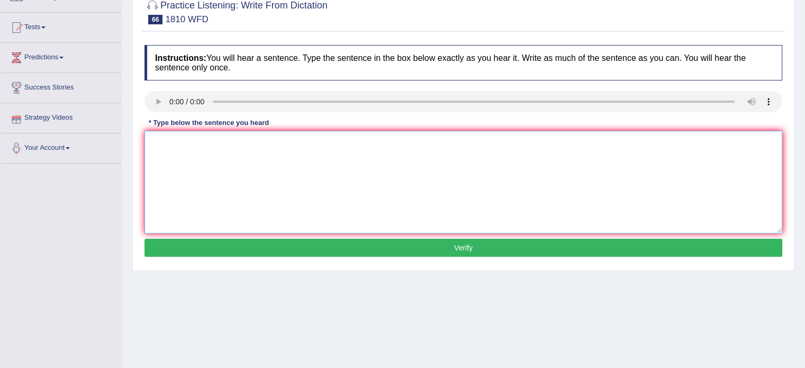
click at [160, 146] on textarea at bounding box center [463, 182] width 638 height 103
click at [287, 141] on textarea "You can borrow the book at the time from library." at bounding box center [463, 182] width 638 height 103
type textarea "You can borrow the book at the time from the library."
click at [427, 248] on button "Verify" at bounding box center [463, 248] width 638 height 18
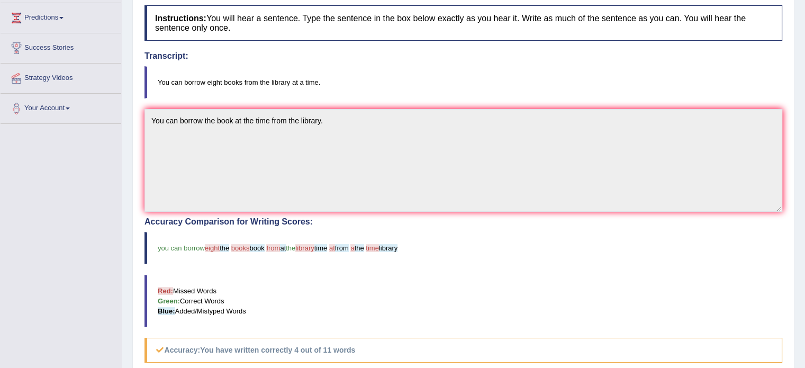
scroll to position [0, 0]
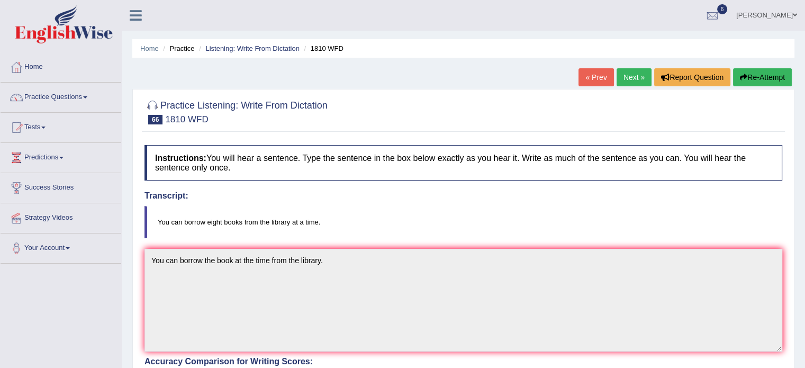
click at [764, 76] on button "Re-Attempt" at bounding box center [762, 77] width 59 height 18
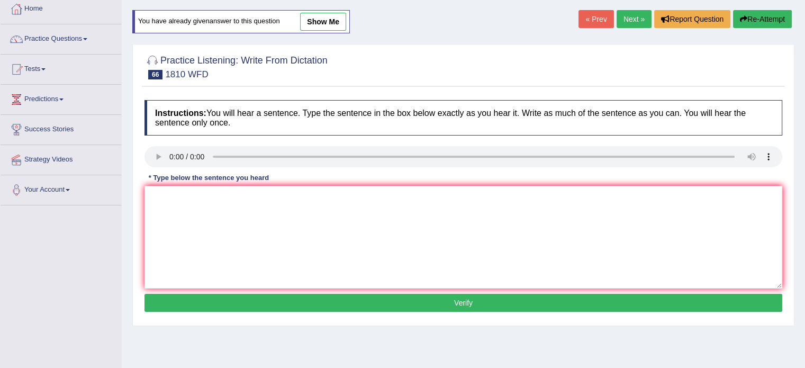
scroll to position [59, 0]
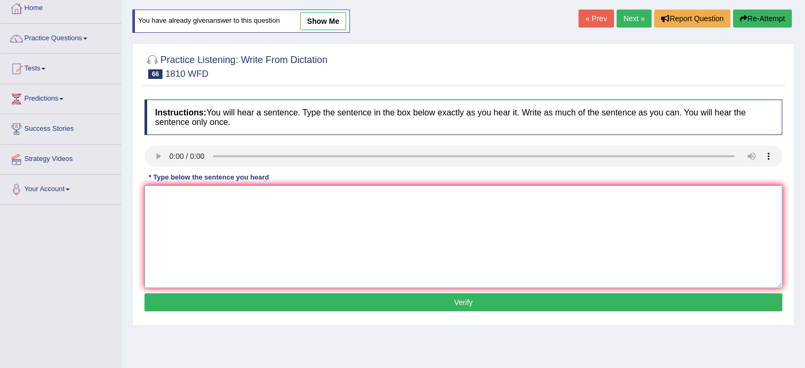
click at [160, 196] on textarea at bounding box center [463, 236] width 638 height 103
type textarea "You can borrow eight books from the library at the time."
click at [436, 296] on button "Verify" at bounding box center [463, 302] width 638 height 18
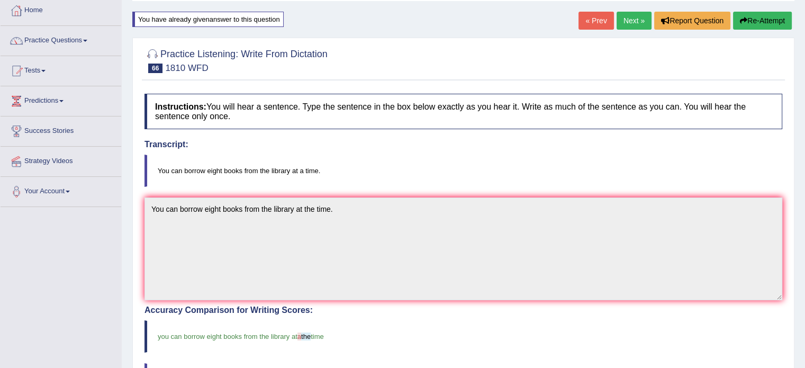
scroll to position [41, 0]
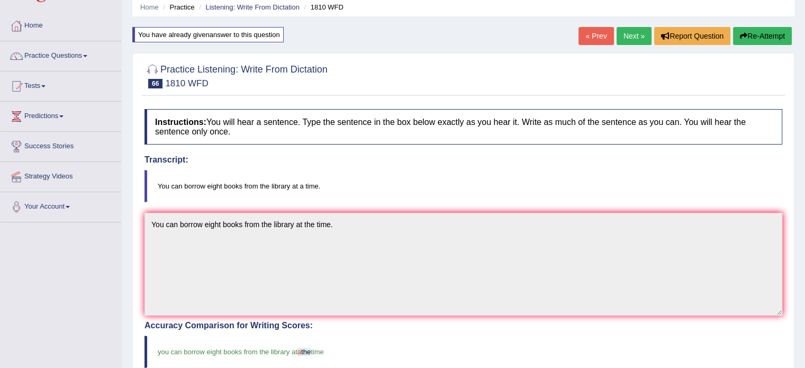
click at [634, 33] on link "Next »" at bounding box center [633, 36] width 35 height 18
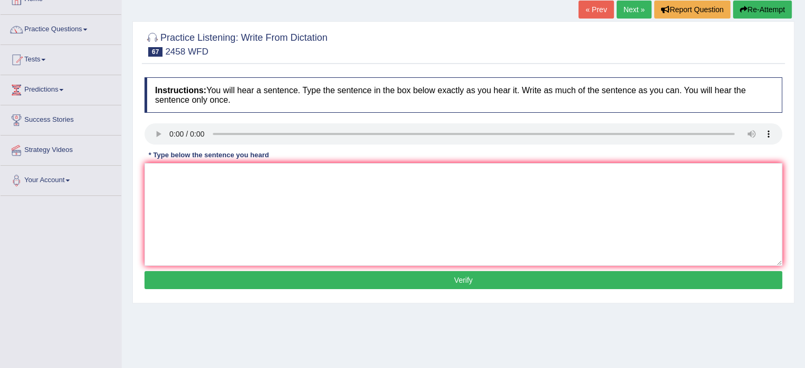
drag, startPoint x: 812, startPoint y: 83, endPoint x: 811, endPoint y: 132, distance: 48.7
click at [805, 132] on html "Toggle navigation Home Practice Questions Speaking Practice Read Aloud Repeat S…" at bounding box center [402, 116] width 805 height 368
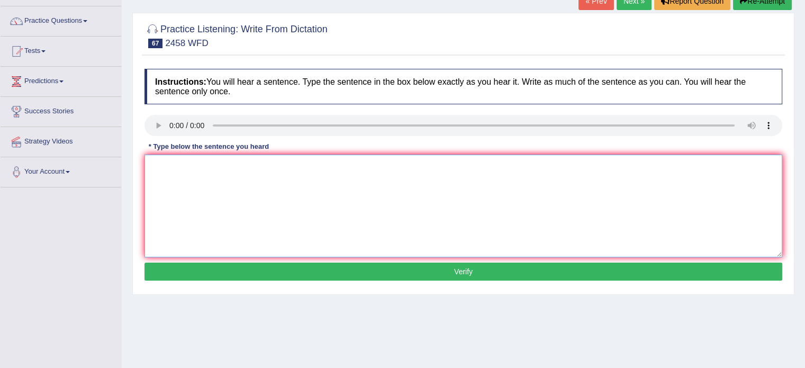
click at [163, 169] on textarea at bounding box center [463, 206] width 638 height 103
type textarea "Question is the neurtosian growing population every time."
click at [421, 271] on button "Verify" at bounding box center [463, 271] width 638 height 18
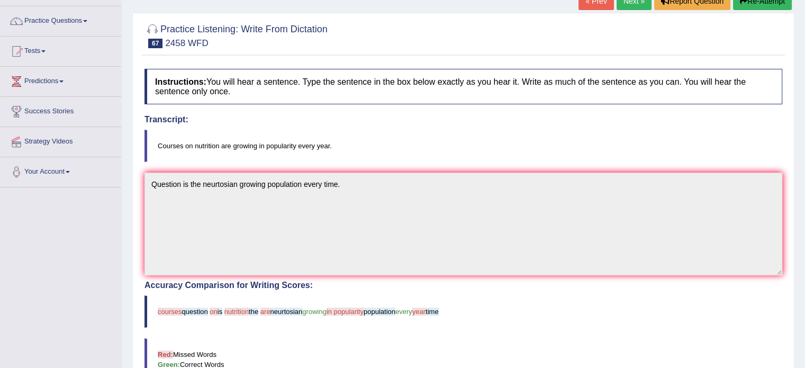
scroll to position [0, 0]
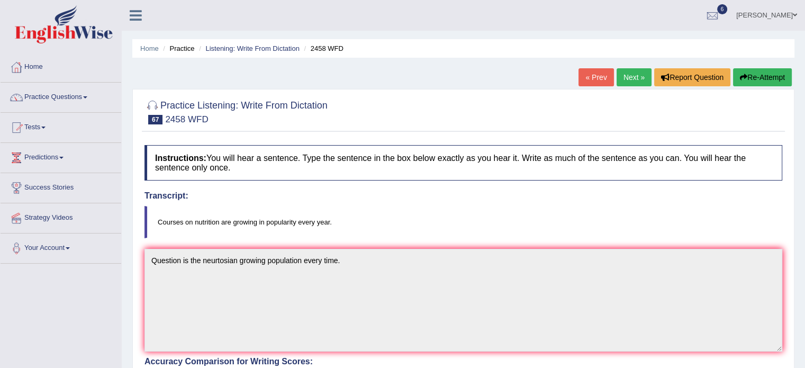
click at [758, 76] on button "Re-Attempt" at bounding box center [762, 77] width 59 height 18
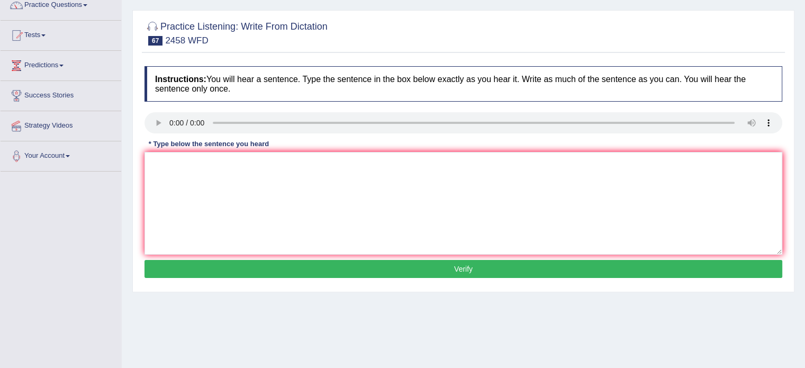
scroll to position [106, 0]
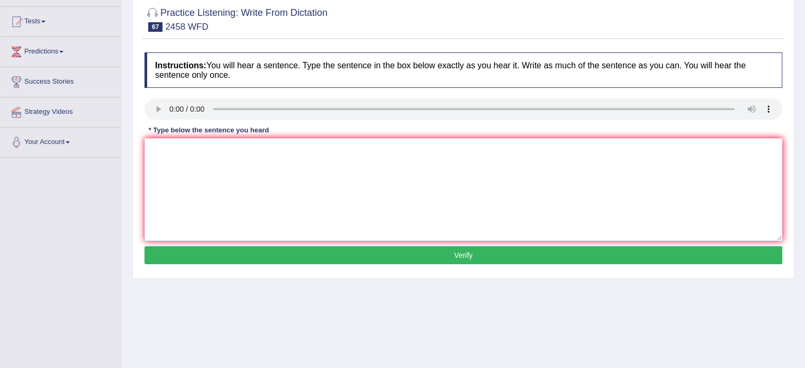
click at [803, 86] on div "Home Practice Listening: Write From Dictation 2458 WFD You have already given a…" at bounding box center [463, 158] width 683 height 529
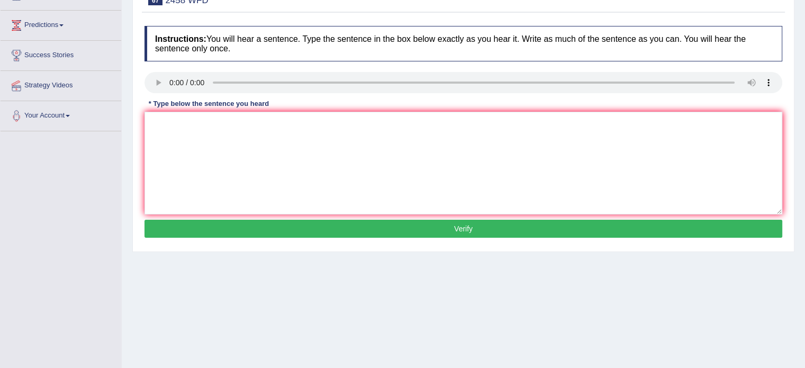
scroll to position [140, 0]
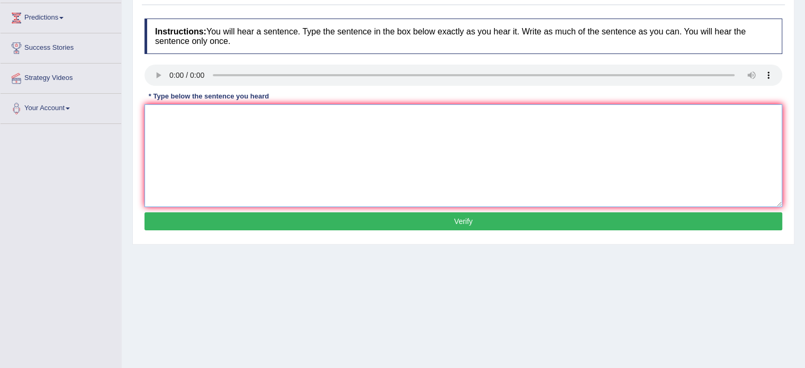
click at [173, 129] on textarea at bounding box center [463, 155] width 638 height 103
type textarea "o"
click at [146, 115] on textarea "popularity at the time" at bounding box center [463, 155] width 638 height 103
click at [310, 114] on textarea "Cources is the nurtition growing popularity at the time" at bounding box center [463, 155] width 638 height 103
click at [347, 114] on textarea "Cources is the nurtition growing popularity at the same time" at bounding box center [463, 155] width 638 height 103
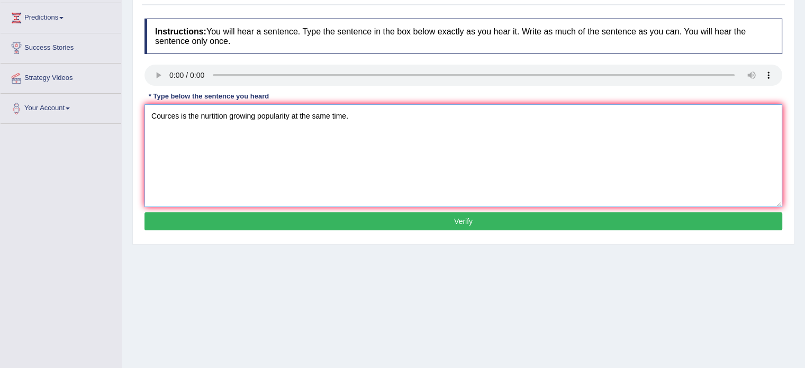
type textarea "Cources is the nurtition growing popularity at the same time."
click at [421, 214] on button "Verify" at bounding box center [463, 221] width 638 height 18
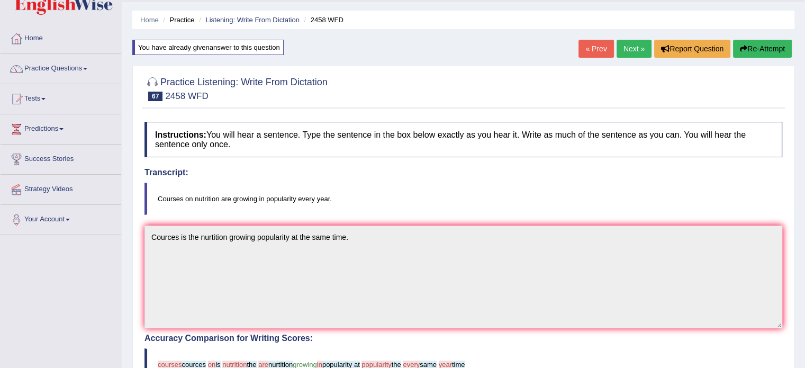
scroll to position [16, 0]
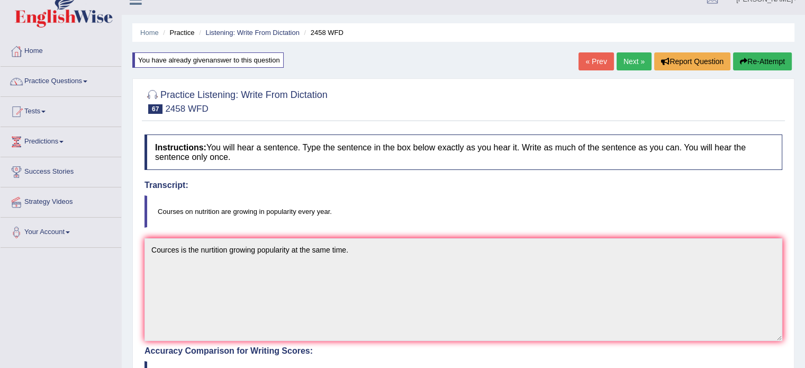
click at [783, 53] on button "Re-Attempt" at bounding box center [762, 61] width 59 height 18
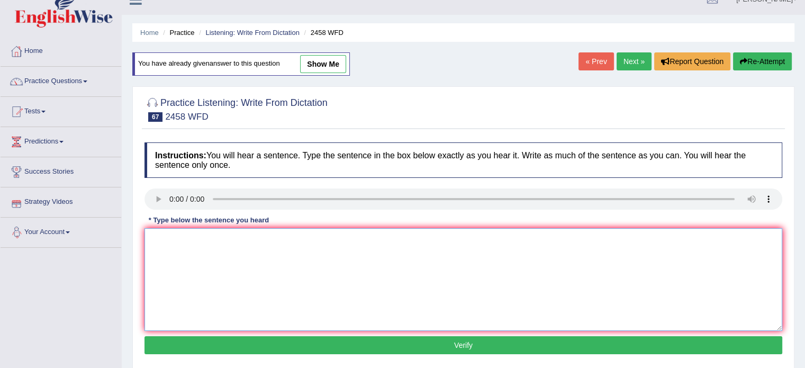
click at [183, 243] on textarea at bounding box center [463, 279] width 638 height 103
click at [257, 241] on textarea "Courses are nutrition growing in popularity every years year." at bounding box center [463, 279] width 638 height 103
type textarea "Courses are nutrition growing in the popularity every years year."
click at [431, 340] on button "Verify" at bounding box center [463, 345] width 638 height 18
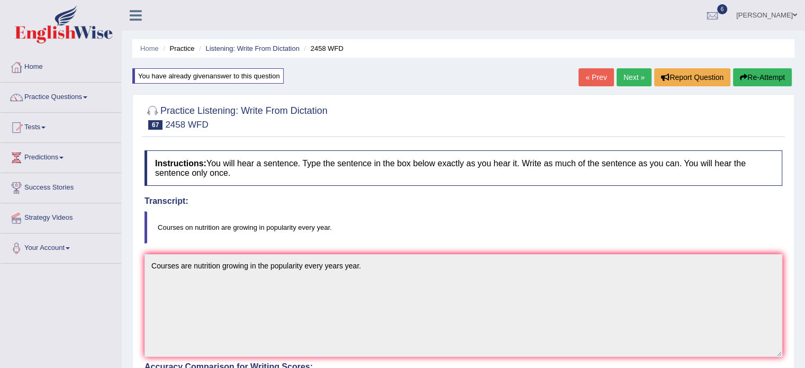
click at [636, 72] on link "Next »" at bounding box center [633, 77] width 35 height 18
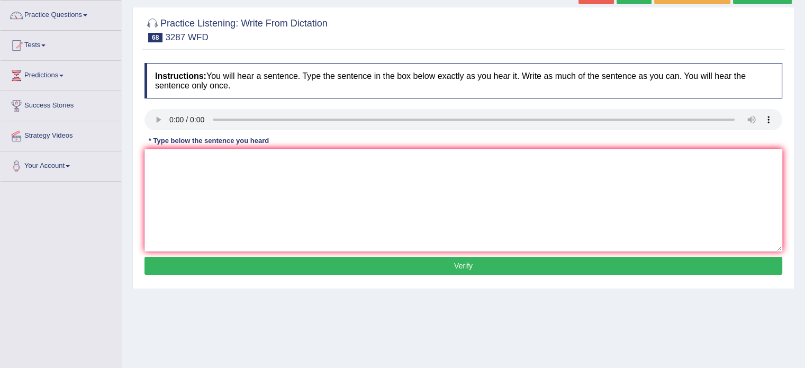
scroll to position [96, 0]
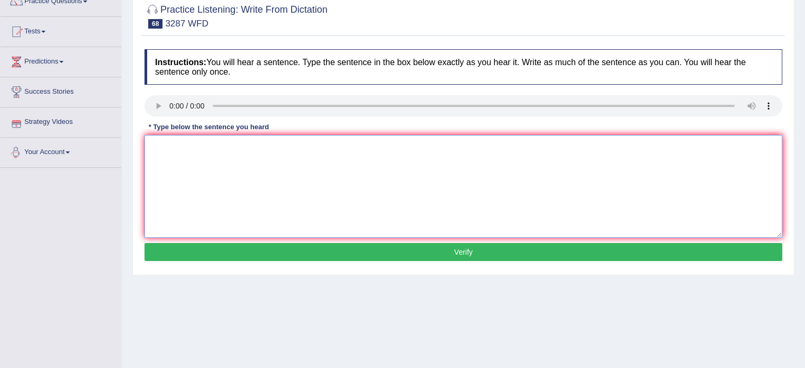
click at [178, 156] on textarea at bounding box center [463, 186] width 638 height 103
click at [208, 144] on textarea "New artical public the university the regarding the last week." at bounding box center [463, 186] width 638 height 103
click at [188, 146] on textarea "New artical publiced the university the regarding the last week." at bounding box center [463, 186] width 638 height 103
click at [387, 148] on textarea "New artical is public publiced the university the regarding the last week." at bounding box center [463, 186] width 638 height 103
type textarea "New artical is public publiced the university the regarding the last week."
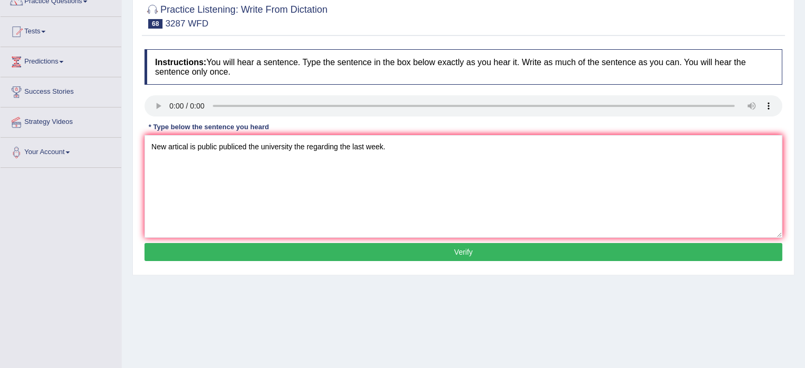
click at [435, 255] on button "Verify" at bounding box center [463, 252] width 638 height 18
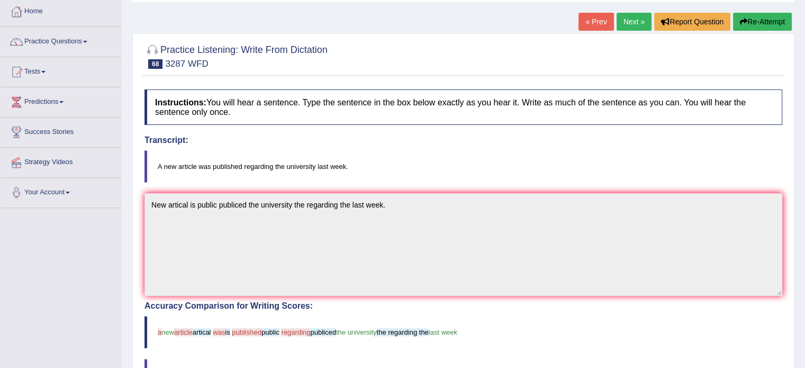
scroll to position [54, 0]
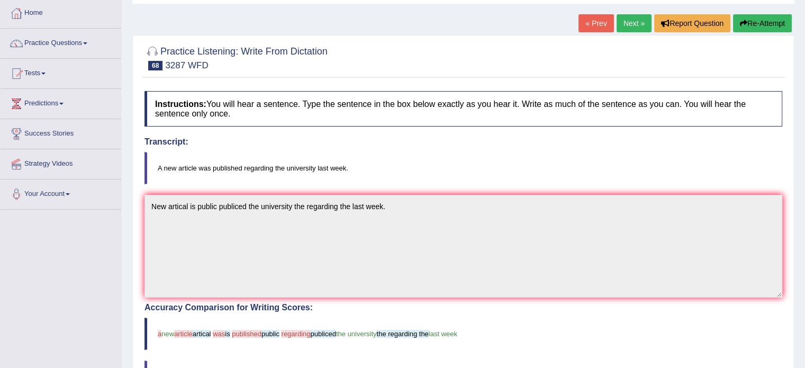
click at [637, 21] on link "Next »" at bounding box center [633, 23] width 35 height 18
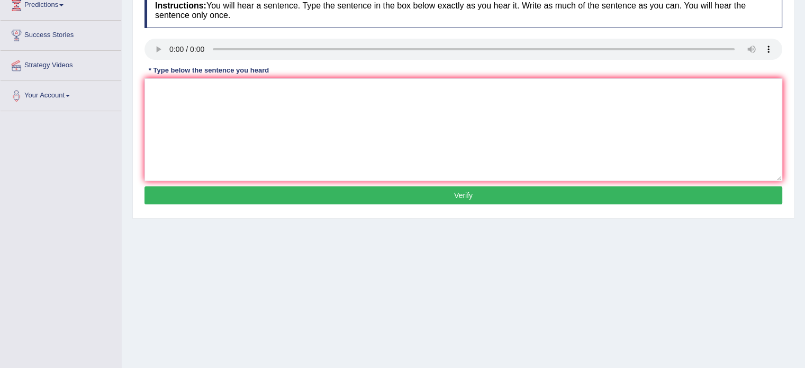
scroll to position [156, 0]
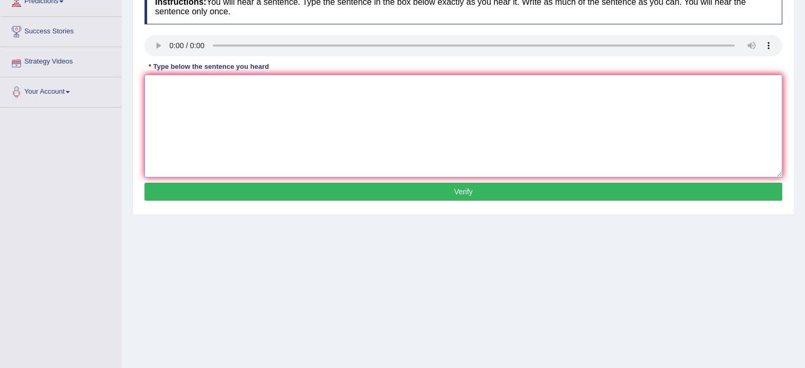
click at [166, 81] on textarea at bounding box center [463, 126] width 638 height 103
type textarea "The fixed fix the books book just passed pass the counter."
click at [354, 189] on button "Verify" at bounding box center [463, 192] width 638 height 18
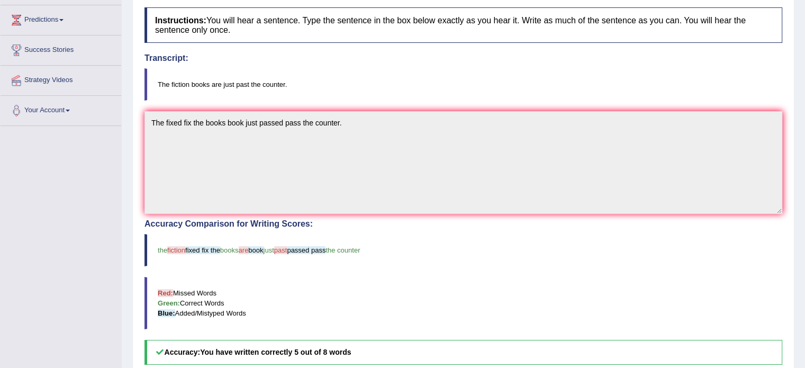
scroll to position [56, 0]
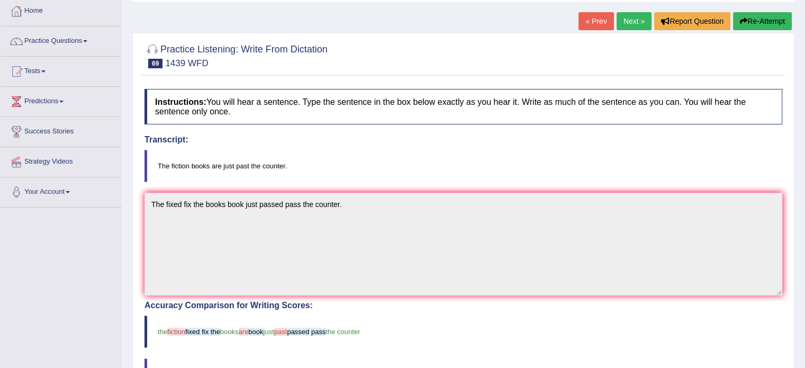
click at [766, 15] on button "Re-Attempt" at bounding box center [762, 21] width 59 height 18
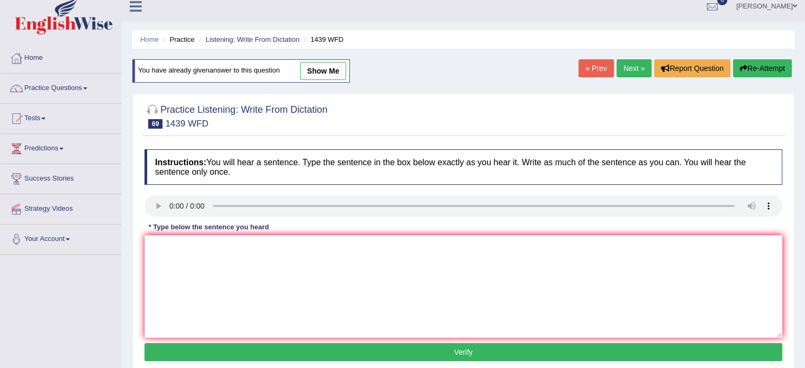
scroll to position [1, 0]
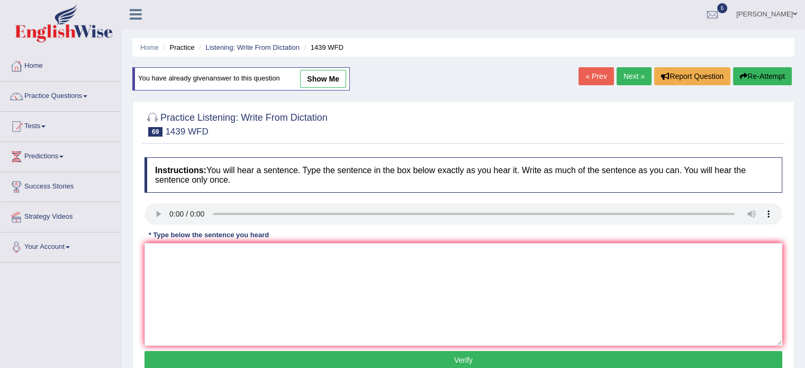
click at [635, 73] on link "Next »" at bounding box center [633, 76] width 35 height 18
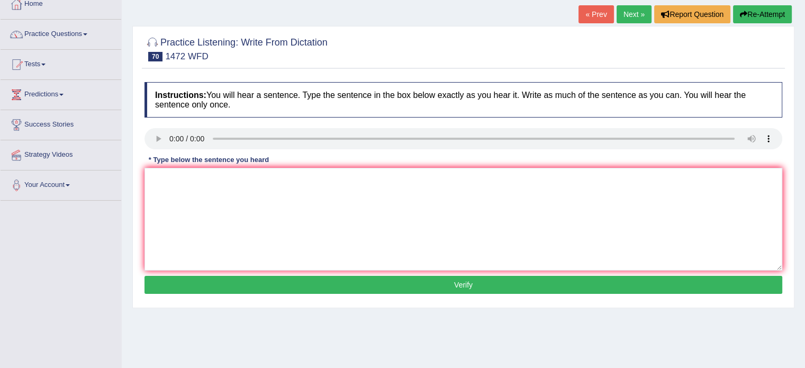
scroll to position [73, 0]
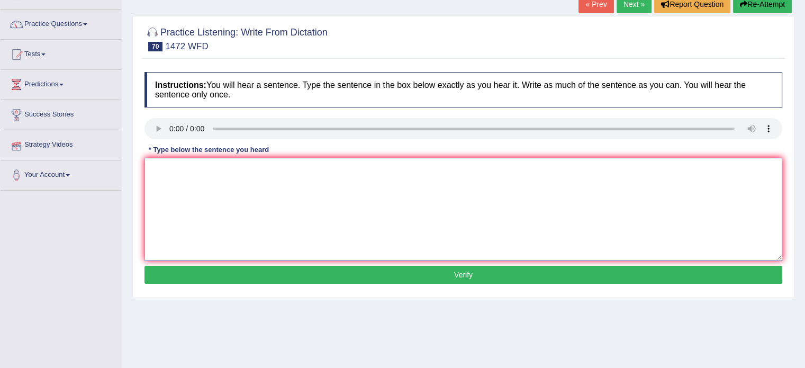
click at [156, 167] on textarea at bounding box center [463, 209] width 638 height 103
click at [273, 169] on textarea "The local government has a planned infrastructure d" at bounding box center [463, 209] width 638 height 103
click at [342, 169] on textarea "The local government has a planned plan infrastructure d" at bounding box center [463, 209] width 638 height 103
type textarea "The local government has a planned plan infrastructure develop."
click at [450, 270] on button "Verify" at bounding box center [463, 275] width 638 height 18
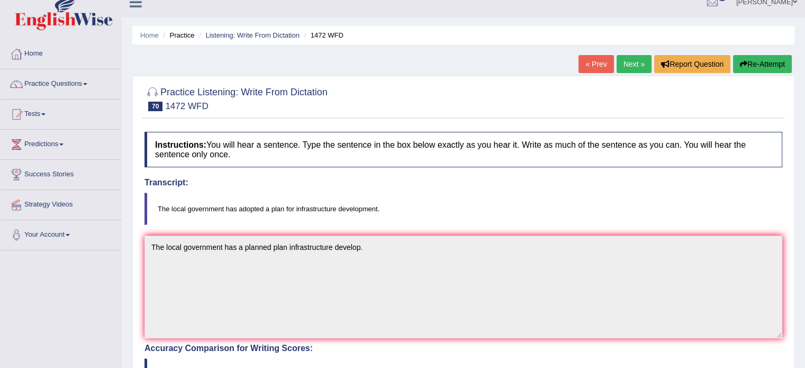
scroll to position [15, 0]
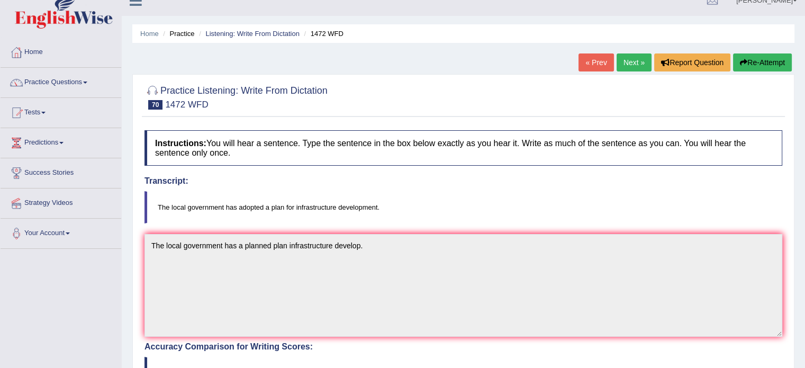
click at [629, 63] on link "Next »" at bounding box center [633, 62] width 35 height 18
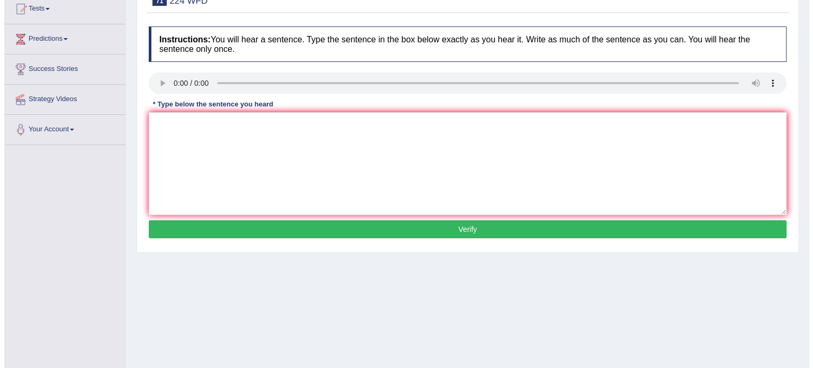
scroll to position [121, 0]
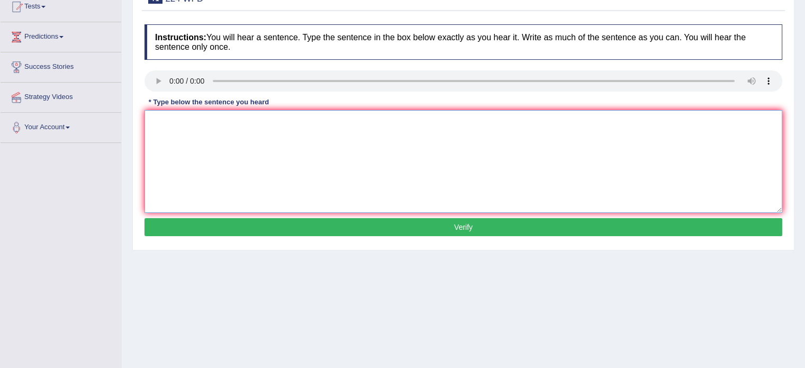
click at [158, 122] on textarea at bounding box center [463, 161] width 638 height 103
type textarea "The winter has a issues issue hitter get the."
click at [360, 230] on button "Verify" at bounding box center [463, 227] width 638 height 18
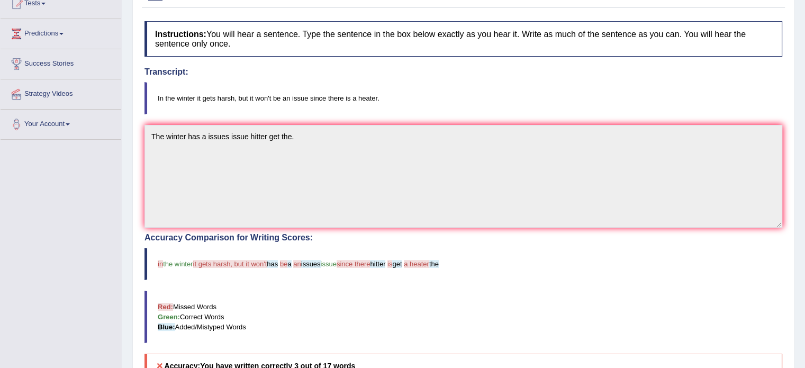
scroll to position [121, 0]
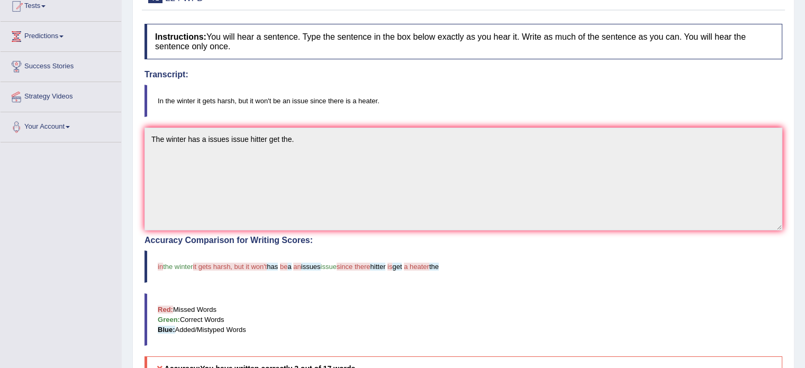
click at [804, 82] on html "Toggle navigation Home Practice Questions Speaking Practice Read Aloud Repeat S…" at bounding box center [402, 63] width 805 height 368
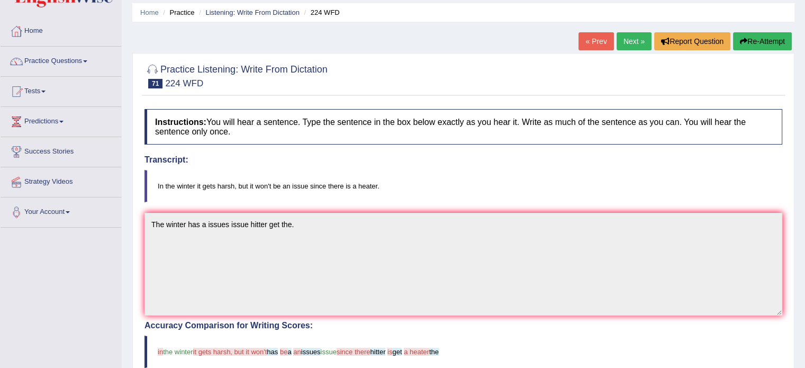
scroll to position [37, 0]
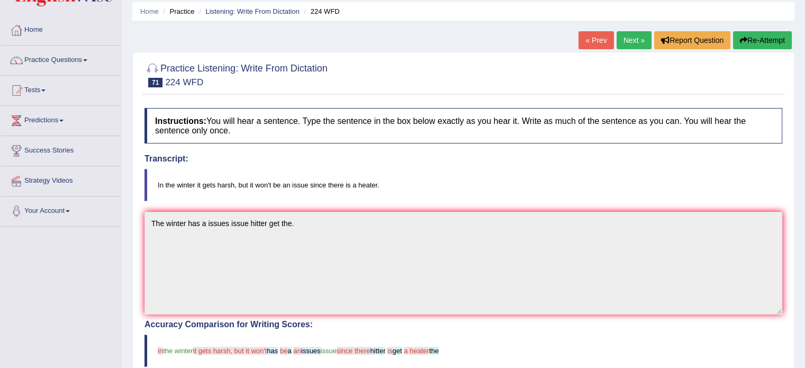
click at [761, 42] on button "Re-Attempt" at bounding box center [762, 40] width 59 height 18
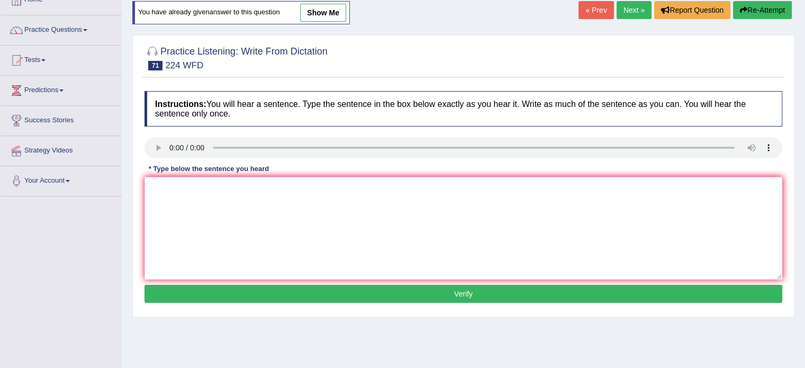
scroll to position [72, 0]
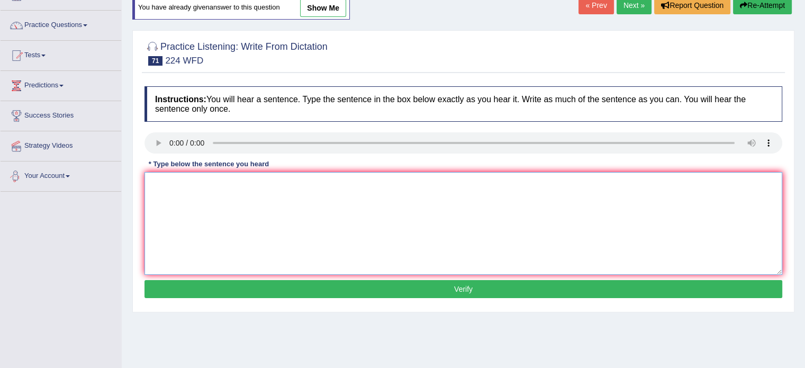
click at [159, 202] on textarea at bounding box center [463, 223] width 638 height 103
type textarea "In the winter gets get hars sensior is the heater."
click at [458, 287] on button "Verify" at bounding box center [463, 289] width 638 height 18
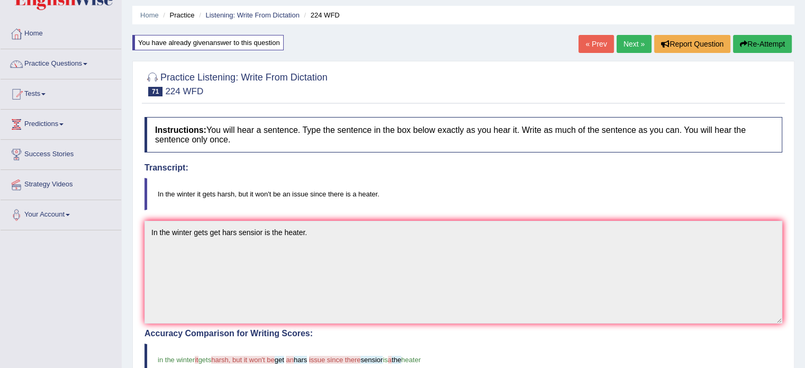
scroll to position [31, 0]
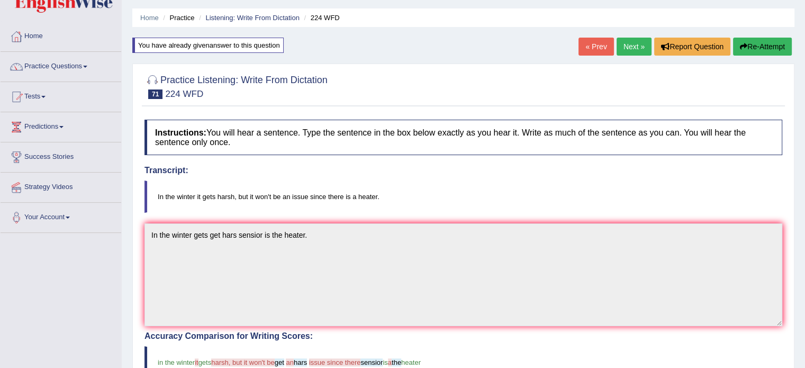
click at [749, 47] on button "Re-Attempt" at bounding box center [762, 47] width 59 height 18
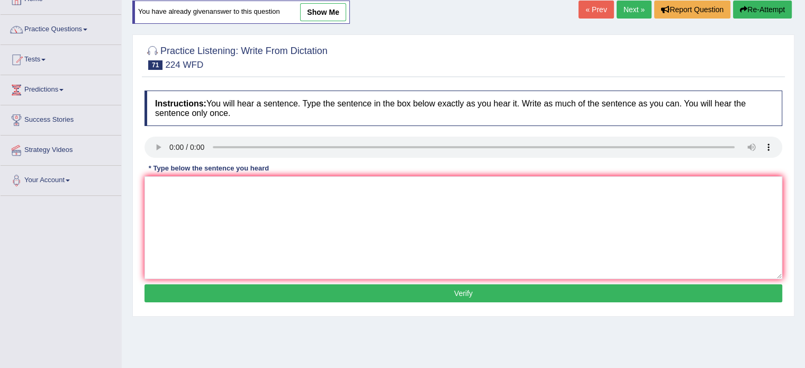
scroll to position [71, 0]
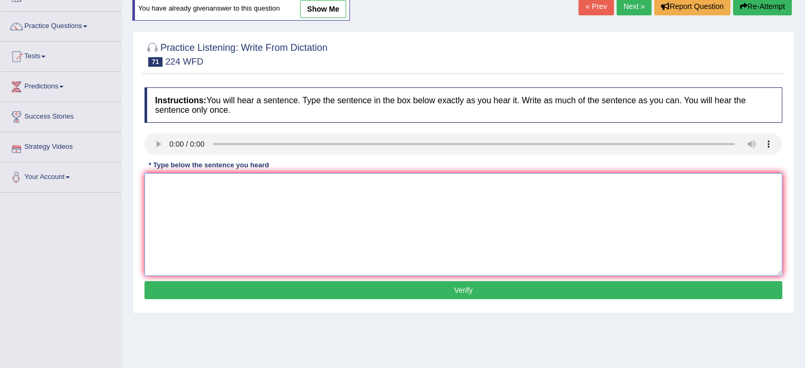
click at [174, 190] on textarea at bounding box center [463, 224] width 638 height 103
type textarea "In the winter gets get the harsh will be sensor is the heater."
click at [356, 289] on button "Verify" at bounding box center [463, 290] width 638 height 18
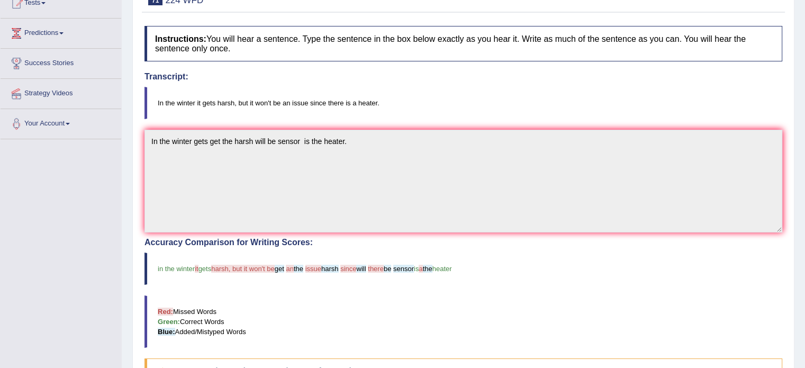
scroll to position [0, 0]
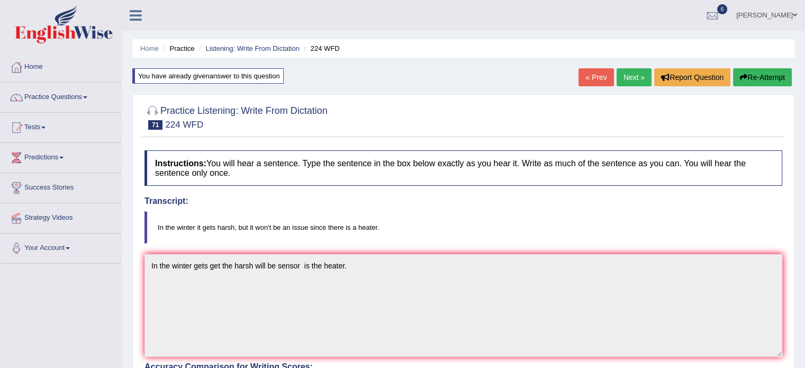
click at [762, 74] on button "Re-Attempt" at bounding box center [762, 77] width 59 height 18
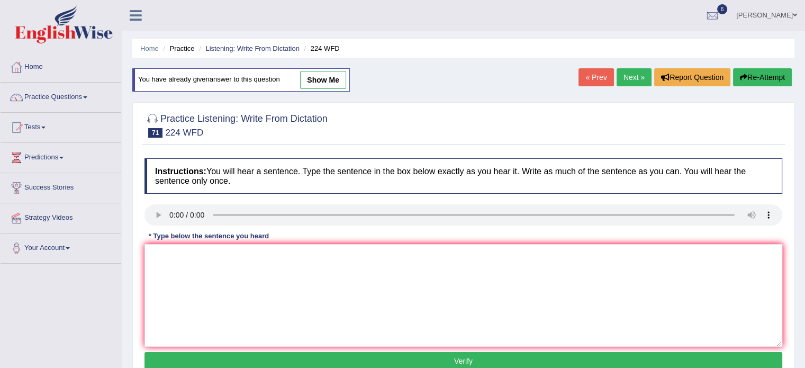
scroll to position [87, 0]
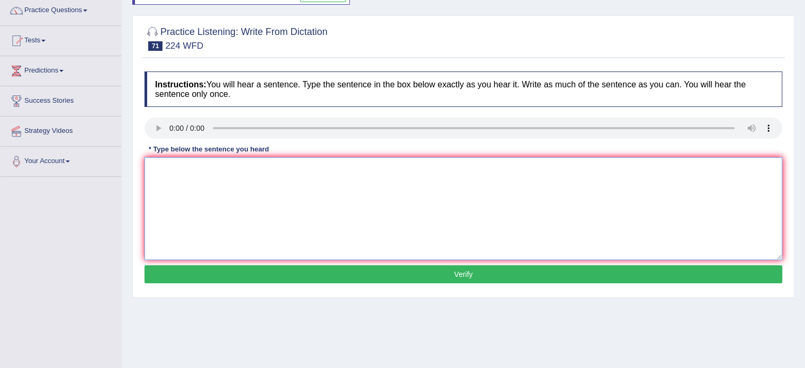
click at [191, 176] on textarea at bounding box center [463, 208] width 638 height 103
type textarea "In the winter gets harsh but won't be issue issues sensior is the heater."
click at [355, 266] on button "Verify" at bounding box center [463, 274] width 638 height 18
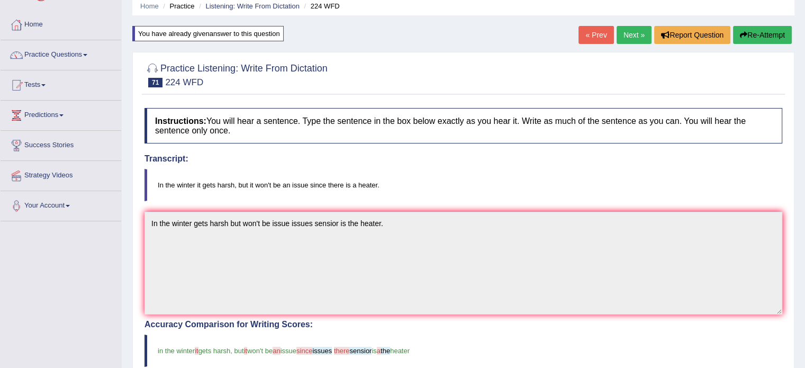
scroll to position [42, 0]
click at [633, 39] on link "Next »" at bounding box center [633, 35] width 35 height 18
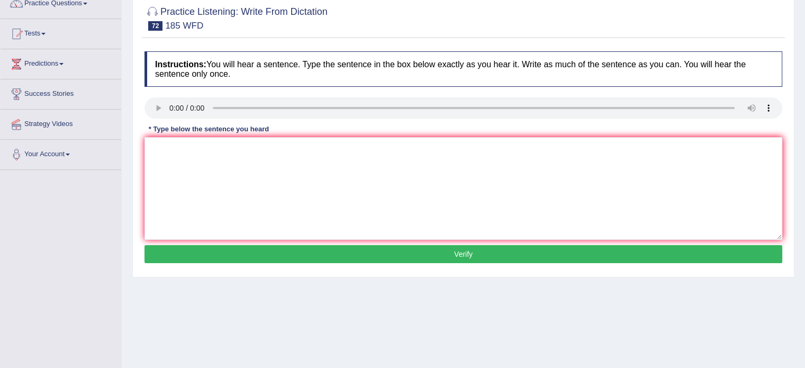
scroll to position [95, 0]
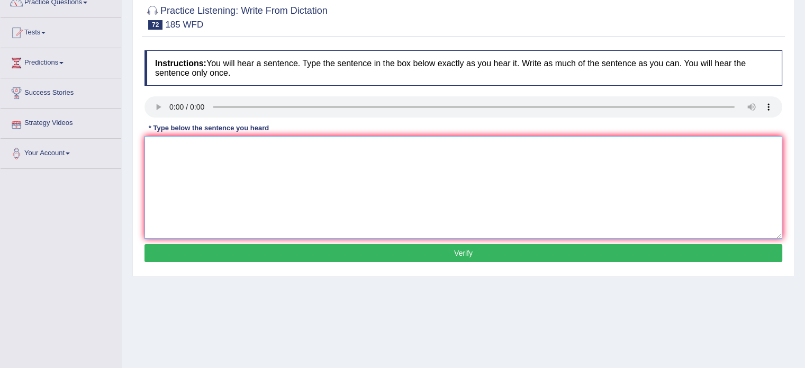
click at [163, 150] on textarea at bounding box center [463, 187] width 638 height 103
click at [160, 148] on textarea "res say many stude said sad frustrated academic results result." at bounding box center [463, 187] width 638 height 103
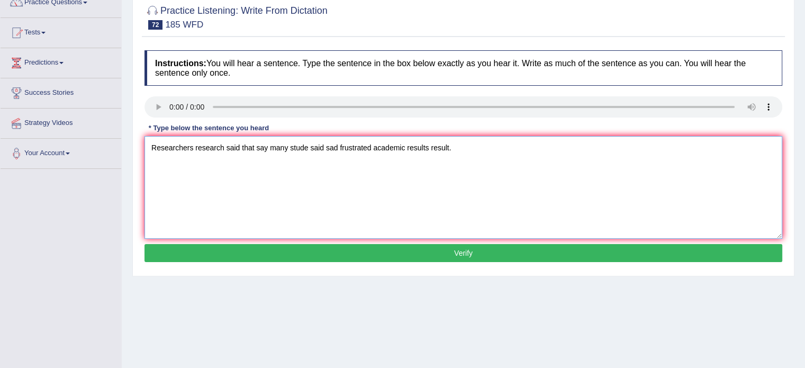
click at [311, 148] on textarea "Researchers research said that say many stude said sad frustrated academic resu…" at bounding box center [463, 187] width 638 height 103
click at [240, 149] on textarea "Researchers research said that say many studesaid sad frustrated academic resul…" at bounding box center [463, 187] width 638 height 103
click at [283, 151] on textarea "Researchers research said say that say many studesaid sad frustrated academic r…" at bounding box center [463, 187] width 638 height 103
click at [229, 241] on div "Instructions: You will hear a sentence. Type the sentence in the box below exac…" at bounding box center [463, 157] width 643 height 225
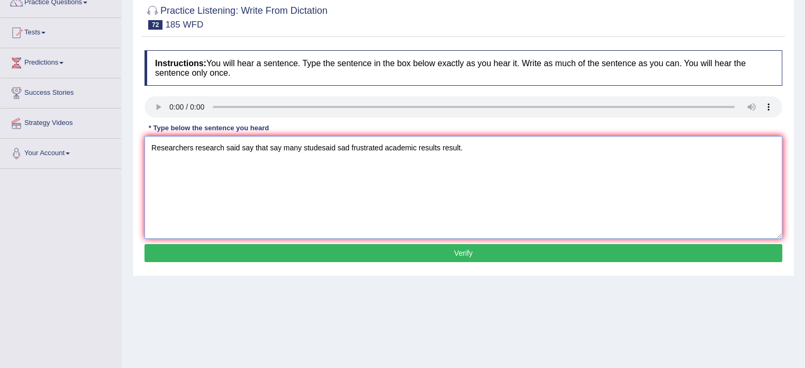
click at [284, 144] on textarea "Researchers research said say that say many studesaid sad frustrated academic r…" at bounding box center [463, 187] width 638 height 103
click at [309, 148] on textarea "Researchers research said say that many studesaid sad frustrated academic resul…" at bounding box center [463, 187] width 638 height 103
type textarea "Researchers research said say that many students said sad frustrated academic r…"
click at [442, 249] on button "Verify" at bounding box center [463, 253] width 638 height 18
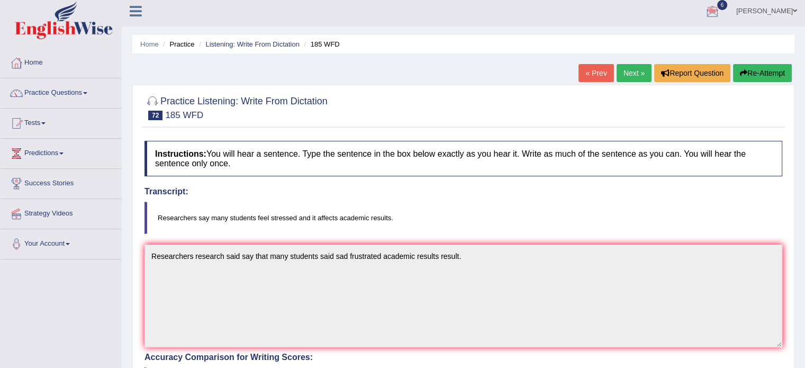
scroll to position [0, 0]
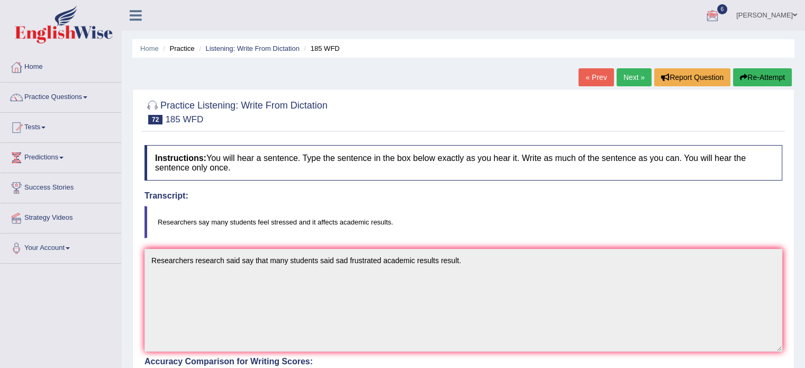
click at [629, 74] on link "Next »" at bounding box center [633, 77] width 35 height 18
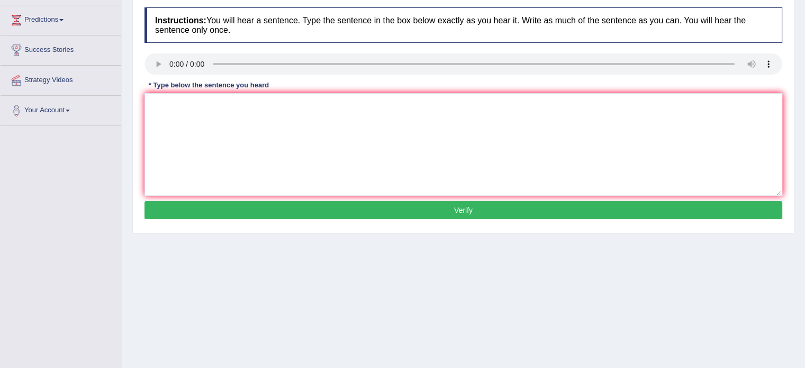
scroll to position [149, 0]
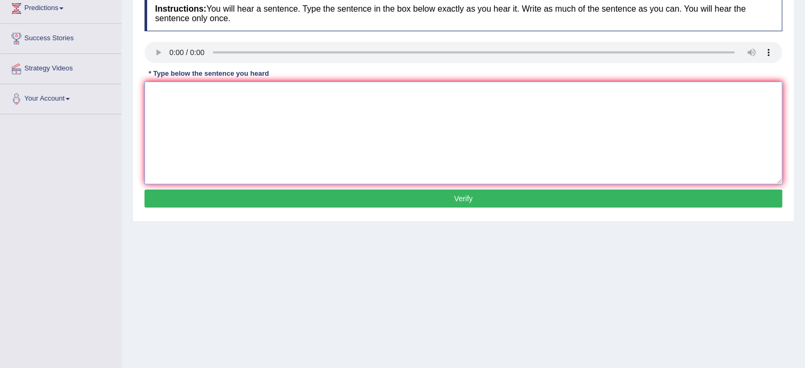
click at [171, 98] on textarea at bounding box center [463, 132] width 638 height 103
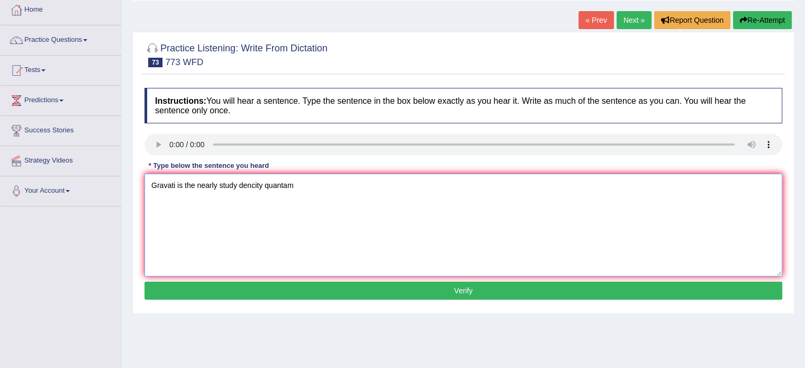
scroll to position [51, 0]
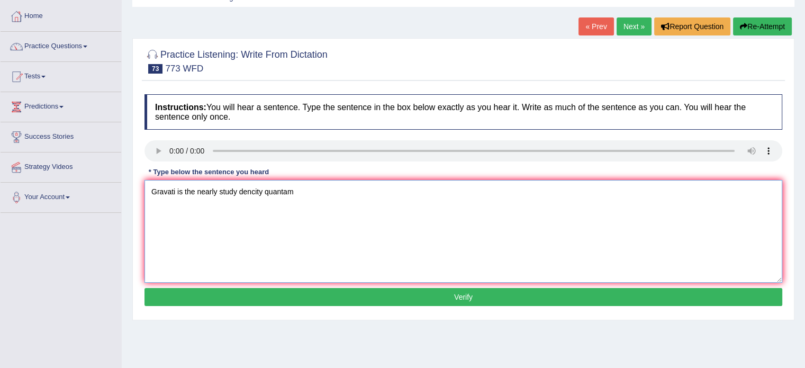
type textarea "Gravati is the nearly study dencity quantam"
click at [757, 21] on button "Re-Attempt" at bounding box center [762, 26] width 59 height 18
click at [172, 180] on textarea at bounding box center [463, 231] width 638 height 103
click at [168, 185] on textarea at bounding box center [463, 231] width 638 height 103
click at [146, 189] on textarea "level" at bounding box center [463, 231] width 638 height 103
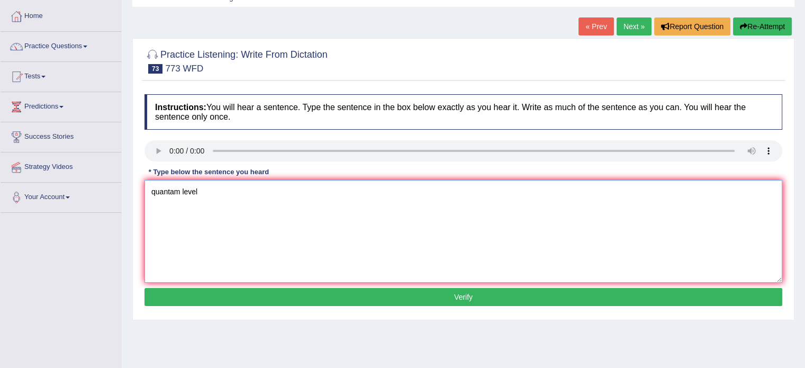
click at [145, 192] on textarea "quantam level" at bounding box center [463, 231] width 638 height 103
click at [332, 192] on textarea "gravate is the strong result density is the quantam level" at bounding box center [463, 231] width 638 height 103
type textarea "gravate is the strong result density is the quantam level."
click at [397, 294] on button "Verify" at bounding box center [463, 297] width 638 height 18
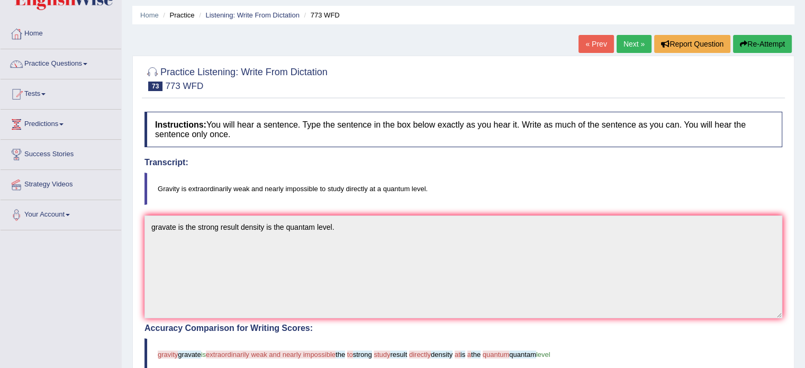
scroll to position [31, 0]
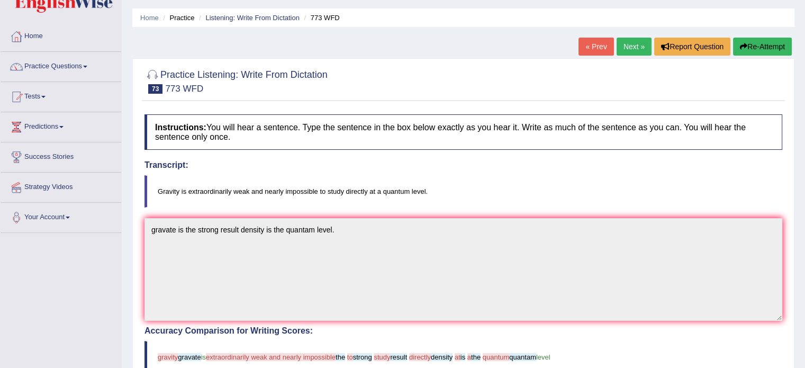
click at [757, 51] on button "Re-Attempt" at bounding box center [762, 47] width 59 height 18
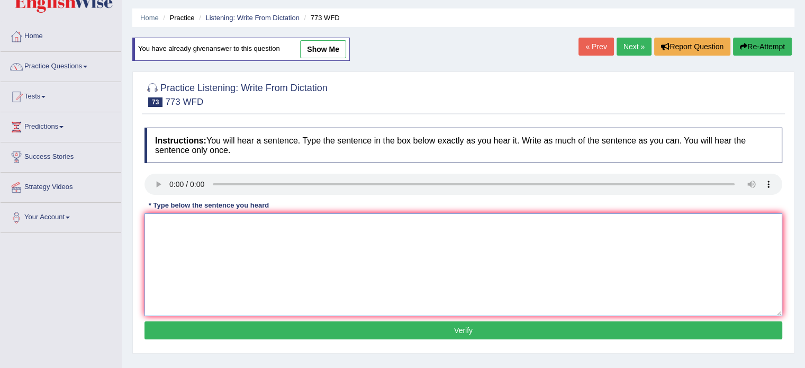
click at [163, 215] on textarea at bounding box center [463, 264] width 638 height 103
click at [212, 224] on textarea "Gravity is the extronally" at bounding box center [463, 264] width 638 height 103
click at [233, 222] on textarea "Gravity is the extranally" at bounding box center [463, 264] width 638 height 103
click at [231, 222] on textarea "Gravity is the extranally quantam levels level." at bounding box center [463, 264] width 638 height 103
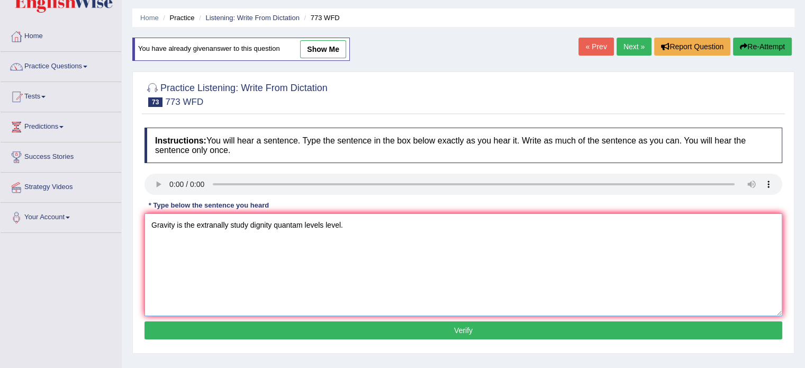
click at [231, 223] on textarea "Gravity is the extranally study dignity quantam levels level." at bounding box center [463, 264] width 638 height 103
type textarea "Gravity is the extranally near the study dignity quantam levels level."
click at [759, 46] on button "Re-Attempt" at bounding box center [762, 47] width 59 height 18
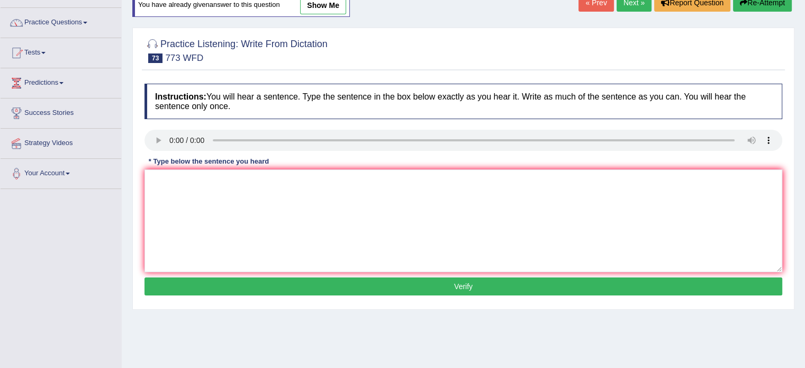
scroll to position [79, 0]
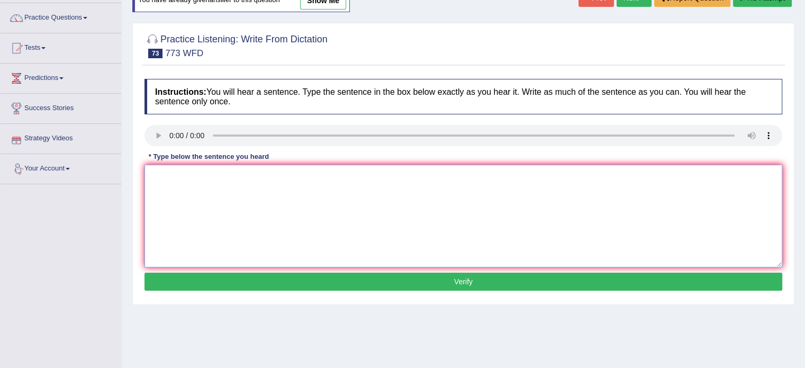
click at [180, 183] on textarea at bounding box center [463, 216] width 638 height 103
click at [148, 177] on textarea "gravity is the strong week study directly quantam level levels." at bounding box center [463, 216] width 638 height 103
click at [153, 174] on textarea "gravity is the strong week study directly quantam level levels." at bounding box center [463, 216] width 638 height 103
click at [238, 175] on textarea "Gravity is the strong week study directly quantam level levels." at bounding box center [463, 216] width 638 height 103
type textarea "Gravity is the strong week need the study directly quantam level levels."
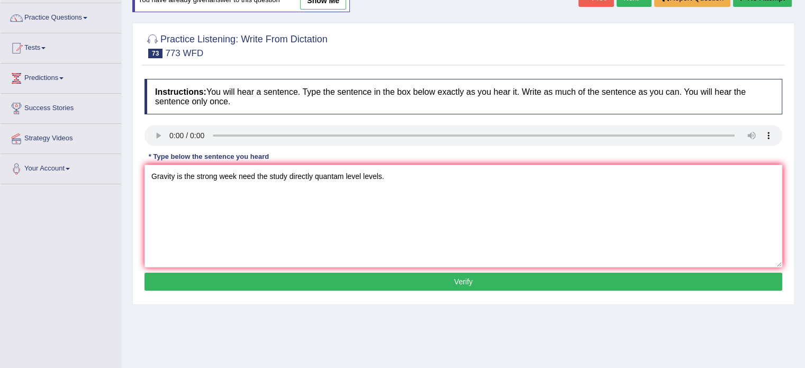
click at [443, 282] on button "Verify" at bounding box center [463, 282] width 638 height 18
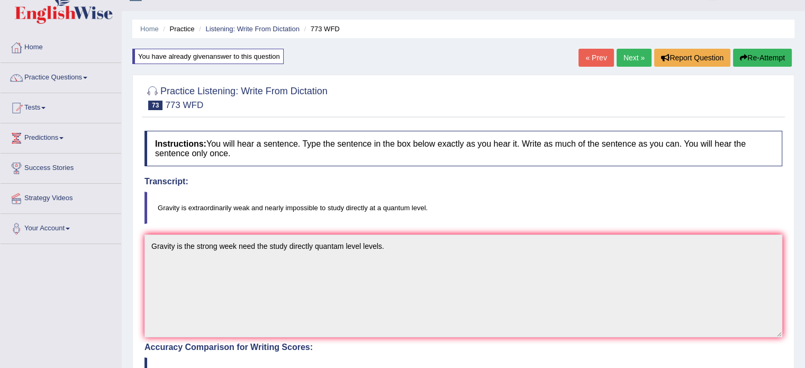
scroll to position [0, 0]
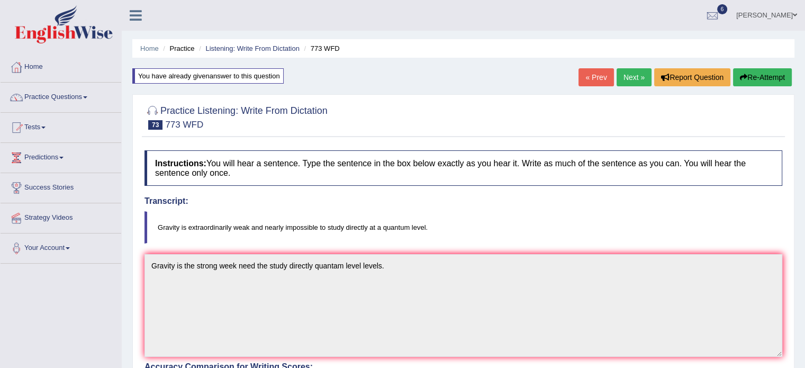
click at [634, 78] on link "Next »" at bounding box center [633, 77] width 35 height 18
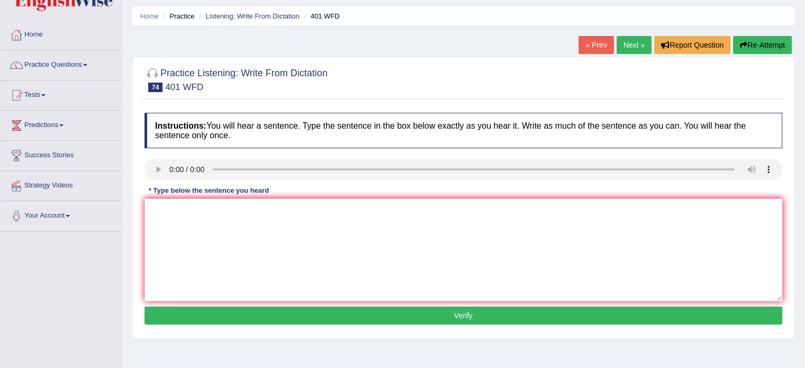
scroll to position [58, 0]
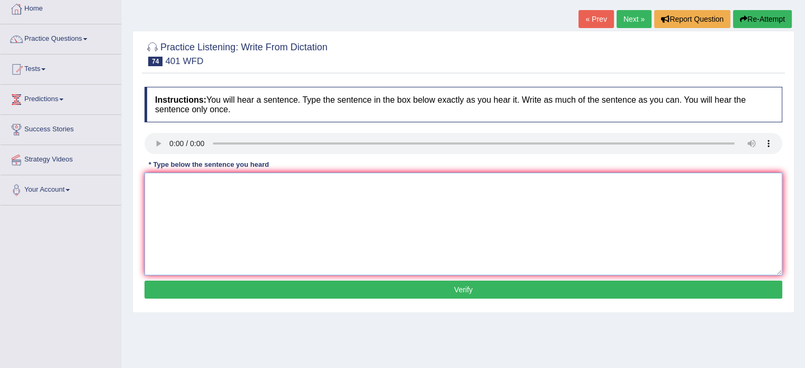
click at [187, 179] on textarea at bounding box center [463, 224] width 638 height 103
click at [147, 185] on textarea "same time" at bounding box center [463, 224] width 638 height 103
click at [385, 184] on textarea "Student levels level is the whole resident residents doing same time" at bounding box center [463, 224] width 638 height 103
type textarea "Student levels level is the whole resident residents doing same time times."
click at [460, 292] on button "Verify" at bounding box center [463, 289] width 638 height 18
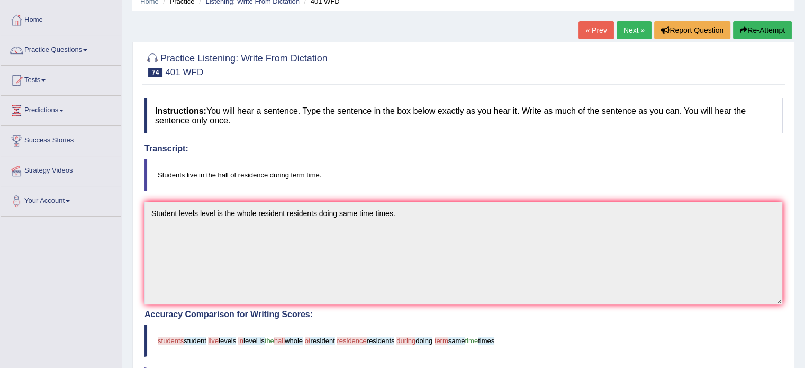
scroll to position [46, 0]
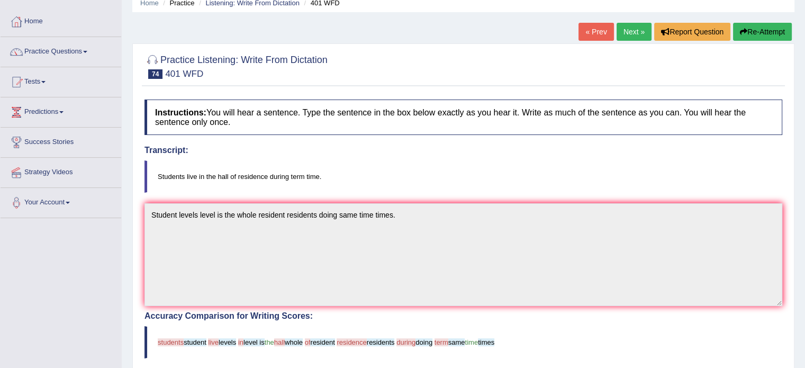
click at [753, 31] on button "Re-Attempt" at bounding box center [762, 32] width 59 height 18
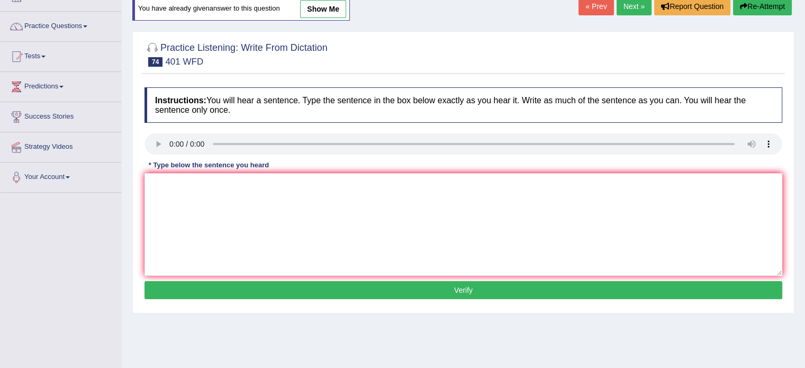
scroll to position [29, 0]
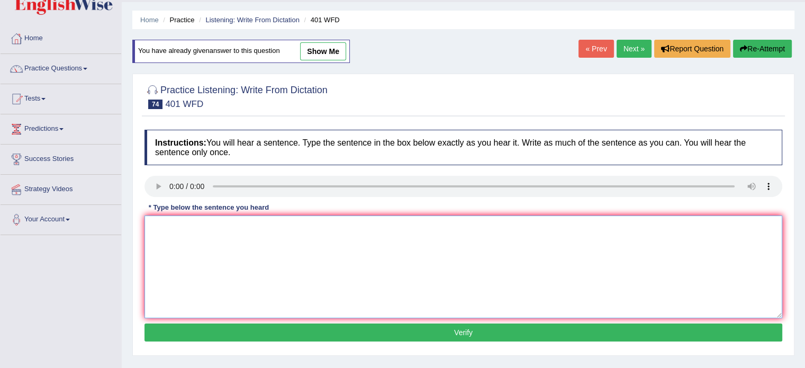
click at [246, 238] on textarea at bounding box center [463, 266] width 638 height 103
type textarea "s"
click at [409, 335] on button "Verify" at bounding box center [463, 332] width 638 height 18
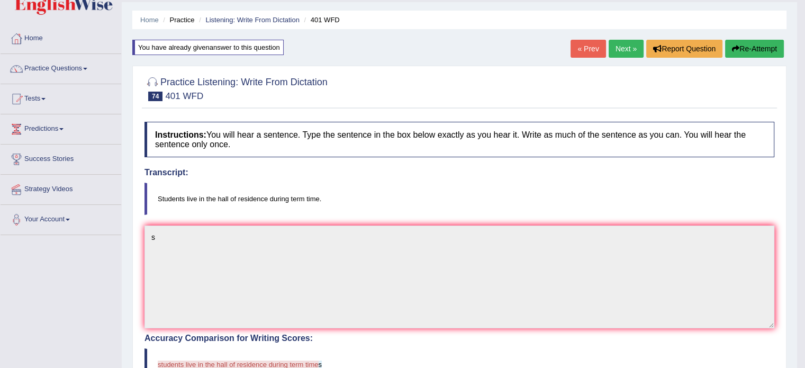
drag, startPoint x: 812, startPoint y: 131, endPoint x: 812, endPoint y: 114, distance: 16.9
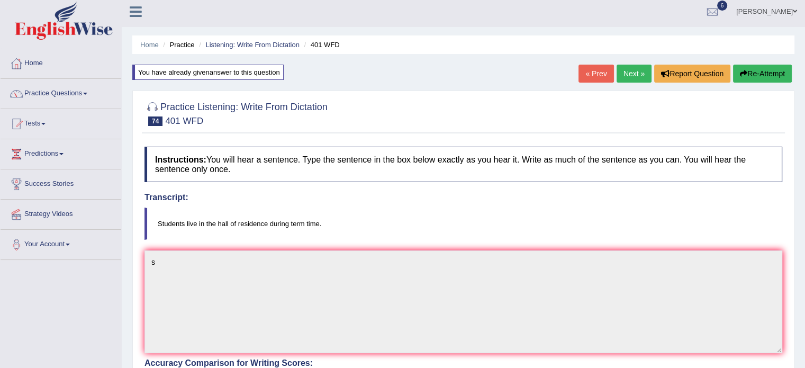
scroll to position [0, 0]
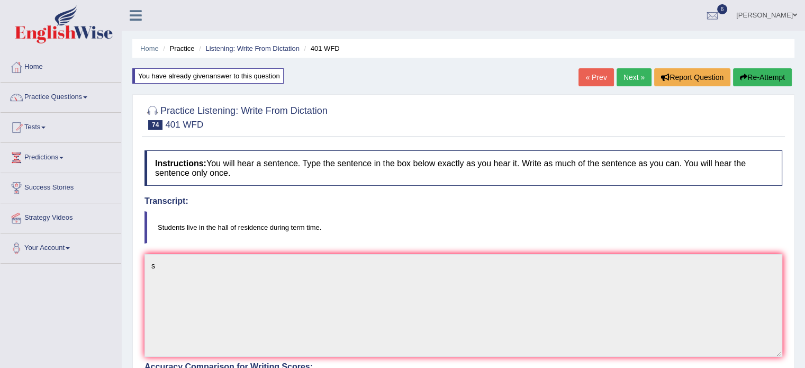
click at [753, 68] on button "Re-Attempt" at bounding box center [762, 77] width 59 height 18
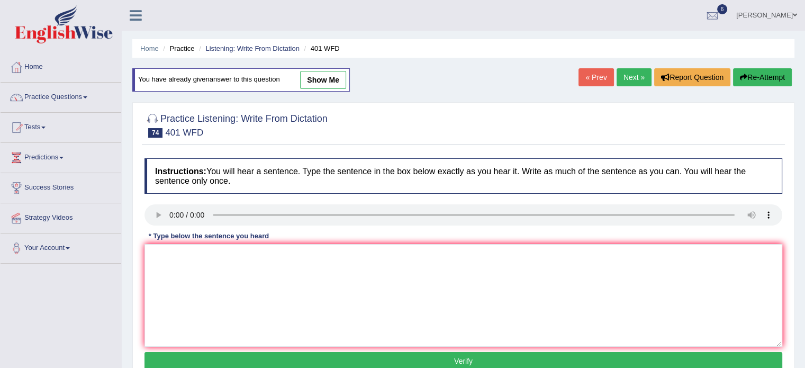
click at [628, 80] on link "Next »" at bounding box center [633, 77] width 35 height 18
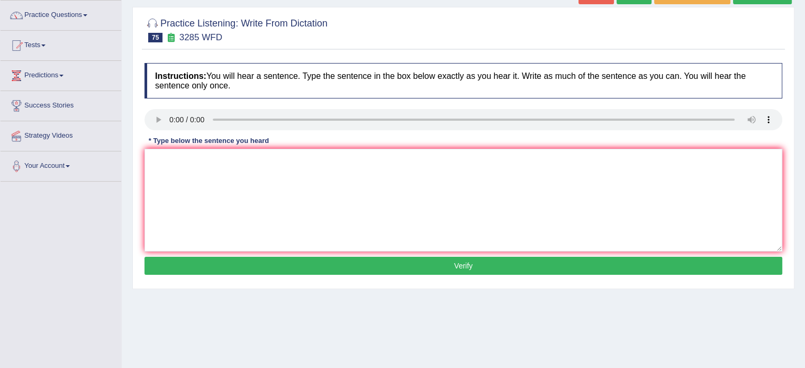
scroll to position [102, 0]
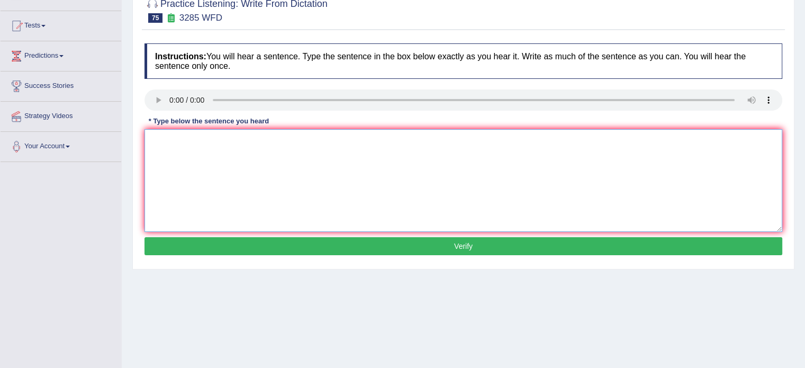
click at [174, 137] on textarea at bounding box center [463, 180] width 638 height 103
type textarea "population has a surprised recent recently same time so year"
click at [457, 245] on button "Verify" at bounding box center [463, 246] width 638 height 18
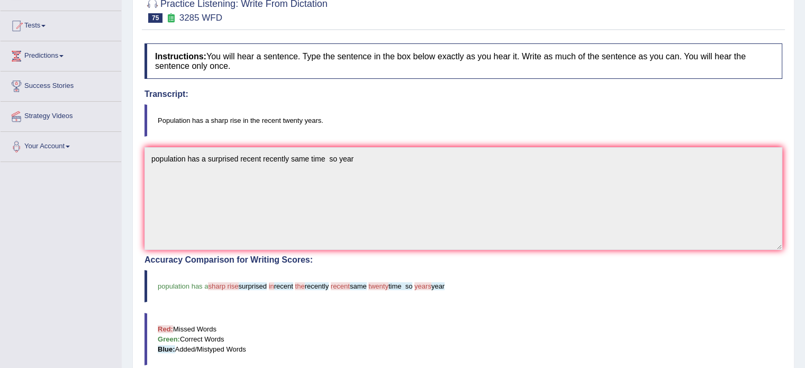
drag, startPoint x: 812, startPoint y: 164, endPoint x: 812, endPoint y: 152, distance: 12.2
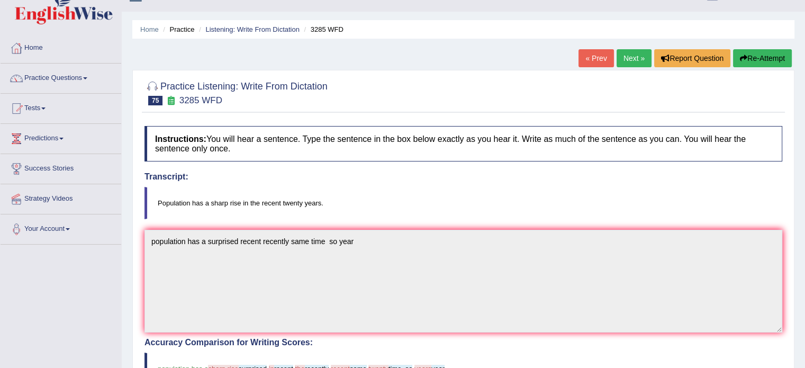
scroll to position [0, 0]
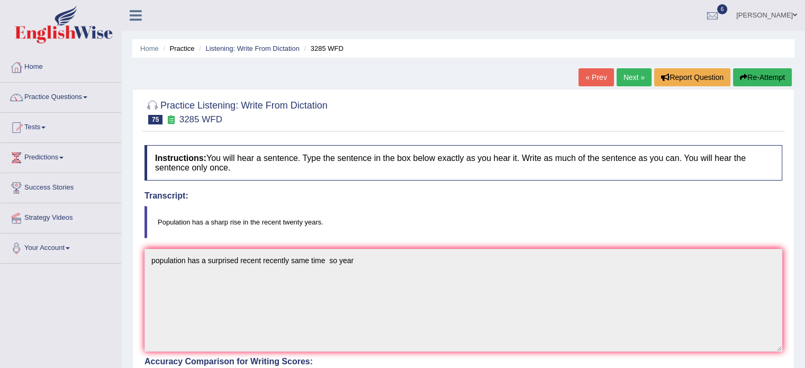
click at [756, 72] on button "Re-Attempt" at bounding box center [762, 77] width 59 height 18
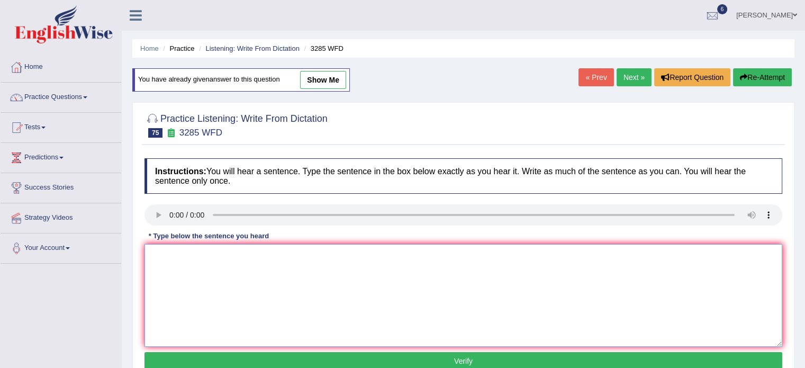
click at [193, 258] on textarea at bounding box center [463, 295] width 638 height 103
click at [160, 246] on textarea at bounding box center [463, 295] width 638 height 103
click at [148, 255] on textarea "20 years year" at bounding box center [463, 295] width 638 height 103
click at [338, 254] on textarea "Population has a surprised recent recently 20 years year" at bounding box center [463, 295] width 638 height 103
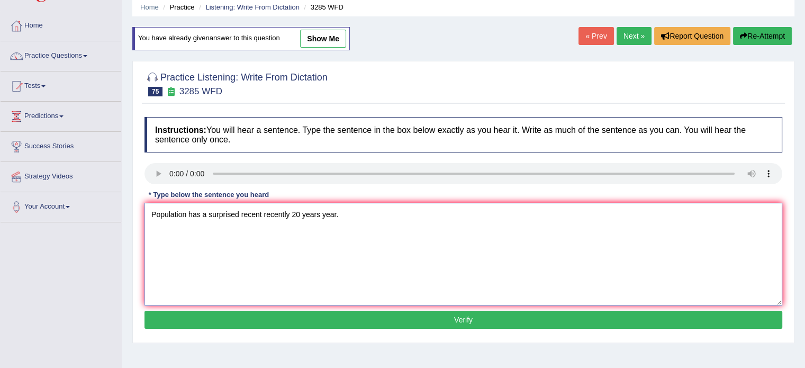
scroll to position [44, 0]
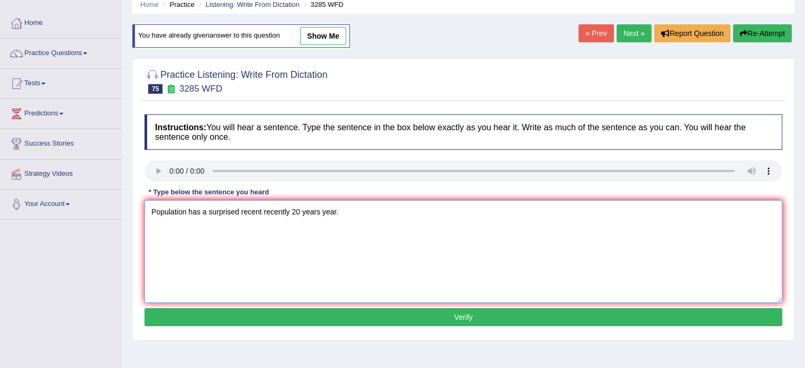
type textarea "Population has a surprised recent recently 20 years year."
click at [436, 321] on button "Verify" at bounding box center [463, 317] width 638 height 18
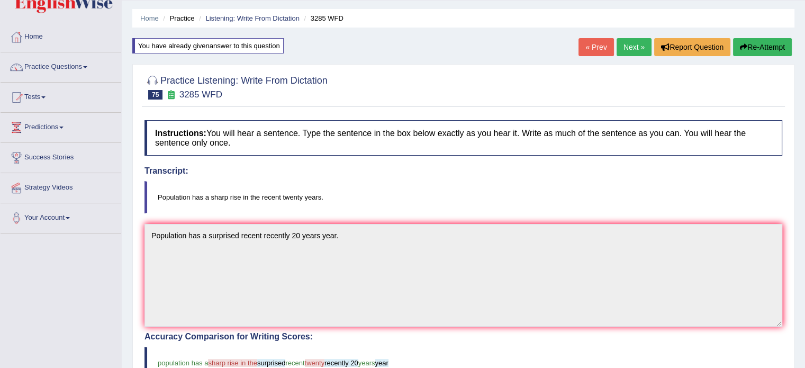
scroll to position [30, 0]
click at [630, 43] on link "Next »" at bounding box center [633, 48] width 35 height 18
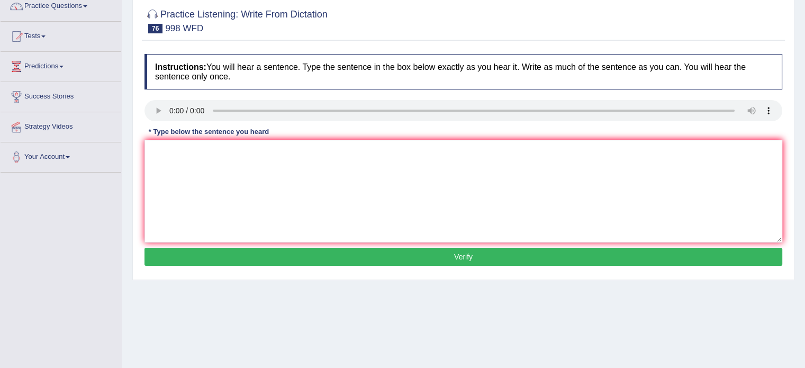
scroll to position [95, 0]
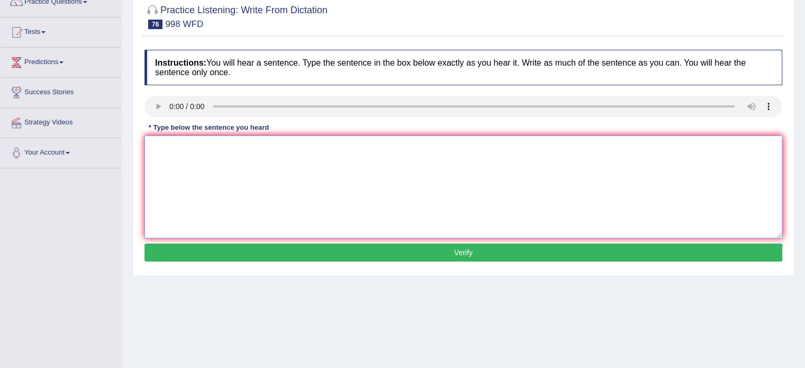
click at [177, 167] on textarea at bounding box center [463, 186] width 638 height 103
click at [174, 146] on textarea "we willl for the graduate students student" at bounding box center [463, 186] width 638 height 103
click at [296, 146] on textarea "we will hold the celebration for the graduate students student" at bounding box center [463, 186] width 638 height 103
click at [389, 145] on textarea "we will hold the celebration for the graduates graduate students student" at bounding box center [463, 186] width 638 height 103
click at [189, 146] on textarea "we will hold the celebration for the graduates graduate students student." at bounding box center [463, 186] width 638 height 103
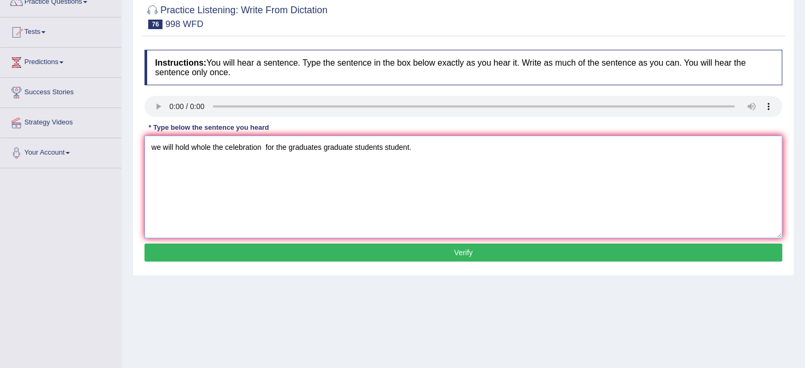
type textarea "we will hold whole the celebration for the graduates graduate students student."
click at [421, 249] on button "Verify" at bounding box center [463, 252] width 638 height 18
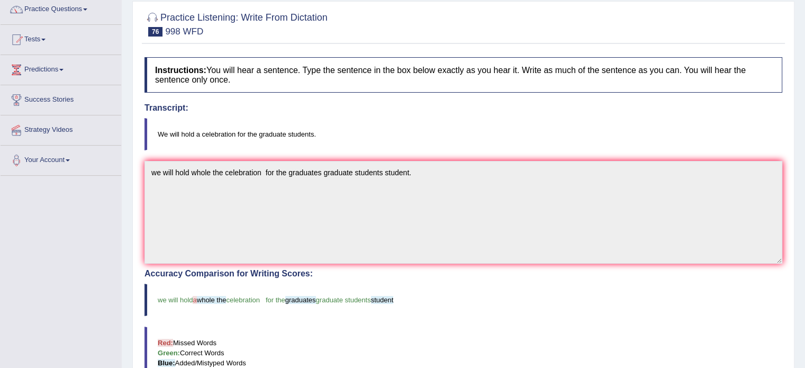
scroll to position [25, 0]
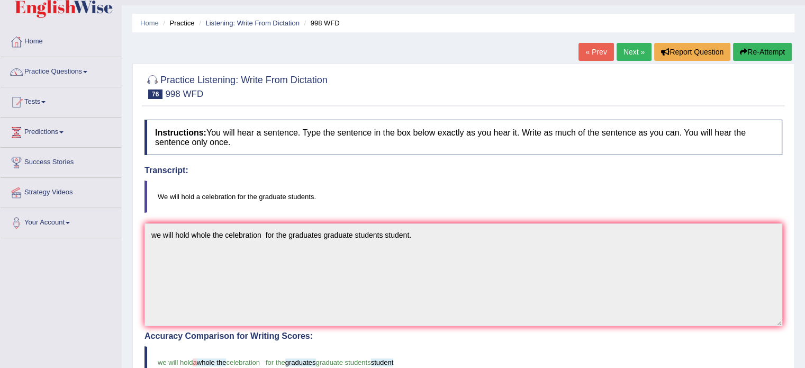
click at [636, 54] on link "Next »" at bounding box center [633, 52] width 35 height 18
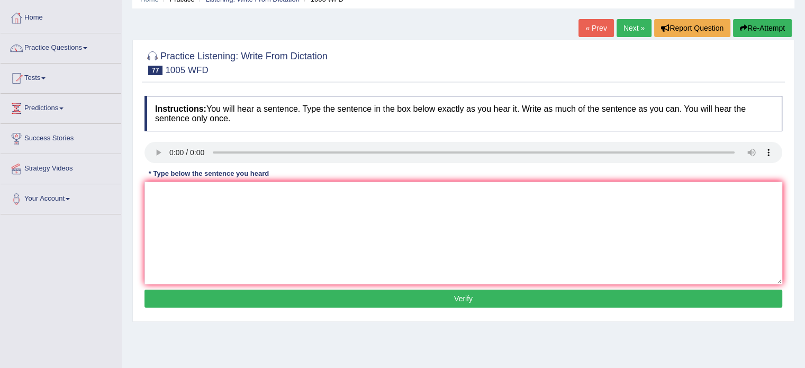
drag, startPoint x: 812, startPoint y: 65, endPoint x: 812, endPoint y: 96, distance: 31.8
click at [805, 96] on html "Toggle navigation Home Practice Questions Speaking Practice Read Aloud Repeat S…" at bounding box center [402, 135] width 805 height 368
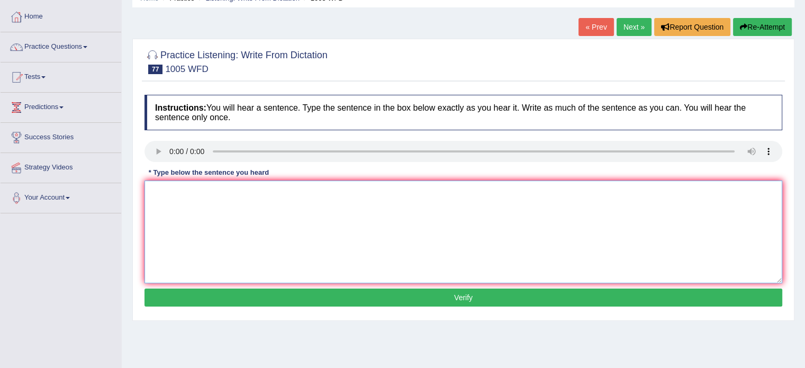
click at [160, 205] on textarea at bounding box center [463, 231] width 638 height 103
click at [150, 188] on textarea "the world" at bounding box center [463, 231] width 638 height 103
click at [286, 191] on textarea "The colapes the housing market here the world" at bounding box center [463, 231] width 638 height 103
click at [352, 188] on textarea "The colapes the housing market here the clopes the world" at bounding box center [463, 231] width 638 height 103
type textarea "The colapes the housing market here the clopes the world worlds."
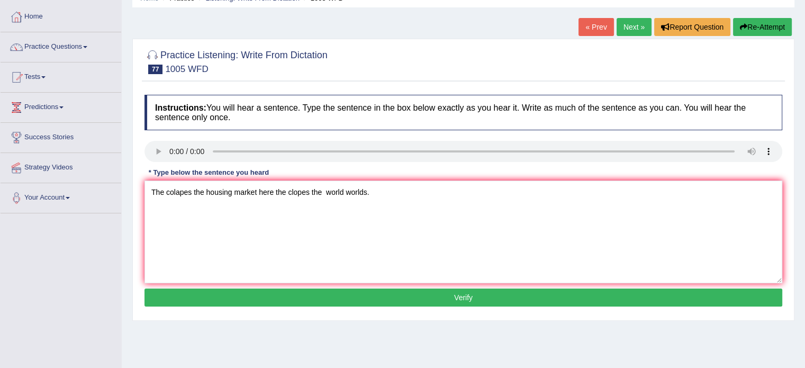
click at [414, 291] on button "Verify" at bounding box center [463, 297] width 638 height 18
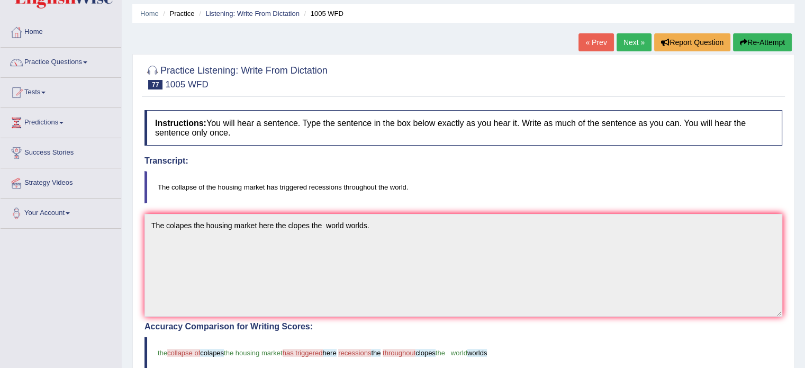
scroll to position [31, 0]
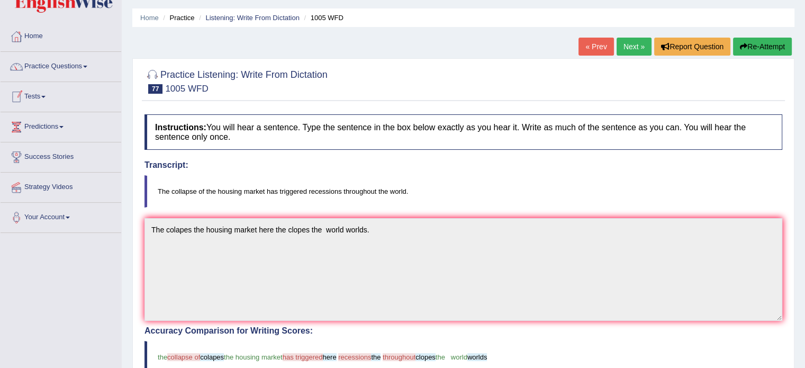
click at [38, 97] on link "Tests" at bounding box center [61, 95] width 121 height 26
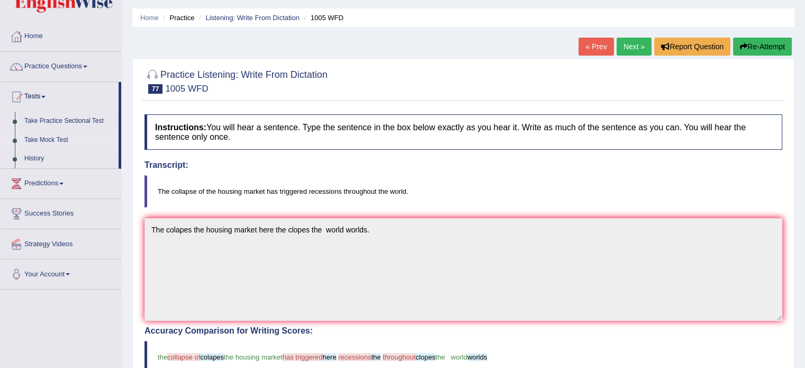
click at [56, 140] on link "Take Mock Test" at bounding box center [69, 140] width 99 height 19
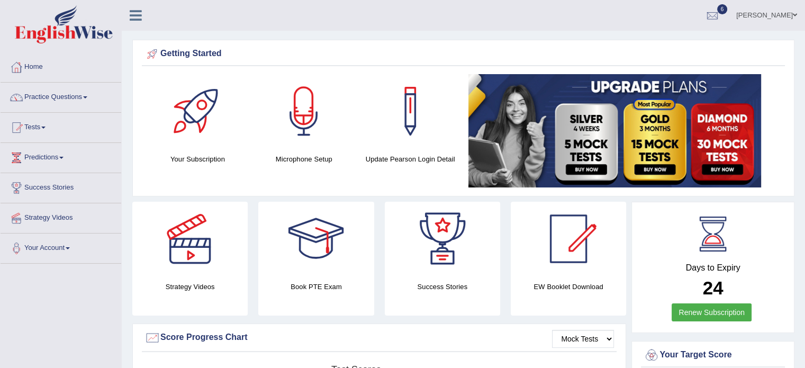
click at [44, 127] on link "Tests" at bounding box center [61, 126] width 121 height 26
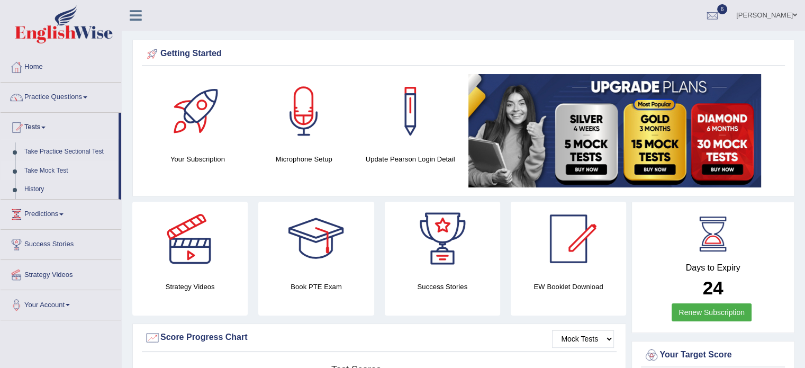
click at [53, 169] on link "Take Mock Test" at bounding box center [69, 170] width 99 height 19
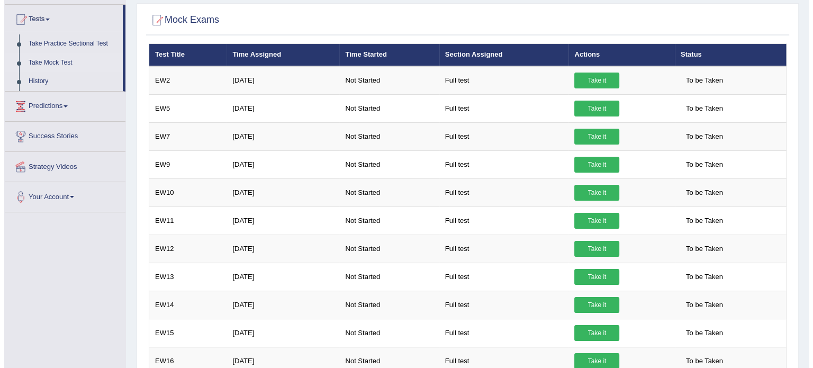
scroll to position [118, 0]
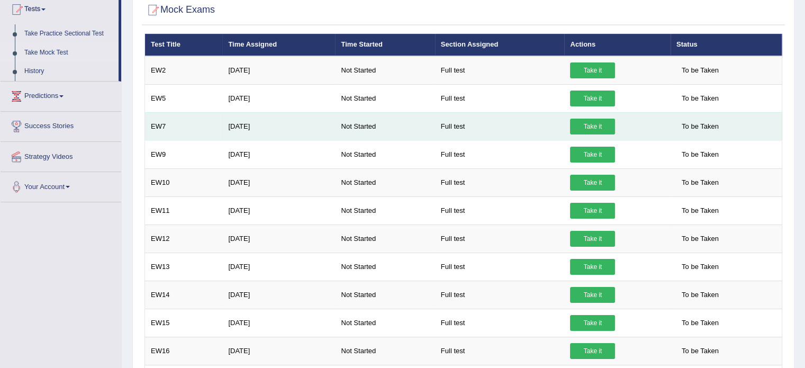
click at [594, 124] on link "Take it" at bounding box center [592, 127] width 45 height 16
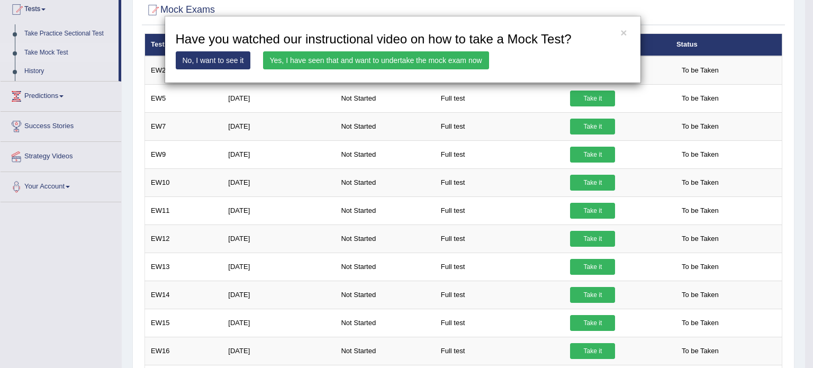
click at [386, 61] on link "Yes, I have seen that and want to undertake the mock exam now" at bounding box center [376, 60] width 226 height 18
click at [375, 58] on link "Yes, I have seen that and want to undertake the mock exam now" at bounding box center [376, 60] width 226 height 18
click at [373, 57] on link "Yes, I have seen that and want to undertake the mock exam now" at bounding box center [376, 60] width 226 height 18
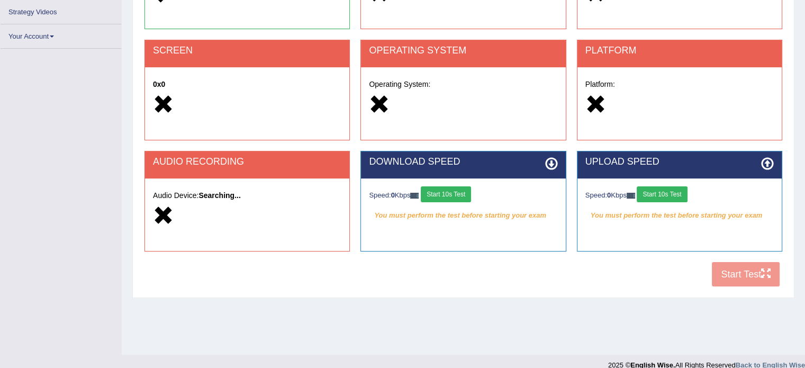
scroll to position [187, 0]
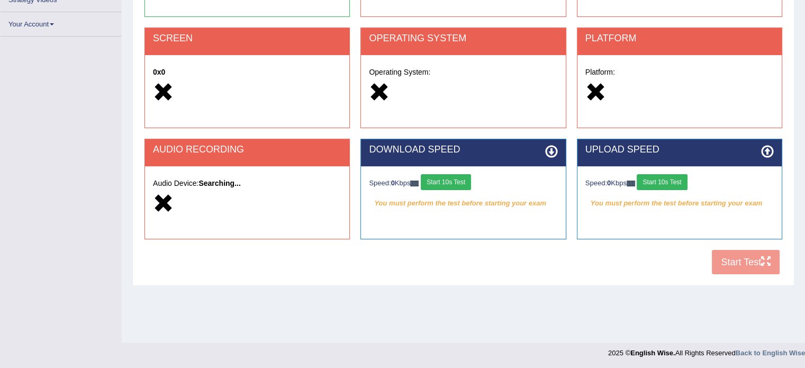
click at [718, 262] on div "COOKIES Cookies Enabled JAVASCRIPT Javascript disabled ( see how to enable ) BR…" at bounding box center [463, 98] width 643 height 364
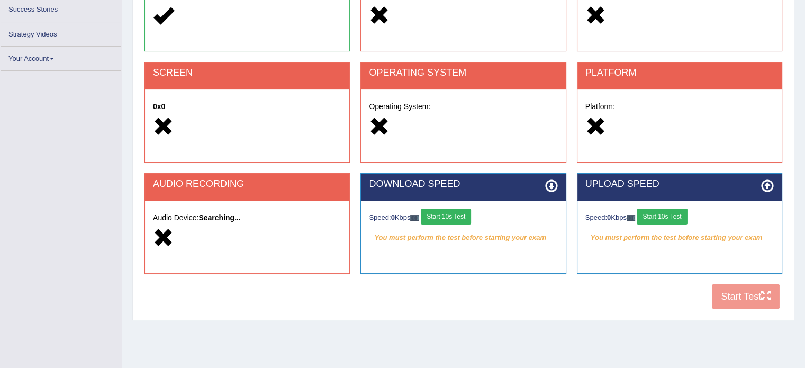
scroll to position [188, 0]
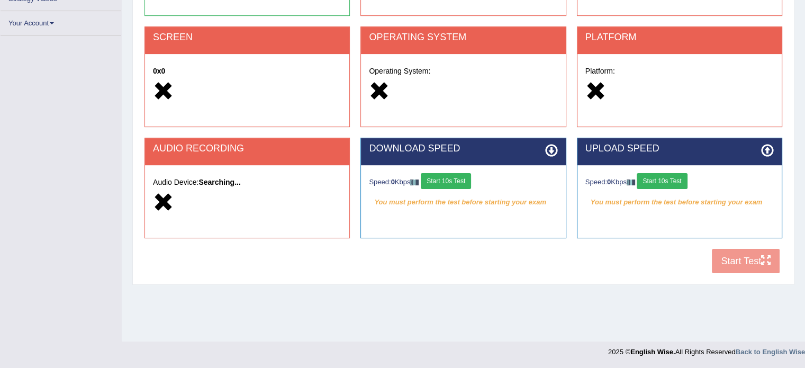
click at [732, 259] on div "COOKIES Cookies Enabled JAVASCRIPT Javascript disabled ( see how to enable ) BR…" at bounding box center [463, 97] width 643 height 364
drag, startPoint x: 732, startPoint y: 259, endPoint x: 812, endPoint y: 209, distance: 94.4
click at [669, 293] on div "Home Exams Exam Requirements System Requirements Test [GEOGRAPHIC_DATA] Cookies…" at bounding box center [463, 76] width 683 height 529
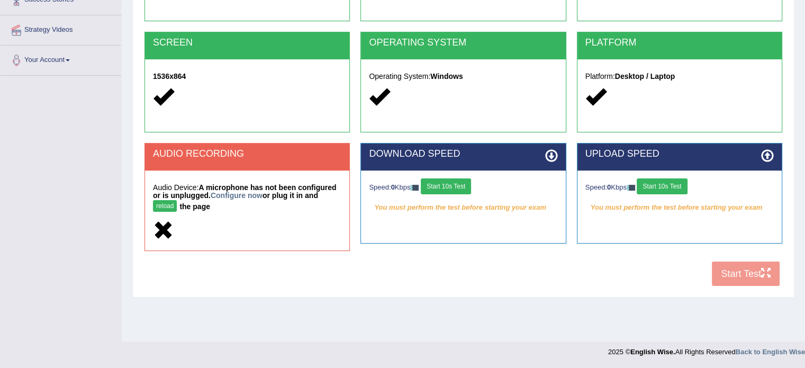
click at [732, 258] on div "AUDIO RECORDING Audio Device: A microphone has not been configured or is unplug…" at bounding box center [463, 202] width 648 height 119
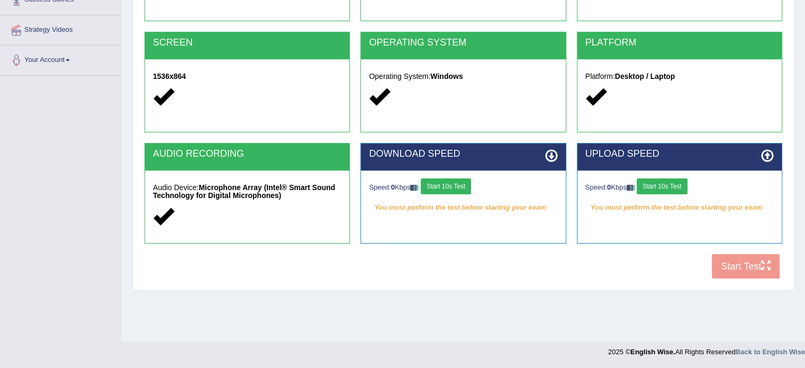
click at [732, 258] on div "COOKIES Cookies Enabled JAVASCRIPT Javascript Enabled BROWSER Browser: Chrome S…" at bounding box center [463, 103] width 643 height 364
click at [731, 268] on div "COOKIES Cookies Enabled JAVASCRIPT Javascript Enabled BROWSER Browser: Chrome S…" at bounding box center [463, 103] width 643 height 364
click at [728, 266] on div "COOKIES Cookies Enabled JAVASCRIPT Javascript Enabled BROWSER Browser: Chrome S…" at bounding box center [463, 103] width 643 height 364
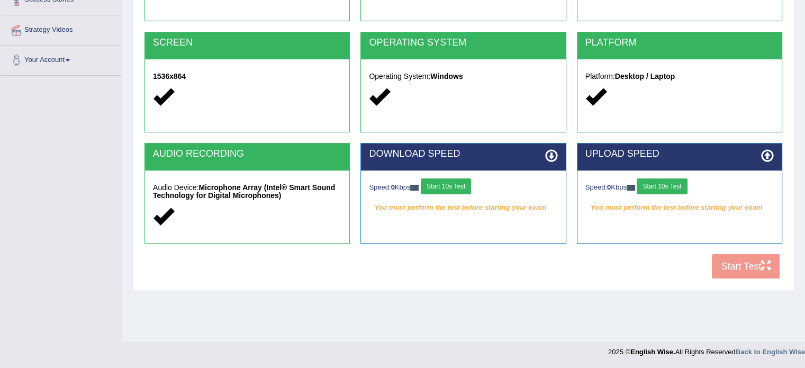
click at [728, 266] on div "COOKIES Cookies Enabled JAVASCRIPT Javascript Enabled BROWSER Browser: Chrome S…" at bounding box center [463, 103] width 643 height 364
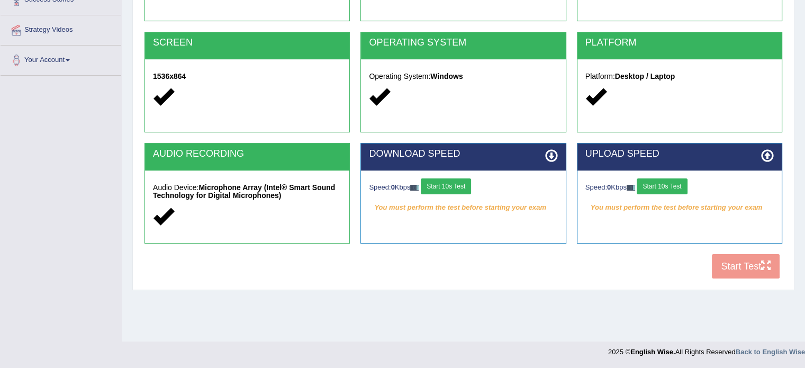
click at [728, 266] on div "COOKIES Cookies Enabled JAVASCRIPT Javascript Enabled BROWSER Browser: Chrome S…" at bounding box center [463, 103] width 643 height 364
click at [732, 265] on div "COOKIES Cookies Enabled JAVASCRIPT Javascript Enabled BROWSER Browser: Chrome S…" at bounding box center [463, 103] width 643 height 364
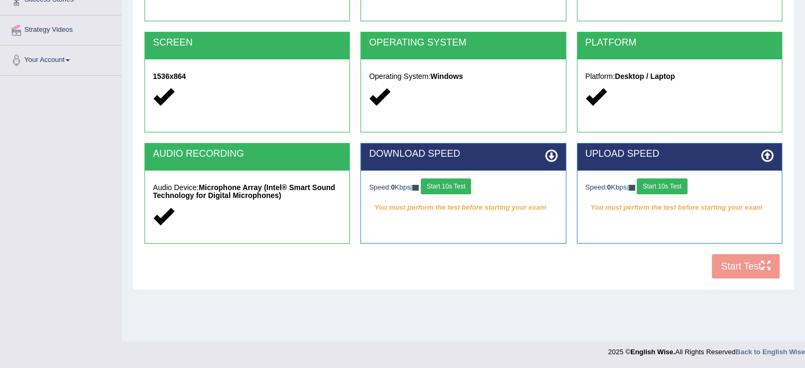
click at [724, 265] on div "COOKIES Cookies Enabled JAVASCRIPT Javascript Enabled BROWSER Browser: Chrome S…" at bounding box center [463, 103] width 643 height 364
click at [722, 266] on div "COOKIES Cookies Enabled JAVASCRIPT Javascript Enabled BROWSER Browser: Chrome S…" at bounding box center [463, 103] width 643 height 364
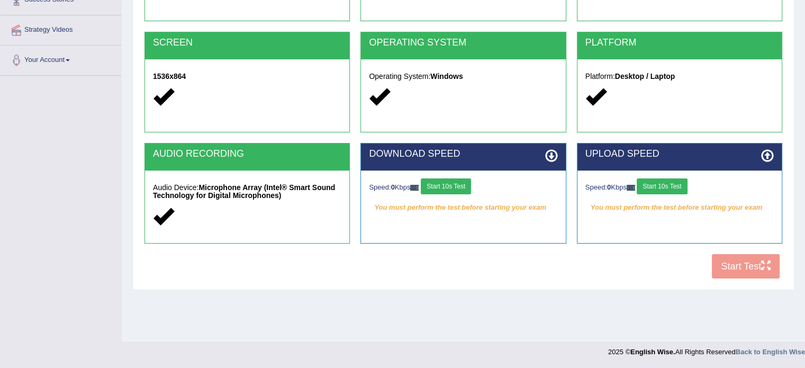
click at [728, 264] on div "COOKIES Cookies Enabled JAVASCRIPT Javascript Enabled BROWSER Browser: Chrome S…" at bounding box center [463, 103] width 643 height 364
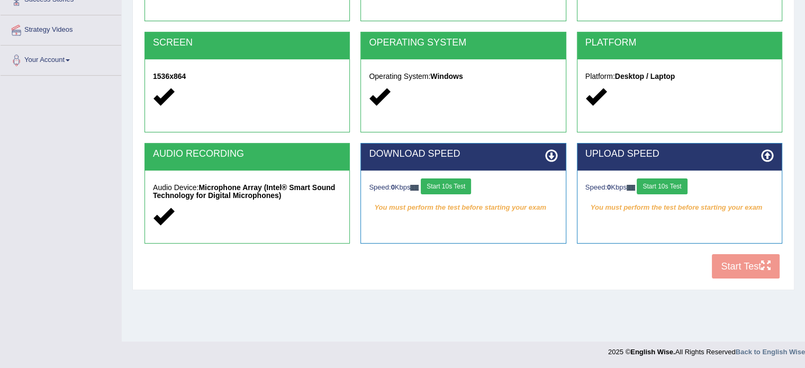
click at [728, 264] on div "COOKIES Cookies Enabled JAVASCRIPT Javascript Enabled BROWSER Browser: Chrome S…" at bounding box center [463, 103] width 643 height 364
click at [455, 187] on button "Start 10s Test" at bounding box center [446, 186] width 50 height 16
click at [685, 181] on div "Speed: 0 Kbps Start 10s Test" at bounding box center [679, 187] width 188 height 19
click at [731, 264] on div "COOKIES Cookies Enabled JAVASCRIPT Javascript Enabled BROWSER Browser: Chrome S…" at bounding box center [463, 103] width 643 height 364
click at [732, 268] on div "COOKIES Cookies Enabled JAVASCRIPT Javascript Enabled BROWSER Browser: Chrome S…" at bounding box center [463, 103] width 643 height 364
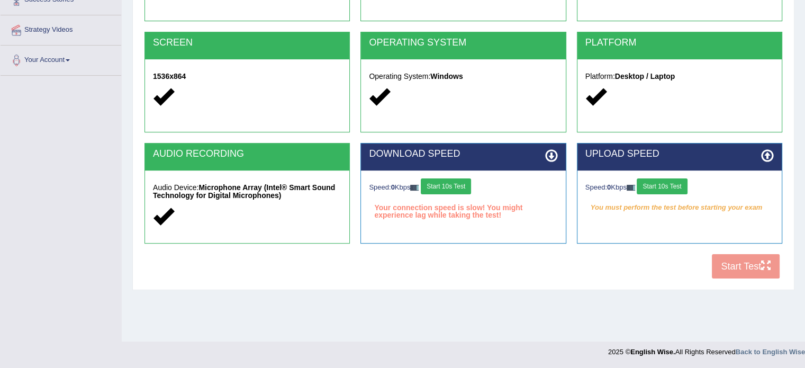
click at [665, 187] on button "Start 10s Test" at bounding box center [662, 186] width 50 height 16
click at [438, 187] on div "Speed: 0 Kbps Start 10s Test" at bounding box center [463, 187] width 188 height 19
click at [666, 181] on button "Start 10s Test" at bounding box center [662, 186] width 50 height 16
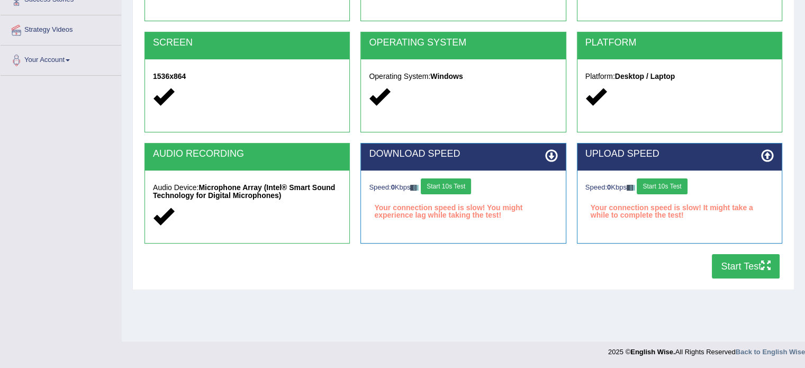
click at [735, 264] on button "Start Test" at bounding box center [746, 266] width 68 height 24
click at [726, 268] on button "Start Test" at bounding box center [746, 266] width 68 height 24
click at [451, 190] on button "Start 10s Test" at bounding box center [446, 186] width 50 height 16
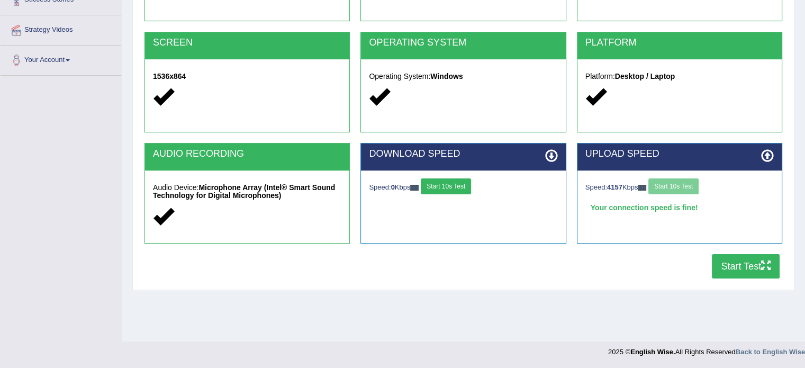
click at [451, 190] on button "Start 10s Test" at bounding box center [446, 186] width 50 height 16
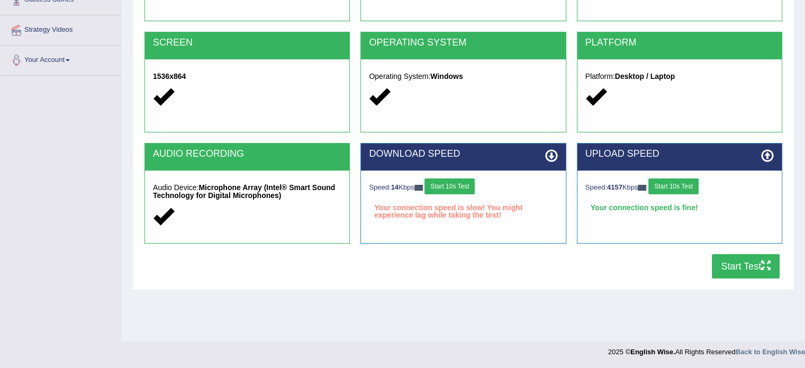
click at [455, 183] on button "Start 10s Test" at bounding box center [449, 186] width 50 height 16
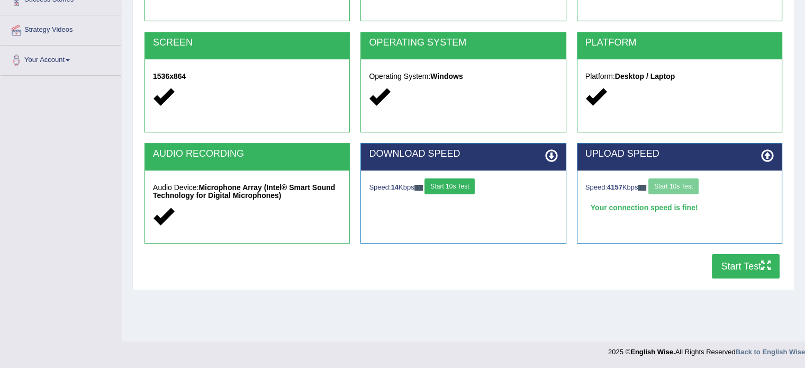
click at [745, 260] on button "Start Test" at bounding box center [746, 266] width 68 height 24
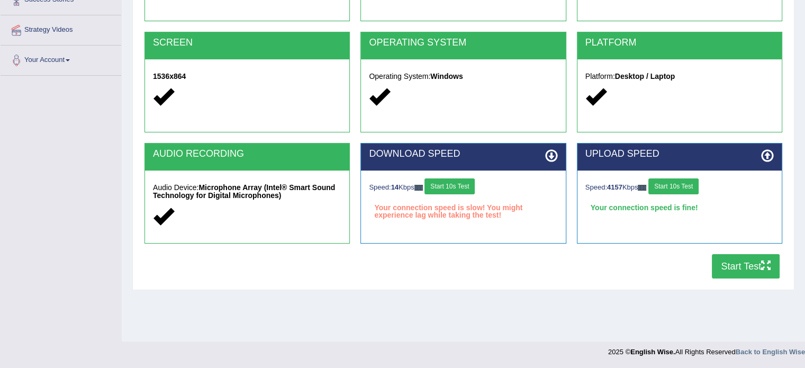
click at [453, 212] on div "Your connection speed is slow! You might experience lag while taking the test!" at bounding box center [463, 208] width 188 height 16
click at [448, 187] on button "Start 10s Test" at bounding box center [449, 186] width 50 height 16
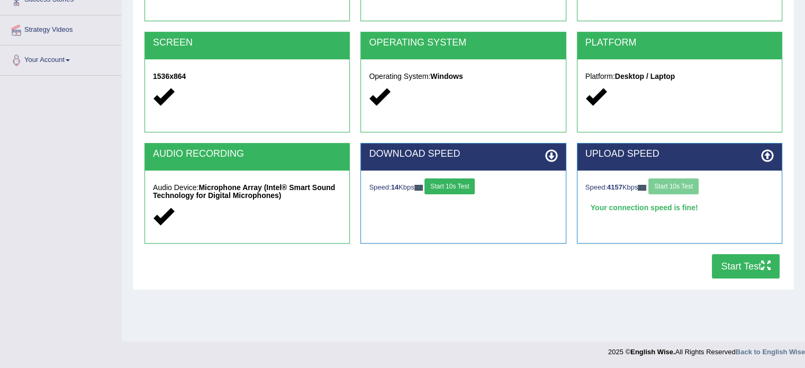
click at [448, 187] on button "Start 10s Test" at bounding box center [449, 186] width 50 height 16
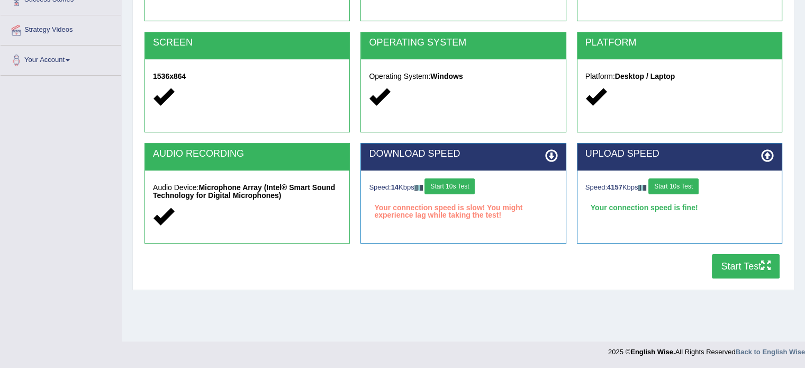
click at [450, 184] on button "Start 10s Test" at bounding box center [449, 186] width 50 height 16
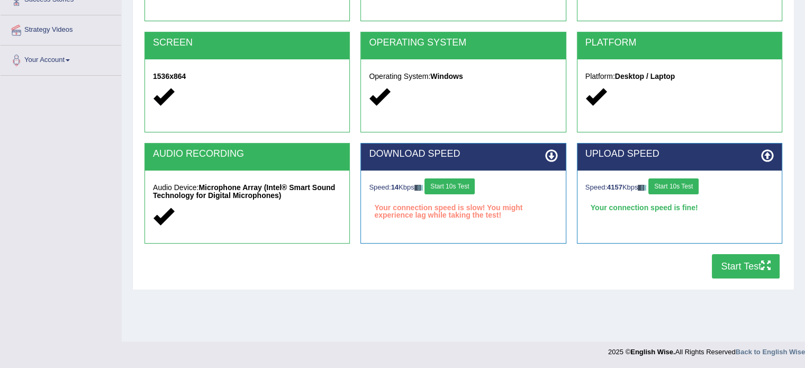
click at [450, 184] on button "Start 10s Test" at bounding box center [449, 186] width 50 height 16
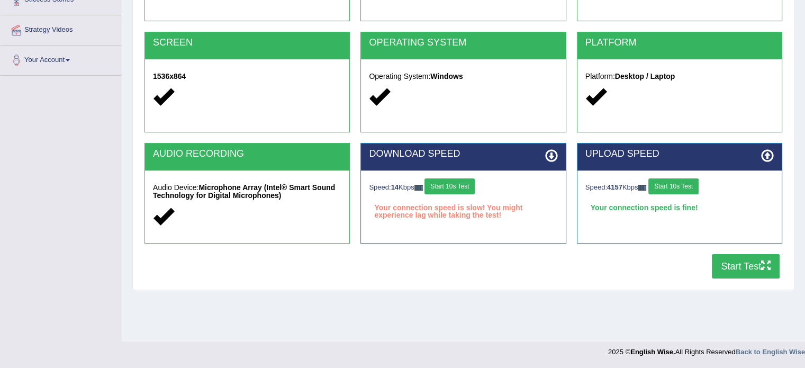
click at [450, 184] on button "Start 10s Test" at bounding box center [449, 186] width 50 height 16
click at [468, 183] on button "Start 10s Test" at bounding box center [449, 186] width 50 height 16
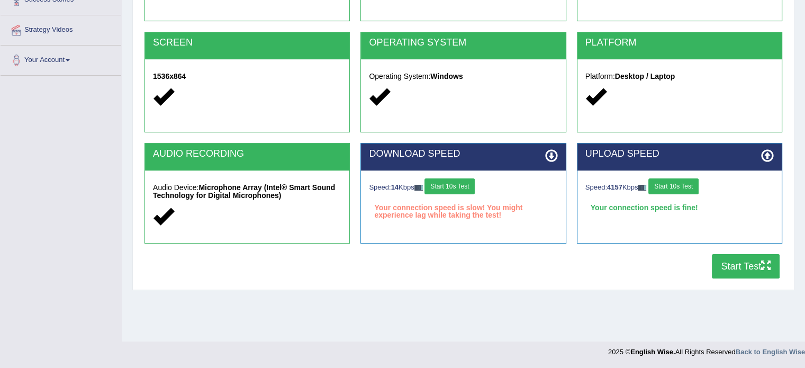
click at [447, 210] on div "Your connection speed is slow! You might experience lag while taking the test!" at bounding box center [463, 208] width 188 height 16
click at [420, 187] on img at bounding box center [418, 188] width 8 height 6
click at [726, 271] on button "Start Test" at bounding box center [746, 266] width 68 height 24
click at [445, 183] on button "Start 10s Test" at bounding box center [449, 186] width 50 height 16
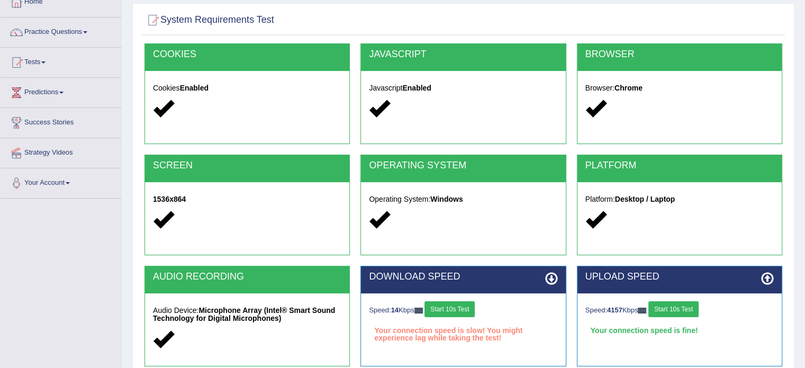
scroll to position [66, 0]
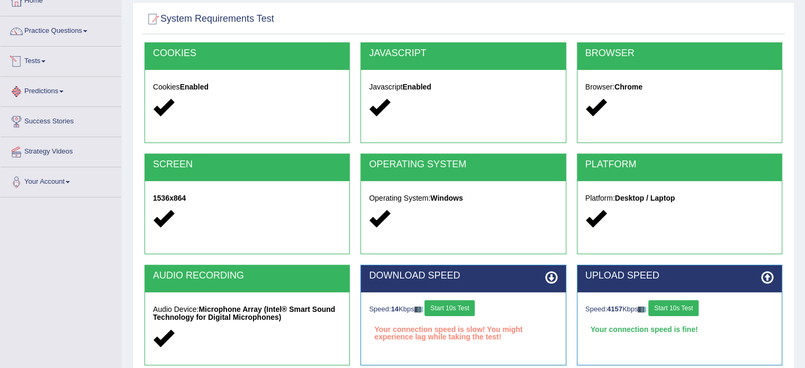
click at [46, 61] on span at bounding box center [43, 61] width 4 height 2
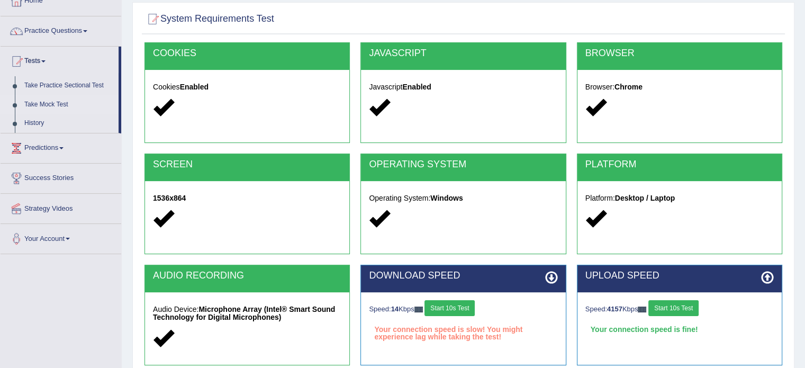
click at [55, 102] on link "Take Mock Test" at bounding box center [69, 104] width 99 height 19
click at [47, 103] on link "Take Mock Test" at bounding box center [69, 104] width 99 height 19
click at [61, 102] on link "Take Mock Test" at bounding box center [69, 104] width 99 height 19
